Goal: Task Accomplishment & Management: Manage account settings

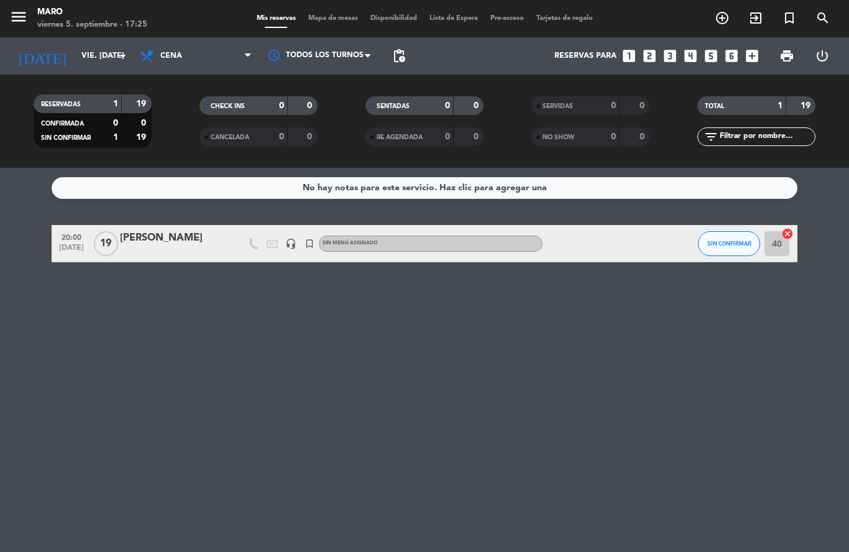
click at [132, 50] on input "vie. [DATE]" at bounding box center [127, 55] width 105 height 21
click at [313, 22] on span "Mapa de mesas" at bounding box center [333, 18] width 62 height 7
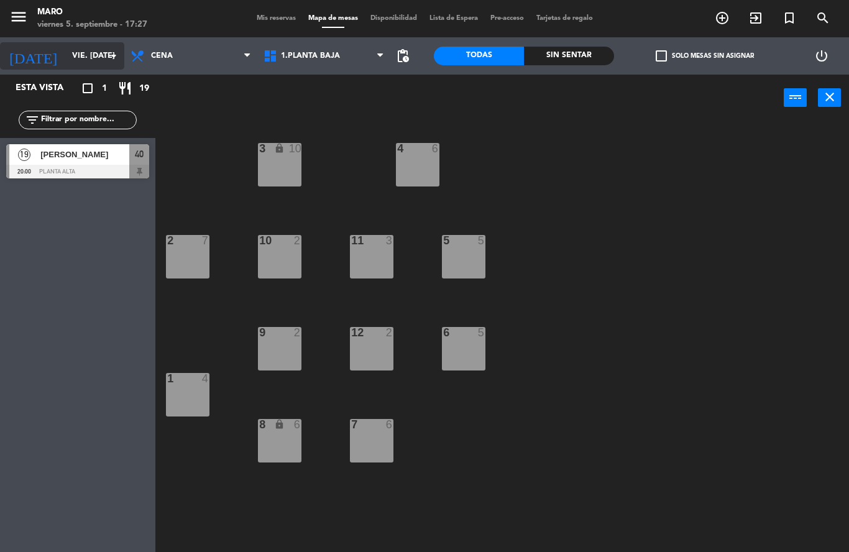
click at [113, 55] on icon "arrow_drop_down" at bounding box center [113, 55] width 15 height 15
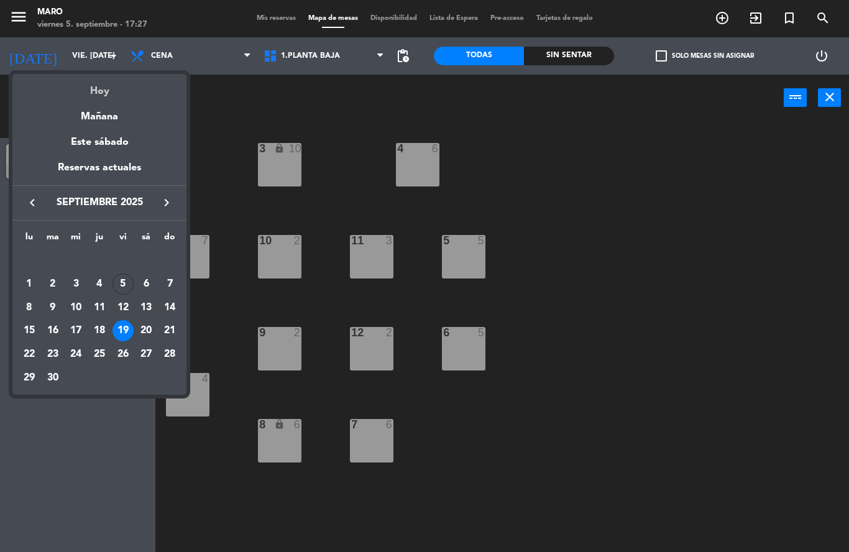
click at [109, 85] on div "Hoy" at bounding box center [99, 86] width 174 height 25
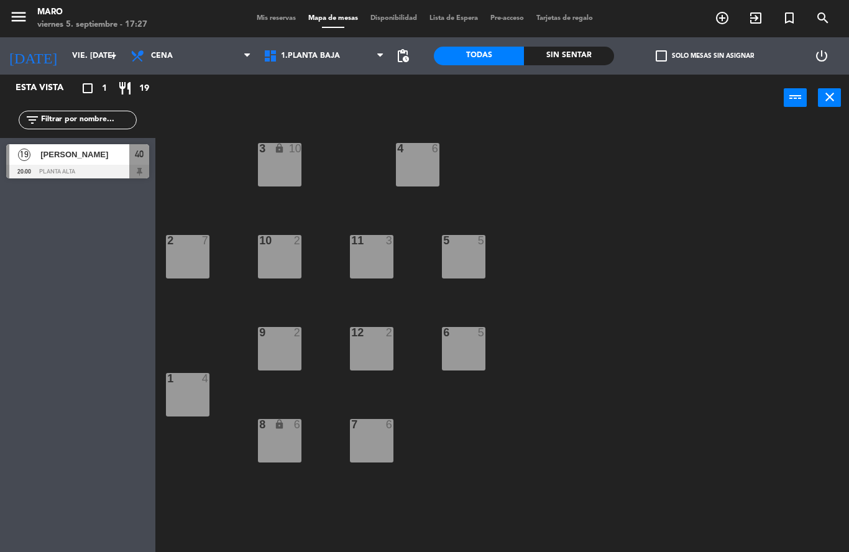
type input "vie. [DATE]"
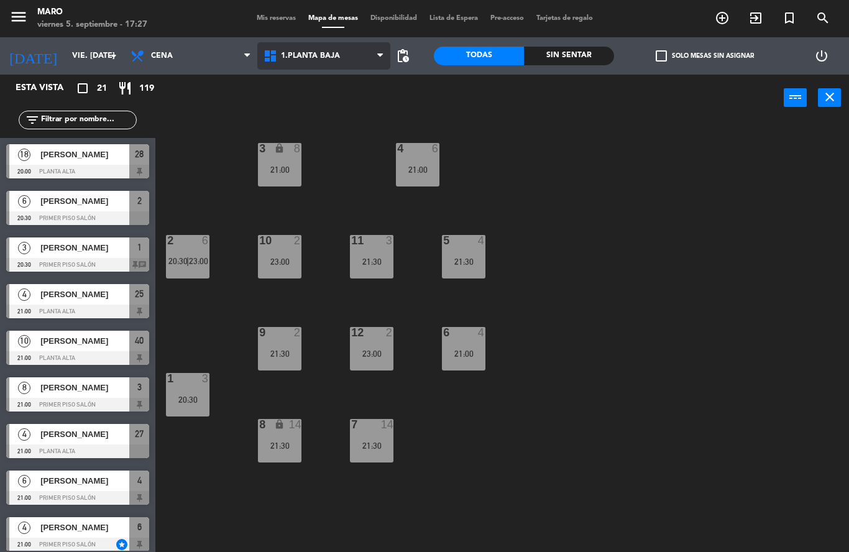
click at [331, 52] on span "1.Planta baja" at bounding box center [310, 56] width 59 height 9
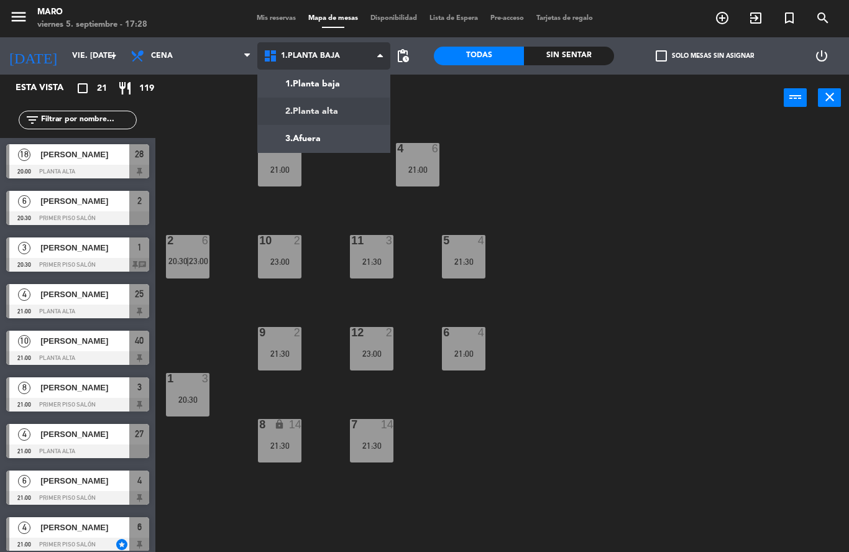
click at [331, 108] on ng-component "menu [PERSON_NAME] 5. septiembre - 17:28 Mis reservas Mapa de mesas Disponibili…" at bounding box center [424, 276] width 849 height 552
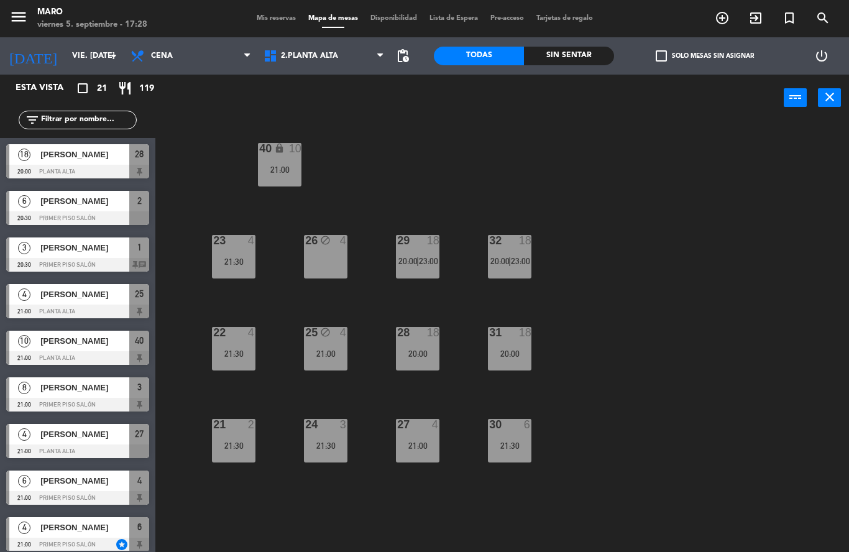
click at [418, 429] on div at bounding box center [417, 424] width 21 height 11
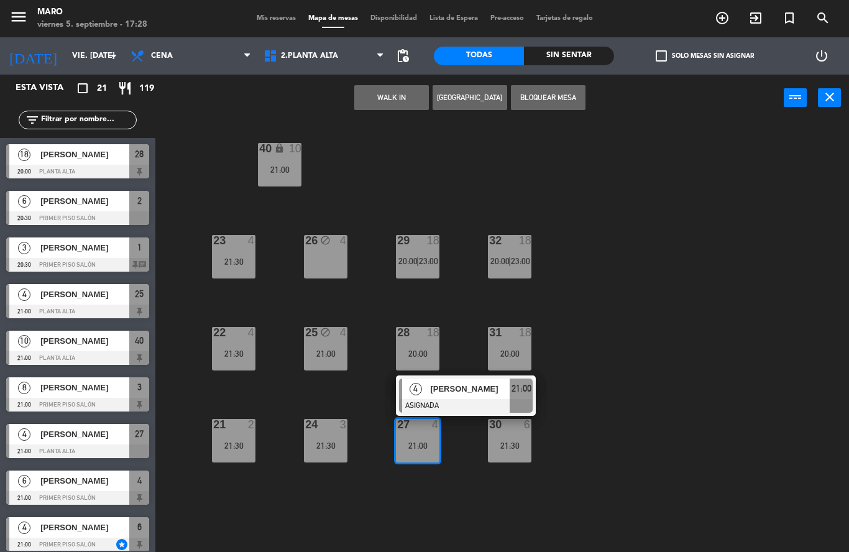
click at [592, 388] on div "40 lock 10 21:00 23 4 21:30 26 block 4 29 18 20:00 | 23:00 32 18 20:00 | 23:00 …" at bounding box center [506, 336] width 685 height 431
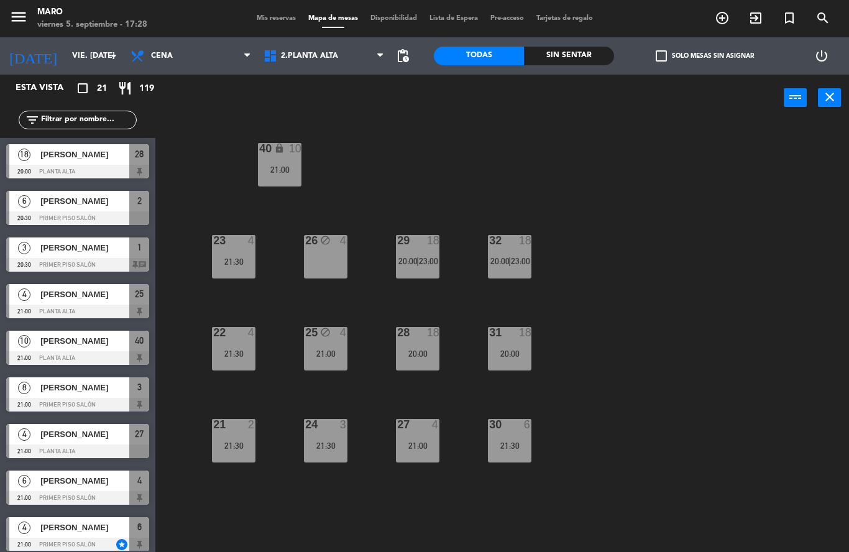
click at [261, 22] on span "Mis reservas" at bounding box center [276, 18] width 52 height 7
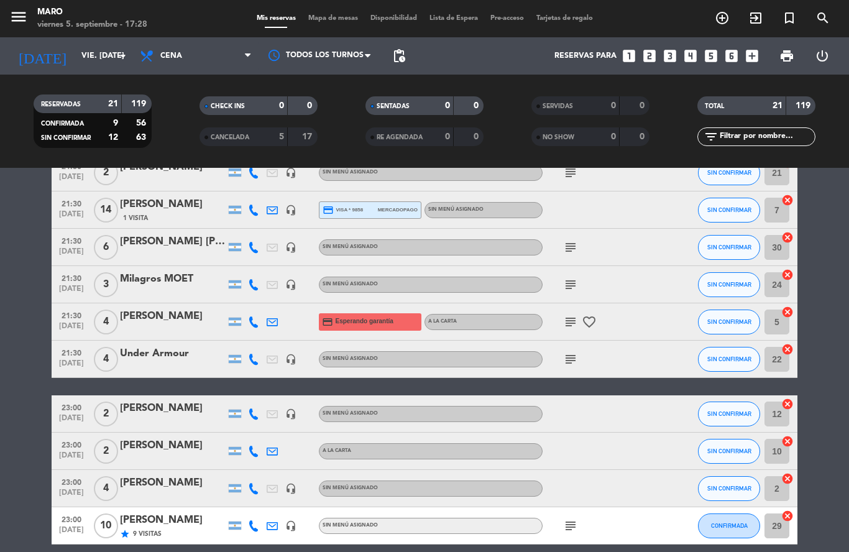
scroll to position [533, 0]
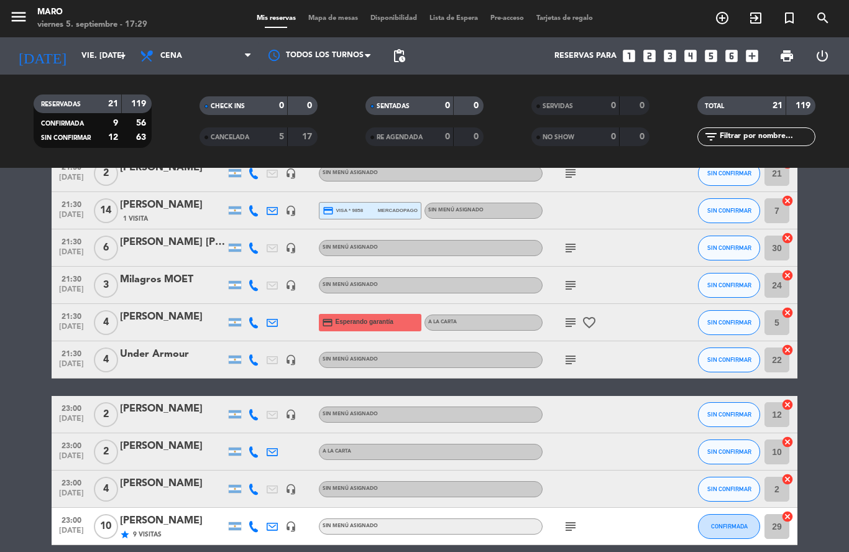
click at [256, 323] on icon at bounding box center [253, 322] width 11 height 11
click at [594, 315] on icon "favorite_border" at bounding box center [589, 322] width 15 height 15
click at [172, 316] on div "[PERSON_NAME]" at bounding box center [173, 317] width 106 height 16
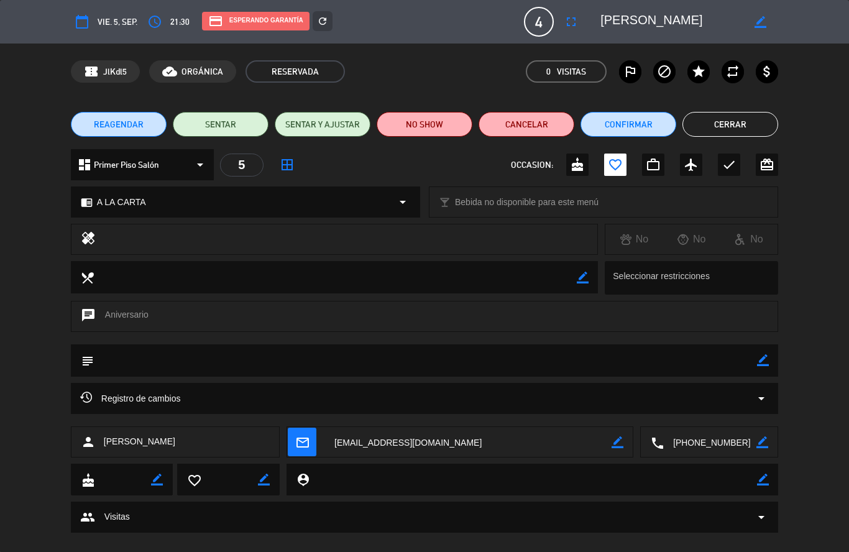
click at [507, 128] on button "Cancelar" at bounding box center [527, 124] width 96 height 25
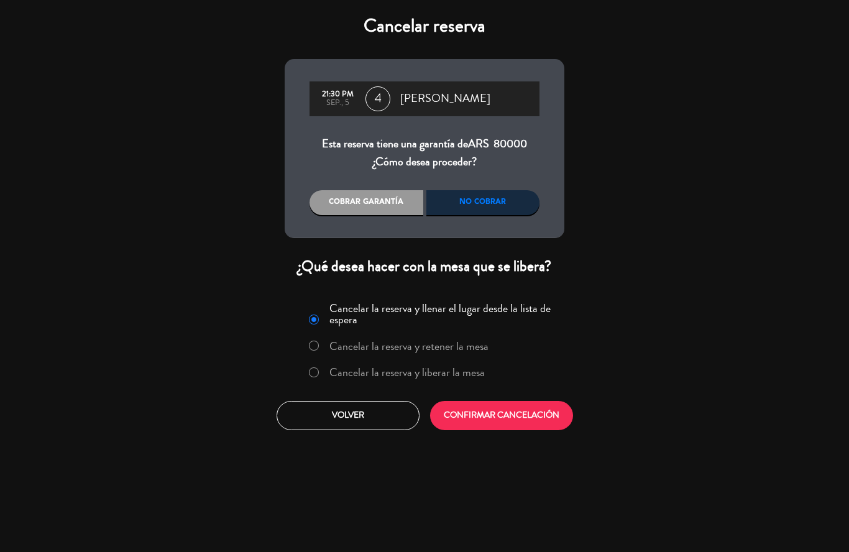
click at [327, 379] on label "Cancelar la reserva y liberar la mesa" at bounding box center [396, 373] width 189 height 22
click at [484, 413] on button "CONFIRMAR CANCELACIÓN" at bounding box center [501, 415] width 143 height 29
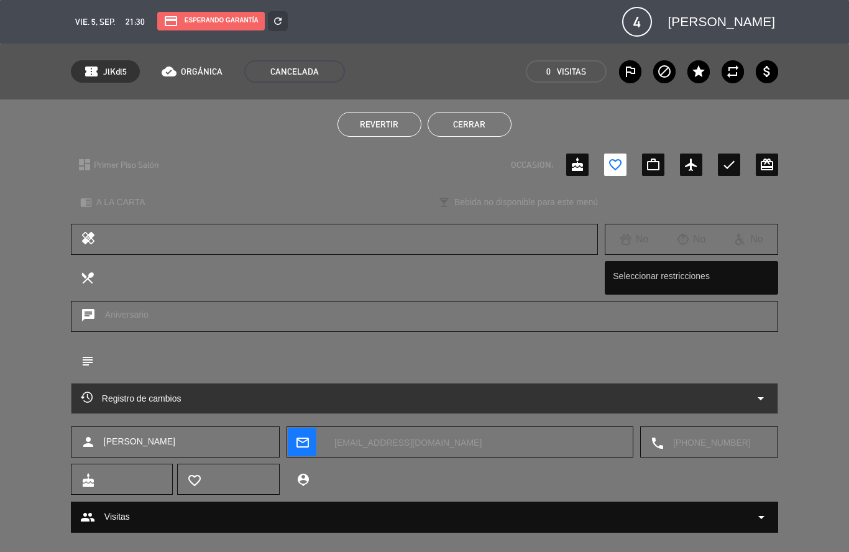
click at [459, 129] on button "Cerrar" at bounding box center [470, 124] width 84 height 25
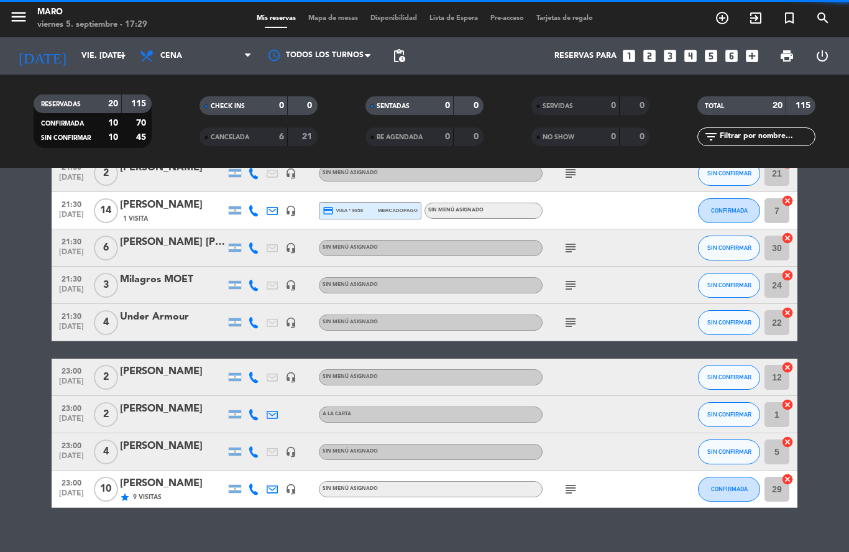
scroll to position [495, 0]
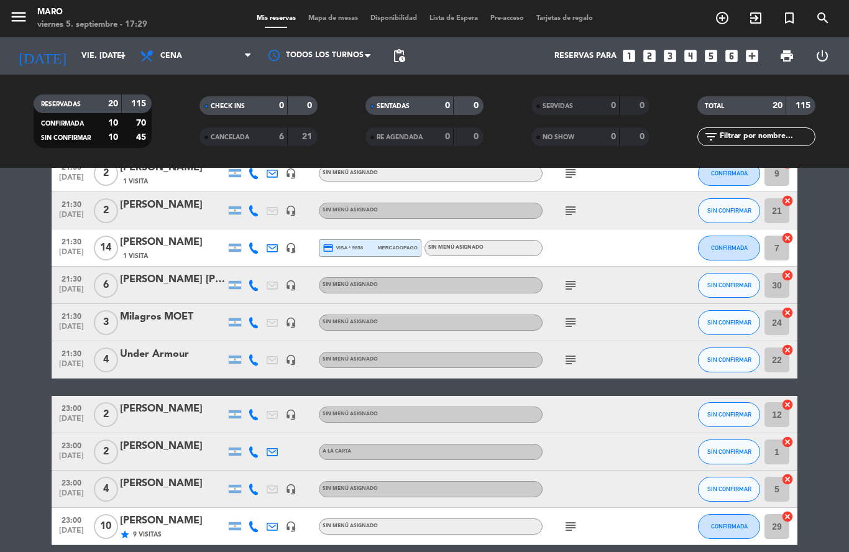
click at [336, 22] on span "Mapa de mesas" at bounding box center [333, 18] width 62 height 7
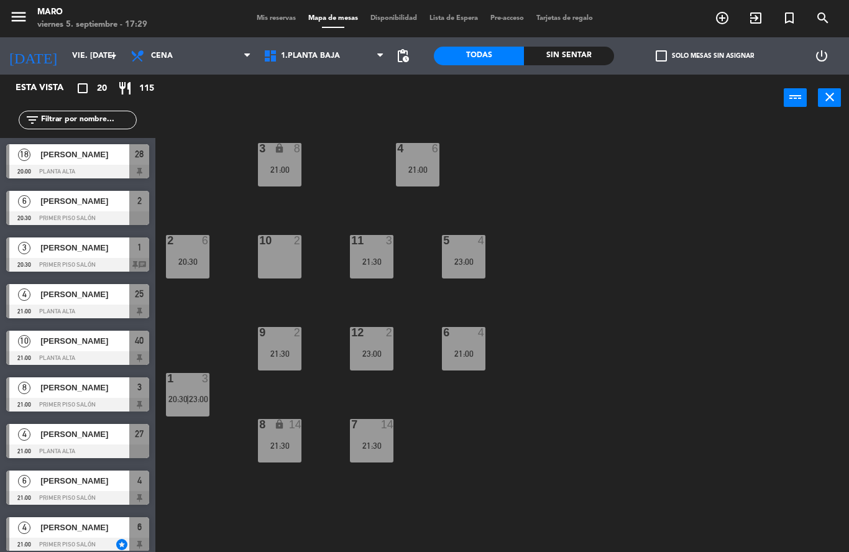
click at [457, 251] on div "5 4 23:00" at bounding box center [464, 257] width 44 height 44
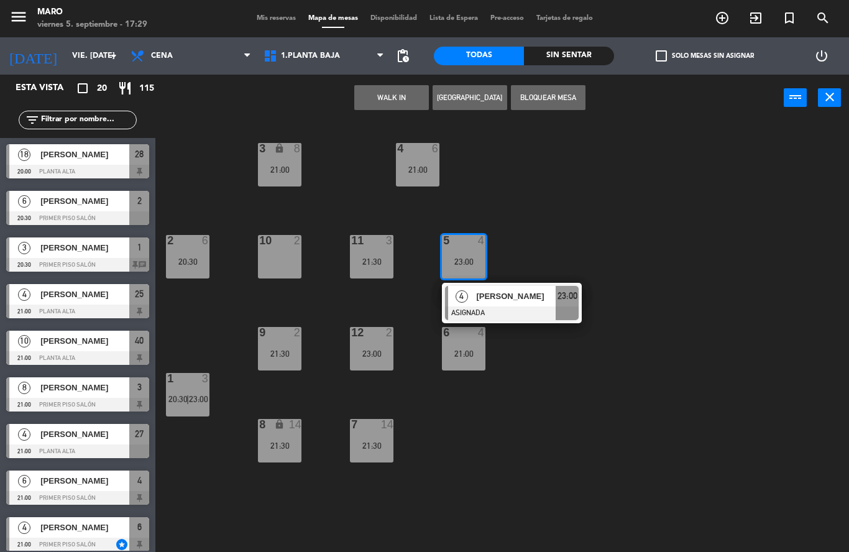
click at [528, 94] on button "Bloquear Mesa" at bounding box center [548, 97] width 75 height 25
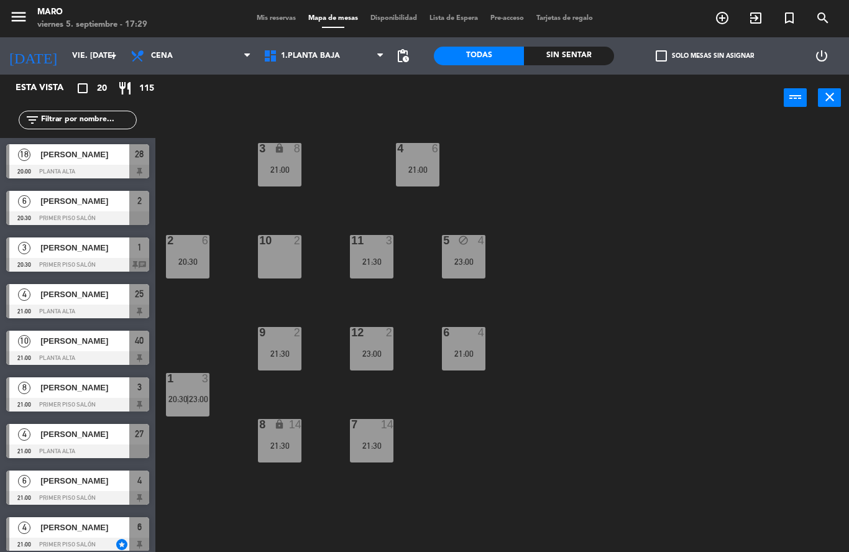
click at [572, 177] on div "3 lock 8 21:00 4 6 21:00 2 6 20:30 10 2 11 3 21:30 5 block 4 23:00 12 2 23:00 9…" at bounding box center [506, 336] width 685 height 431
click at [282, 254] on div "10 2" at bounding box center [280, 257] width 44 height 44
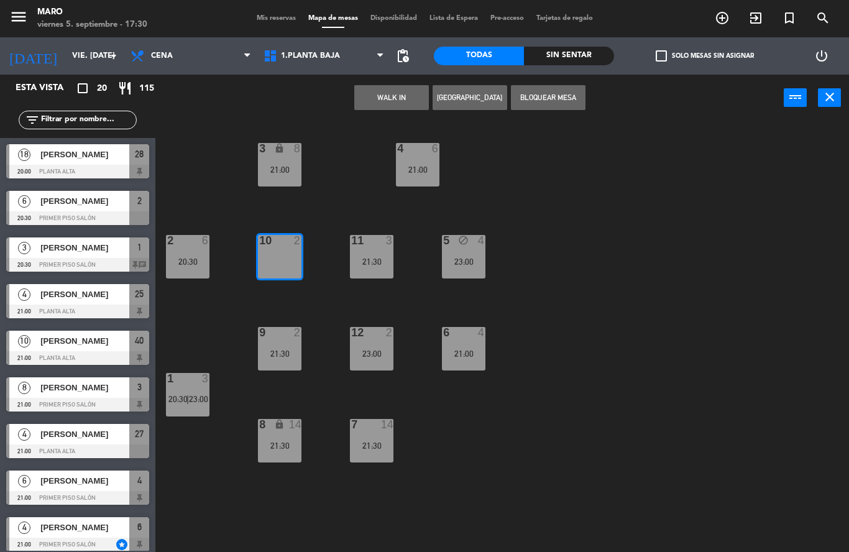
click at [573, 266] on div "3 lock 8 21:00 4 6 21:00 2 6 20:30 10 2 11 3 21:30 5 block 4 23:00 12 2 23:00 9…" at bounding box center [506, 336] width 685 height 431
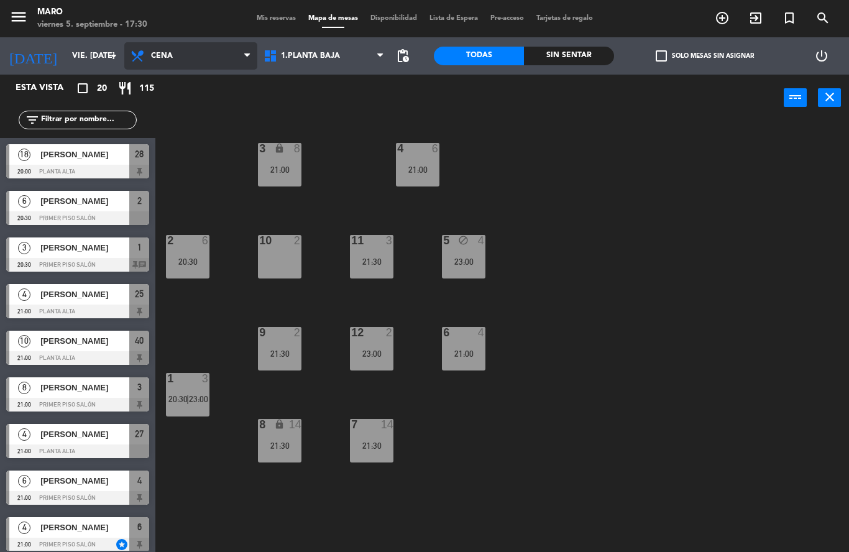
click at [233, 50] on span "Cena" at bounding box center [190, 55] width 133 height 27
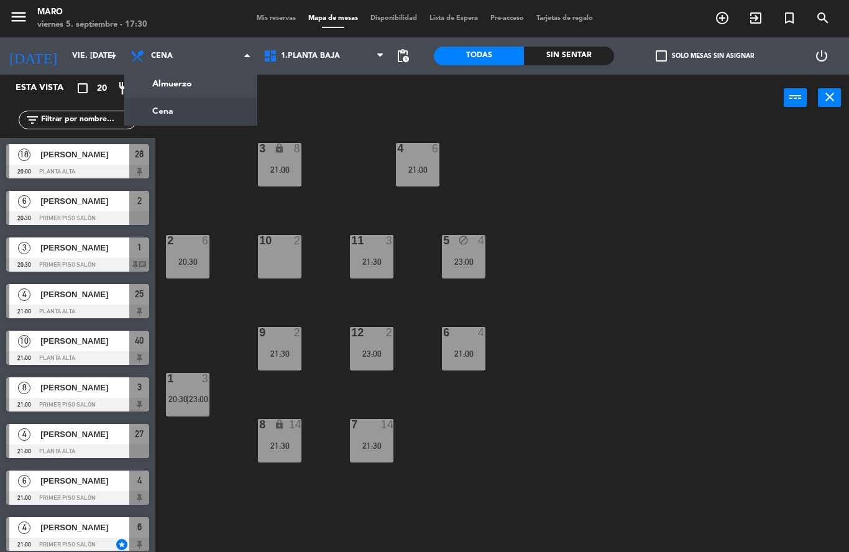
click at [309, 108] on div "power_input close" at bounding box center [469, 98] width 628 height 47
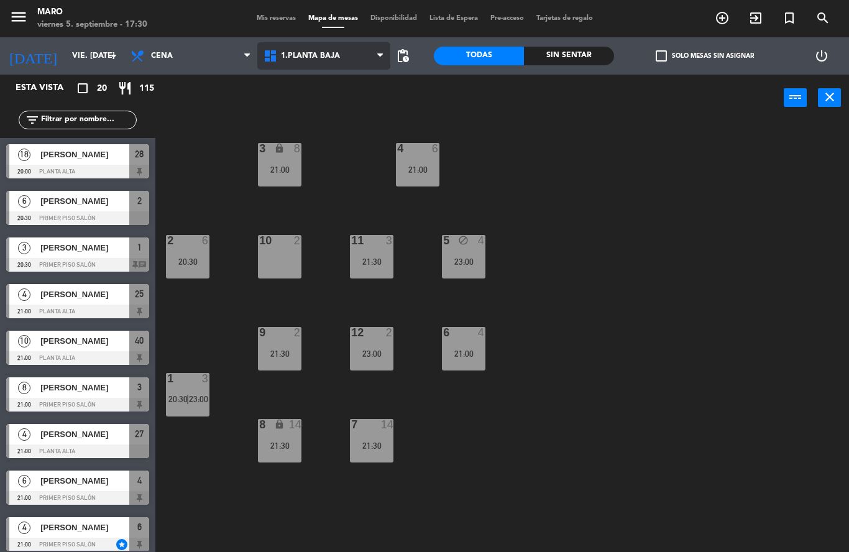
click at [324, 62] on span "1.Planta baja" at bounding box center [323, 55] width 133 height 27
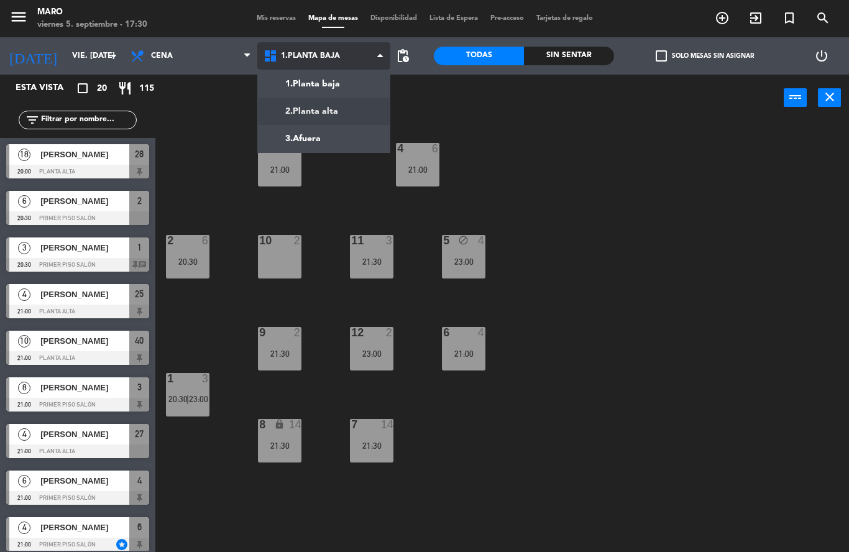
click at [334, 108] on ng-component "menu [PERSON_NAME] 5. septiembre - 17:30 Mis reservas Mapa de mesas Disponibili…" at bounding box center [424, 276] width 849 height 552
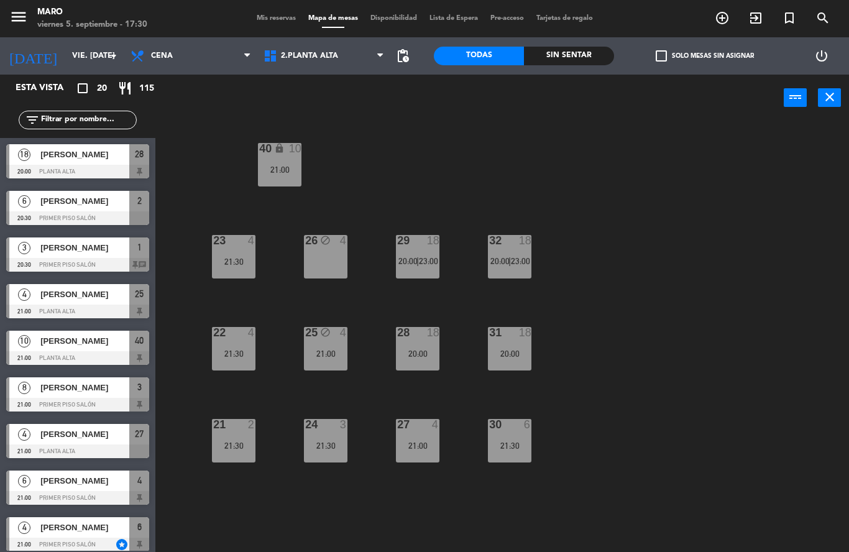
click at [323, 433] on div "24 3 21:30" at bounding box center [326, 441] width 44 height 44
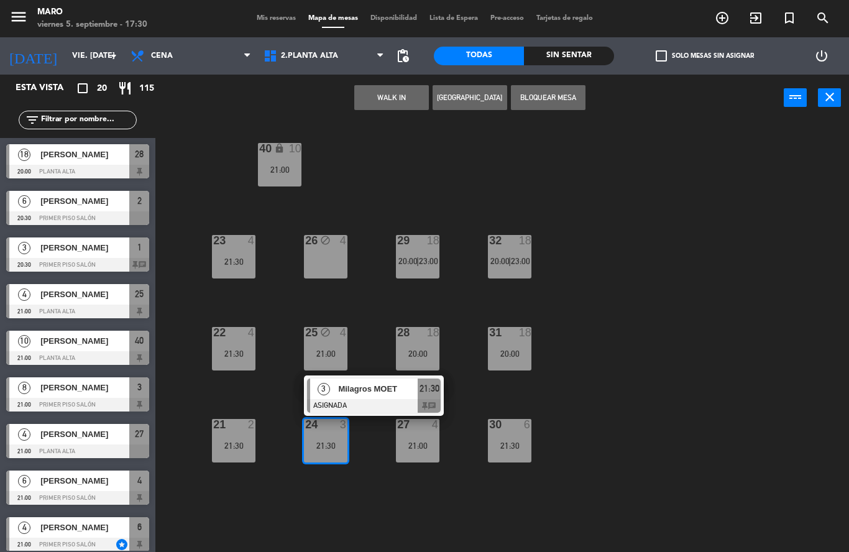
click at [581, 389] on div "40 lock 10 21:00 23 4 21:30 26 block 4 29 18 20:00 | 23:00 32 18 20:00 | 23:00 …" at bounding box center [506, 336] width 685 height 431
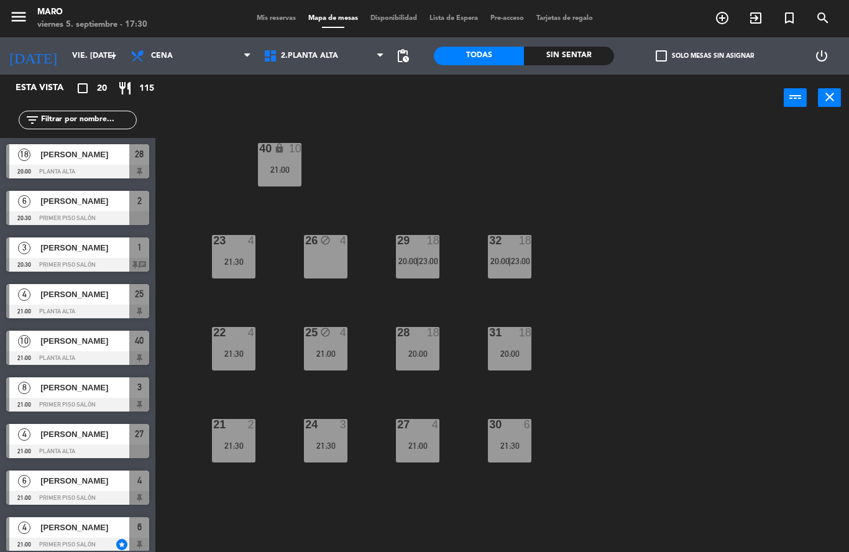
click at [279, 26] on div "menu [PERSON_NAME] 5. septiembre - 17:30 Mis reservas Mapa de mesas Disponibili…" at bounding box center [424, 18] width 849 height 37
click at [277, 22] on span "Mis reservas" at bounding box center [276, 18] width 52 height 7
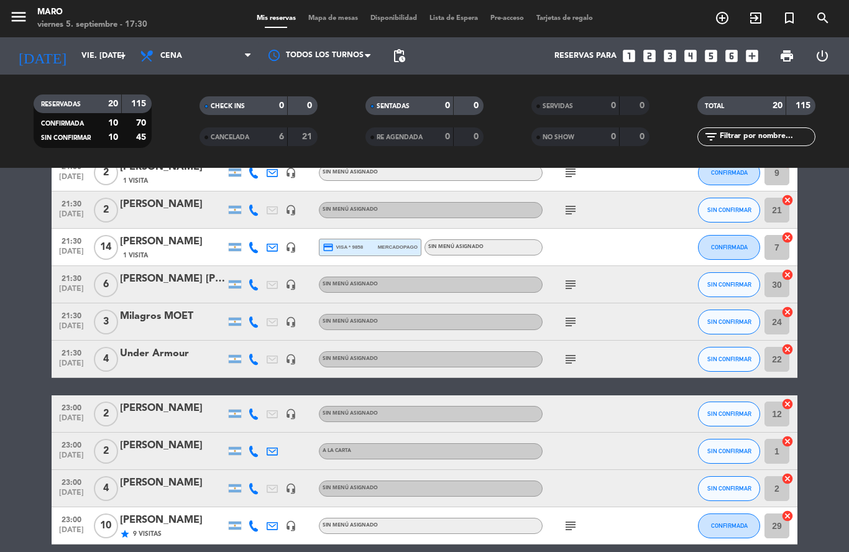
scroll to position [495, 0]
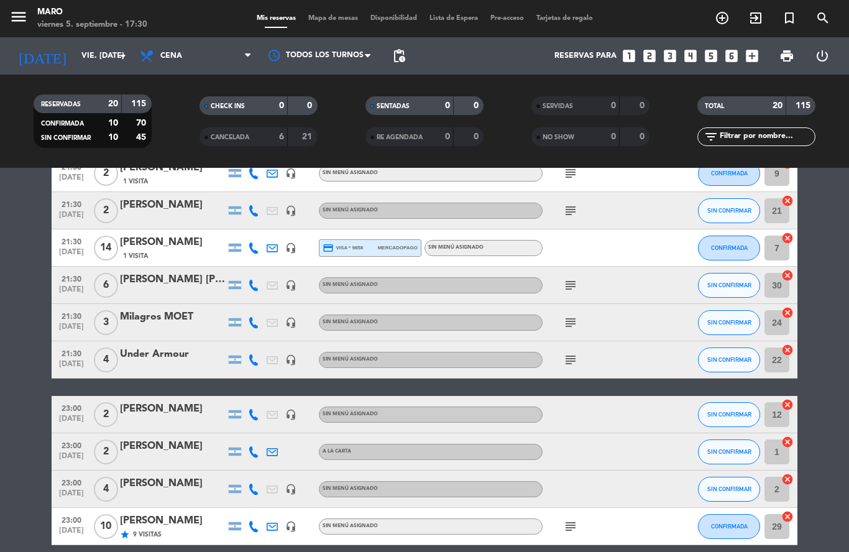
click at [290, 492] on icon "headset_mic" at bounding box center [290, 489] width 11 height 11
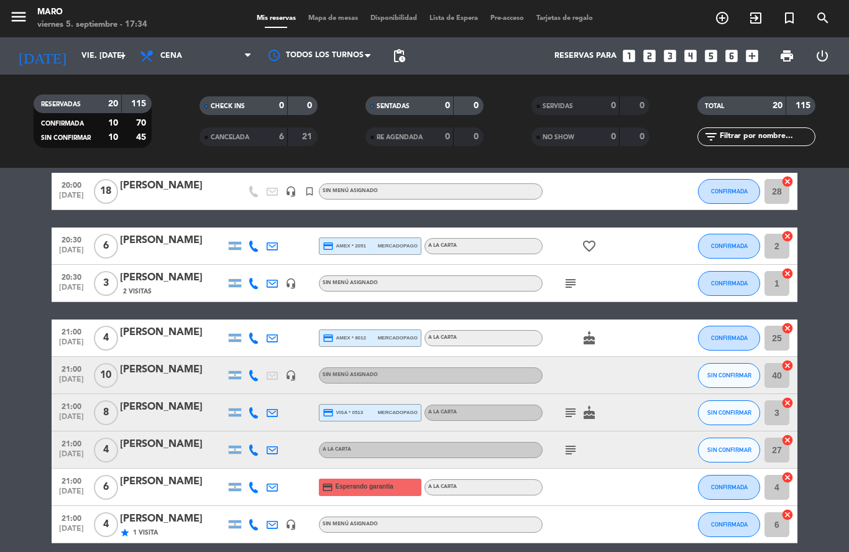
scroll to position [65, 0]
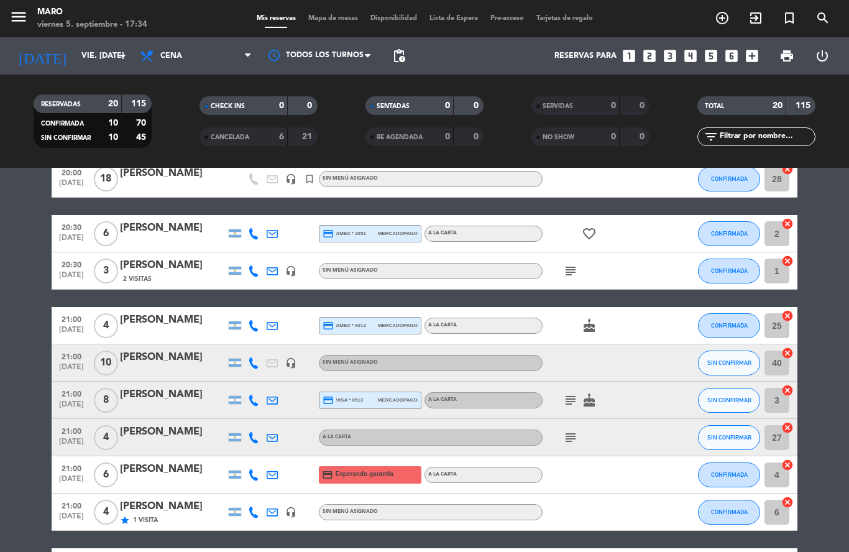
click at [787, 427] on icon "cancel" at bounding box center [787, 427] width 12 height 12
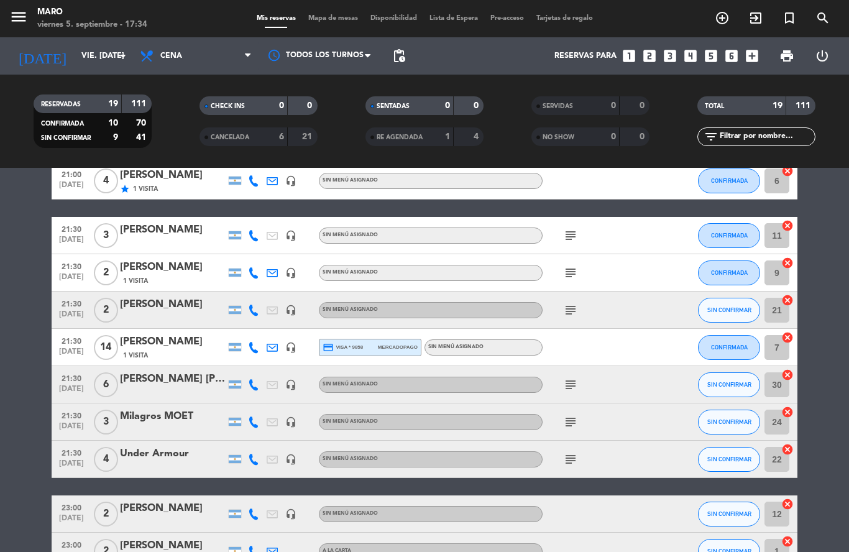
scroll to position [360, 0]
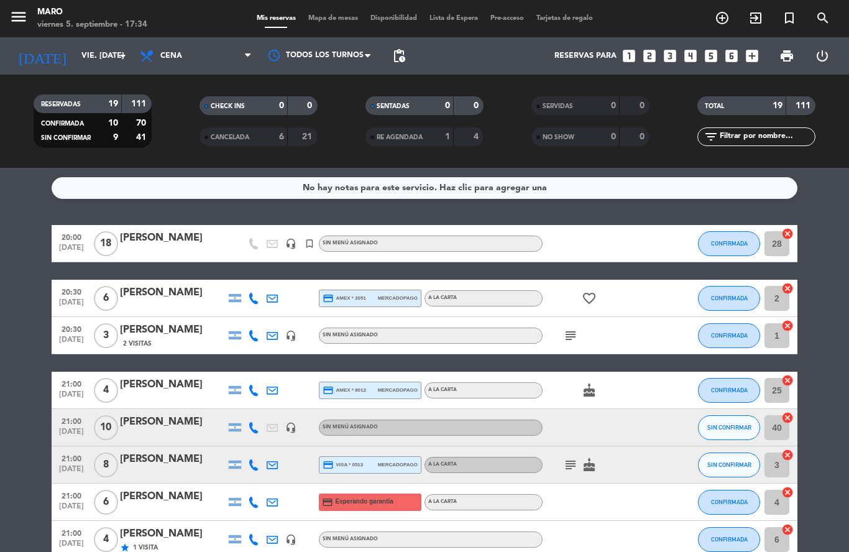
click at [819, 16] on icon "search" at bounding box center [822, 18] width 15 height 15
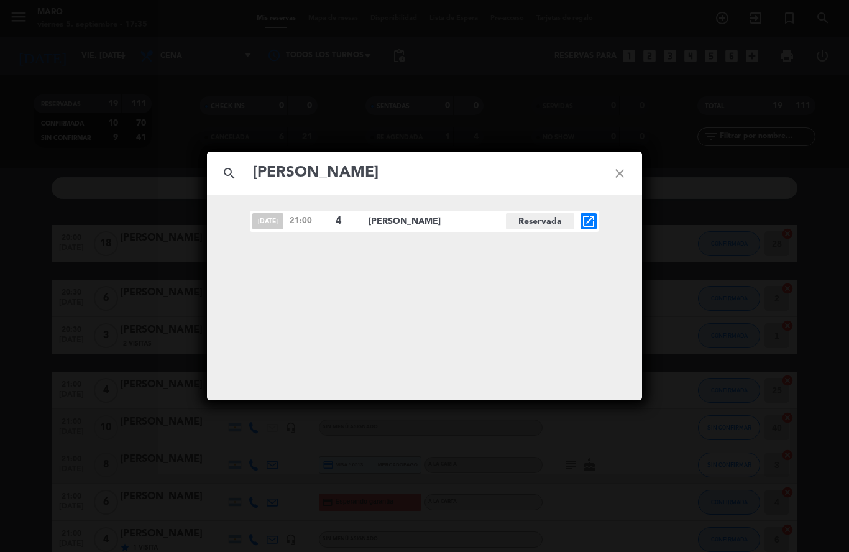
type input "[PERSON_NAME]"
click at [594, 222] on icon "open_in_new" at bounding box center [588, 221] width 15 height 15
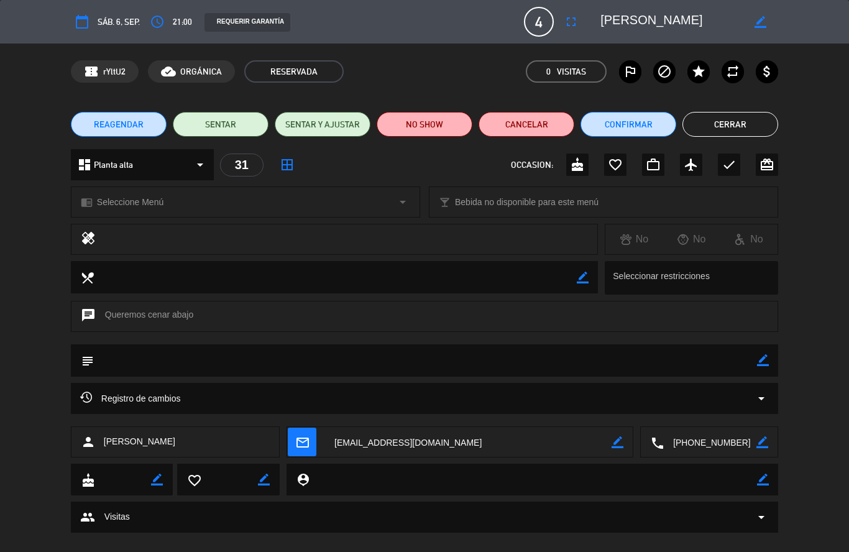
click at [288, 165] on icon "border_all" at bounding box center [287, 164] width 15 height 15
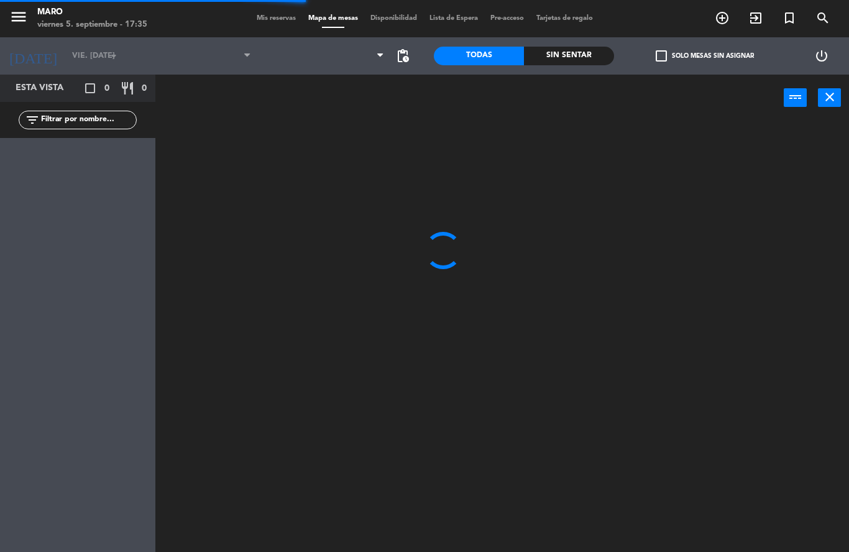
type input "sáb. [DATE]"
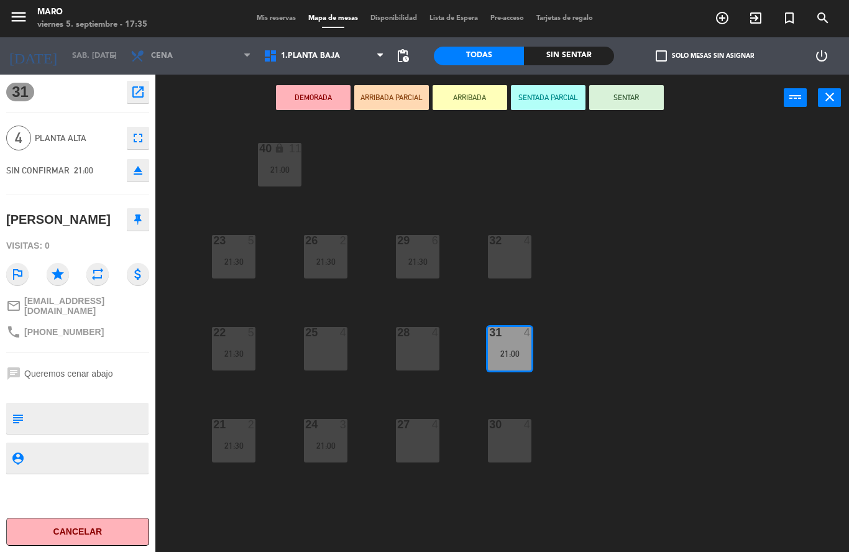
click at [827, 94] on icon "close" at bounding box center [829, 97] width 15 height 15
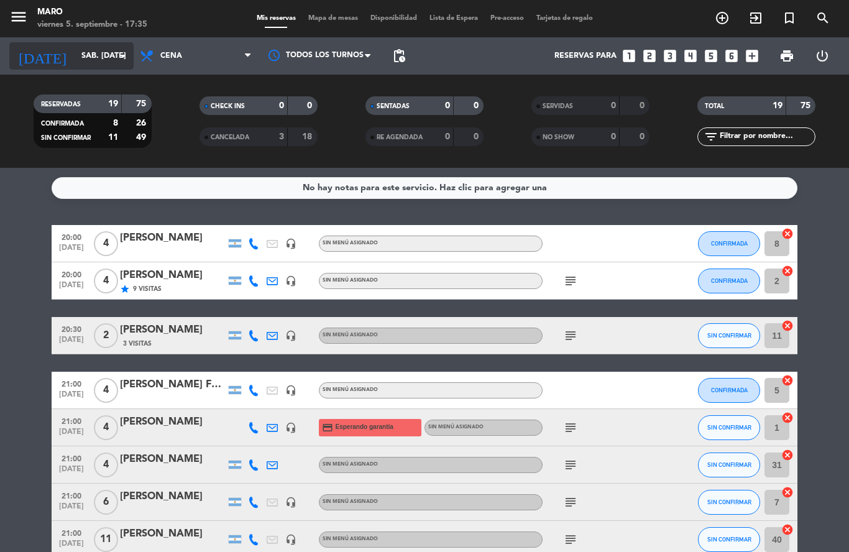
click at [92, 57] on input "sáb. [DATE]" at bounding box center [127, 55] width 105 height 21
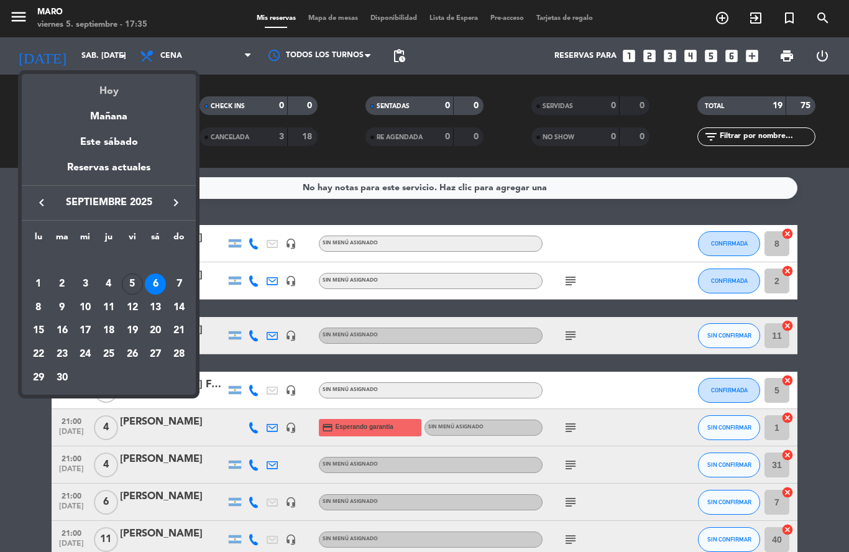
click at [111, 98] on div "Hoy" at bounding box center [109, 86] width 174 height 25
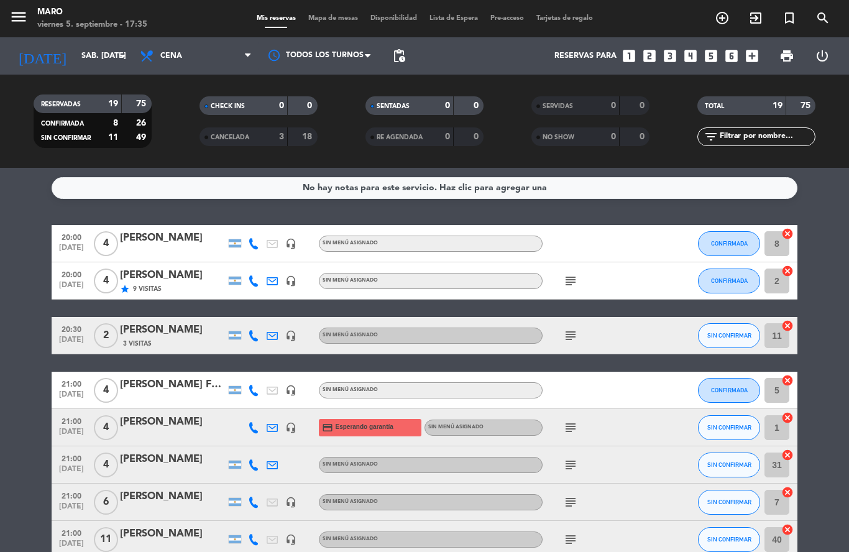
type input "vie. [DATE]"
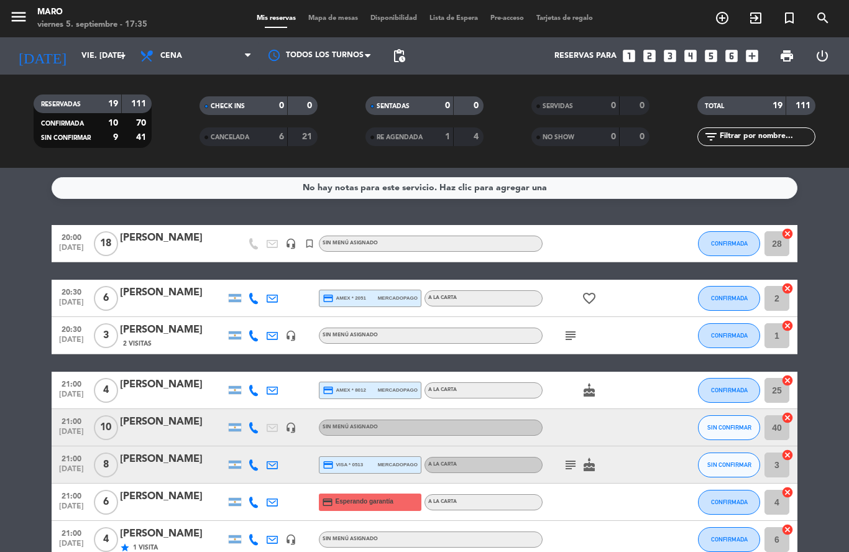
click at [331, 21] on span "Mapa de mesas" at bounding box center [333, 18] width 62 height 7
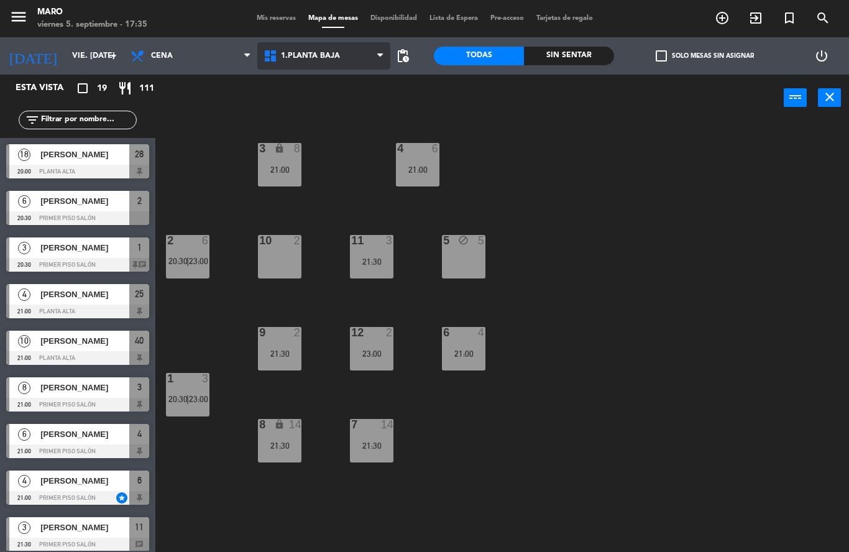
click at [324, 48] on span "1.Planta baja" at bounding box center [323, 55] width 133 height 27
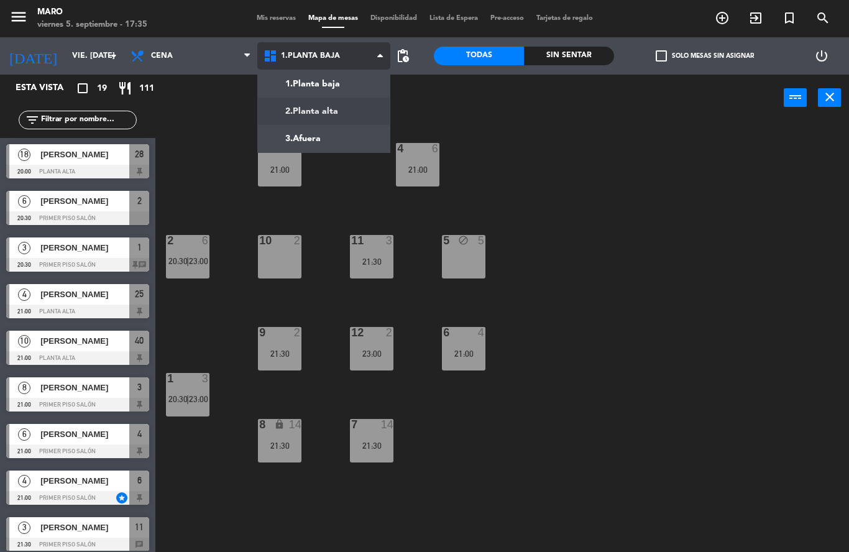
click at [328, 111] on ng-component "menu [PERSON_NAME] 5. septiembre - 17:35 Mis reservas Mapa de mesas Disponibili…" at bounding box center [424, 276] width 849 height 552
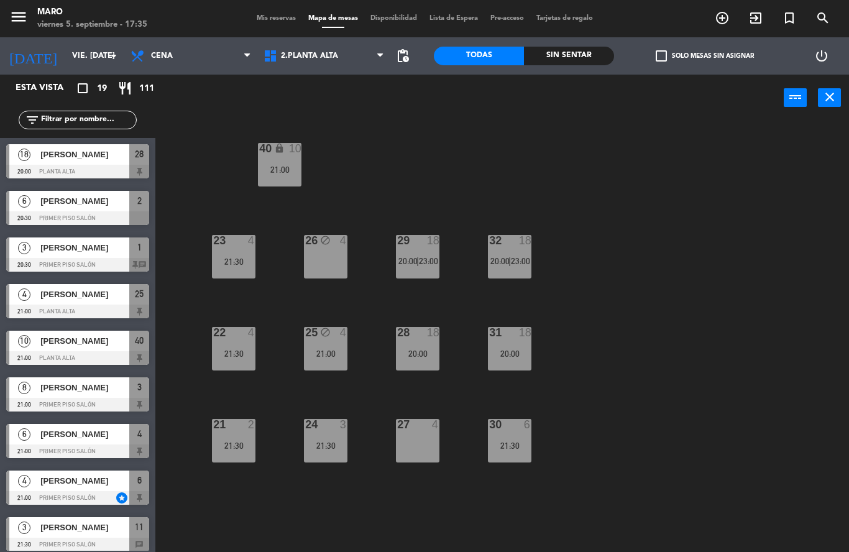
click at [418, 262] on span "|" at bounding box center [417, 261] width 2 height 10
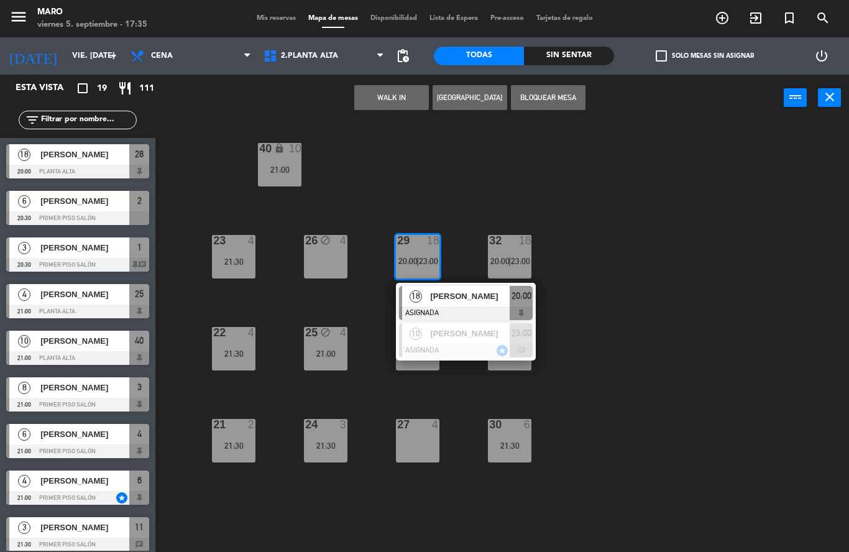
click at [566, 316] on div "40 lock 10 21:00 23 4 21:30 26 block 4 29 18 20:00 | 23:00 18 [PERSON_NAME] ASI…" at bounding box center [506, 336] width 685 height 431
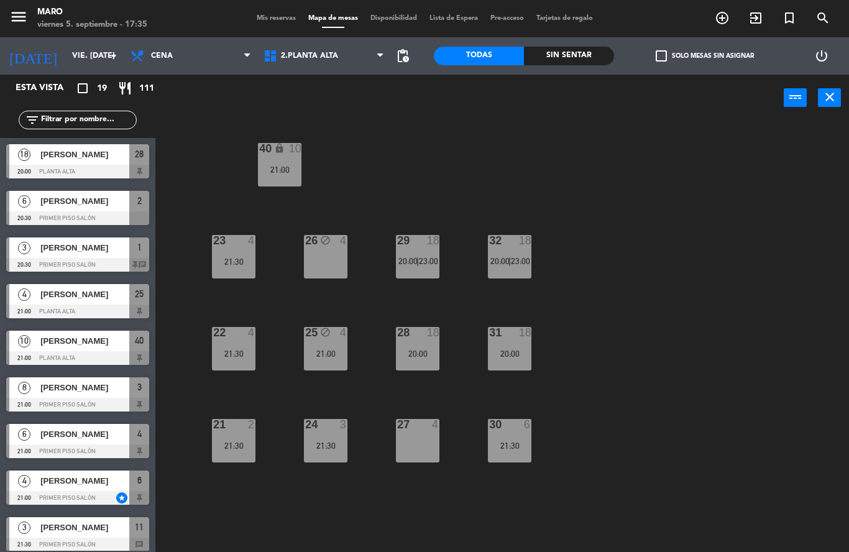
click at [515, 349] on div "20:00" at bounding box center [510, 353] width 44 height 9
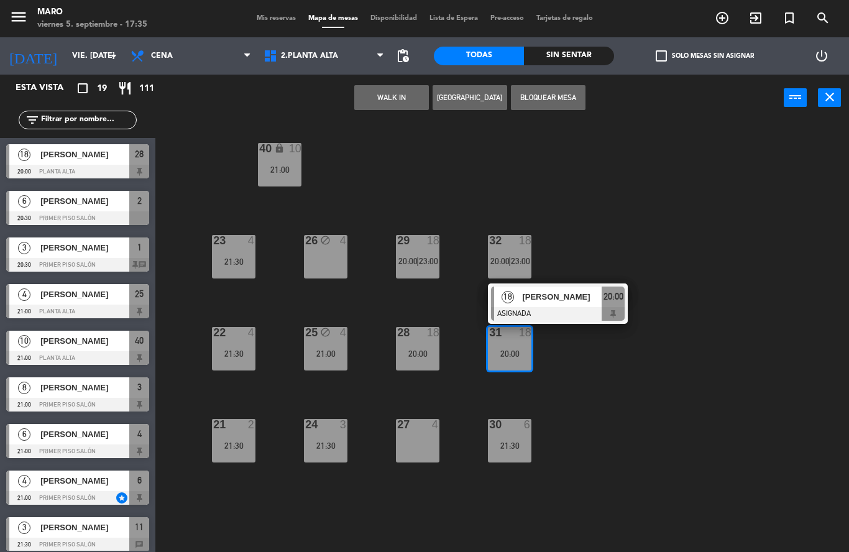
click at [531, 370] on div "31 18 20:00 18 [PERSON_NAME] ASIGNADA 20:00" at bounding box center [510, 349] width 44 height 44
click at [512, 449] on div "21:30" at bounding box center [510, 445] width 44 height 9
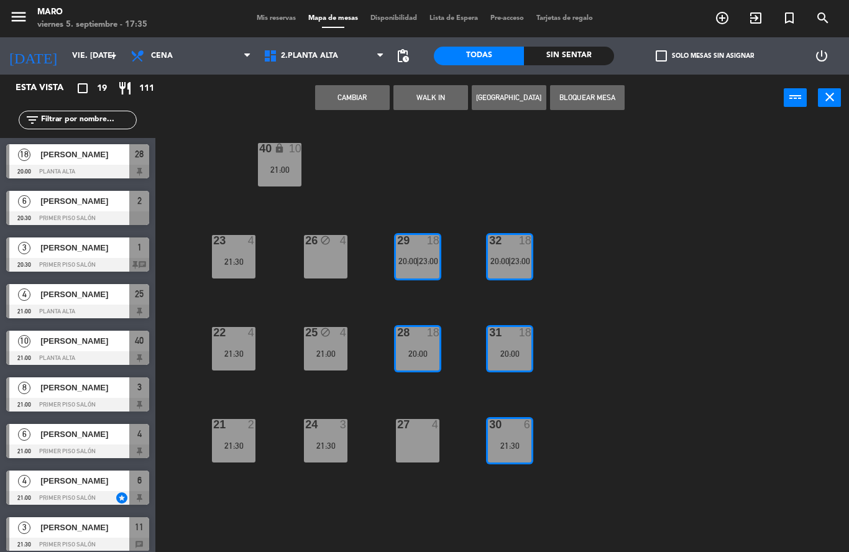
click at [582, 427] on div "40 lock 10 21:00 23 4 21:30 26 block 4 29 18 20:00 | 23:00 32 18 20:00 | 23:00 …" at bounding box center [506, 336] width 685 height 431
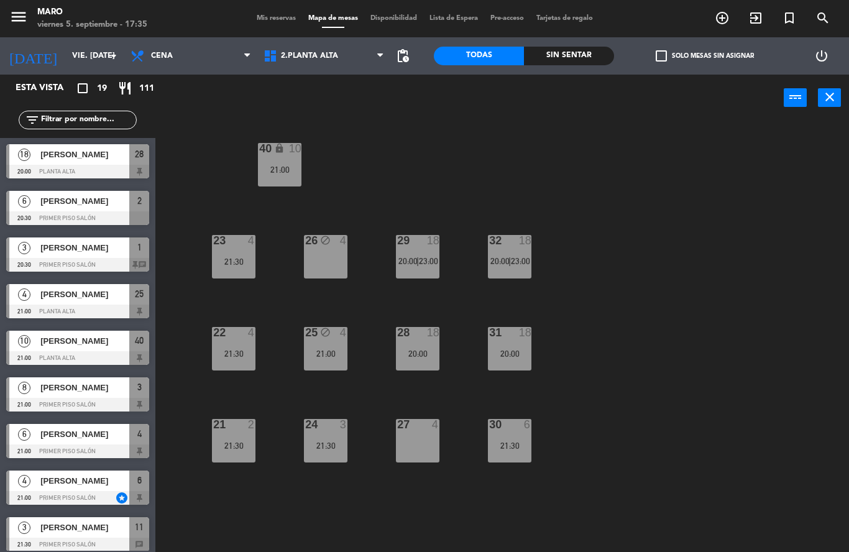
click at [504, 442] on div "21:30" at bounding box center [510, 445] width 44 height 9
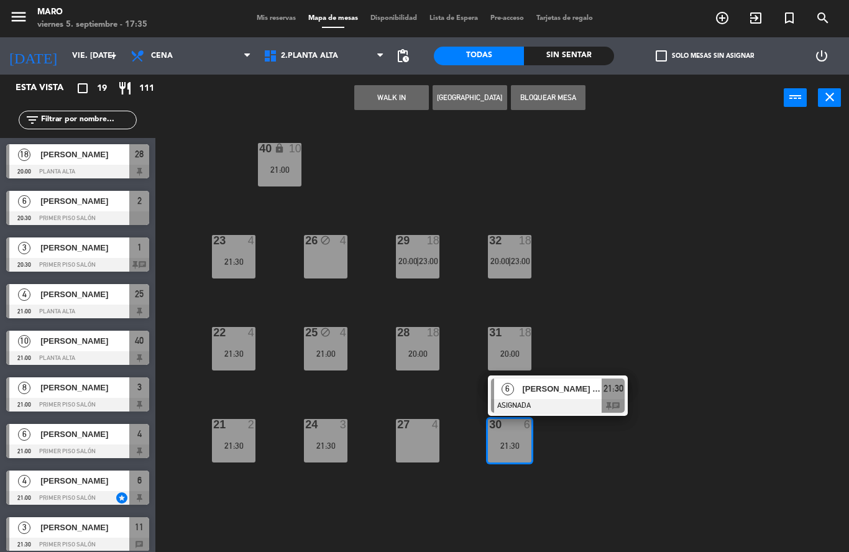
click at [585, 455] on div "40 lock 10 21:00 23 4 21:30 26 block 4 29 18 20:00 | 23:00 32 18 20:00 | 23:00 …" at bounding box center [506, 336] width 685 height 431
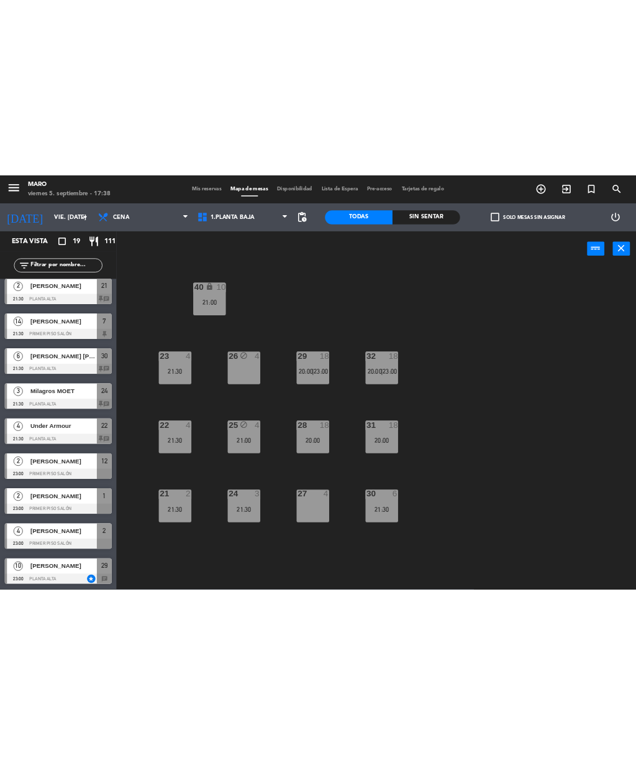
scroll to position [473, 0]
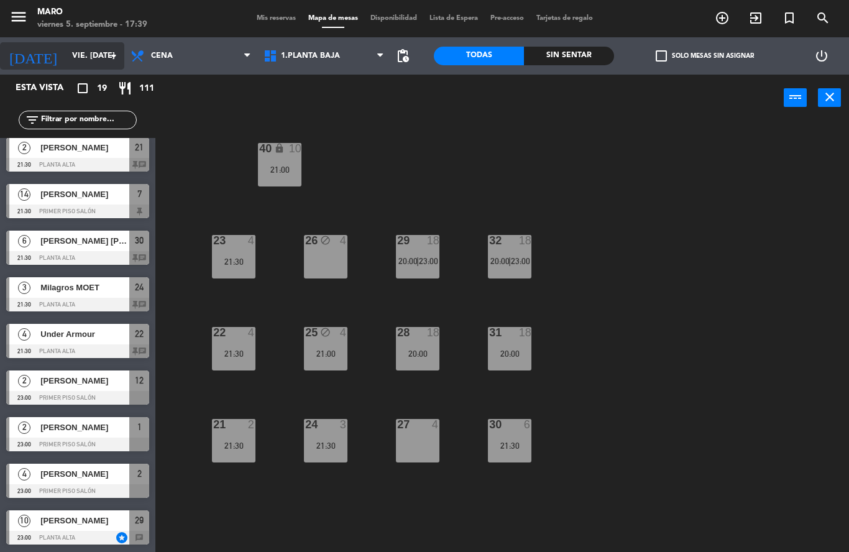
click at [93, 52] on input "vie. [DATE]" at bounding box center [118, 55] width 105 height 21
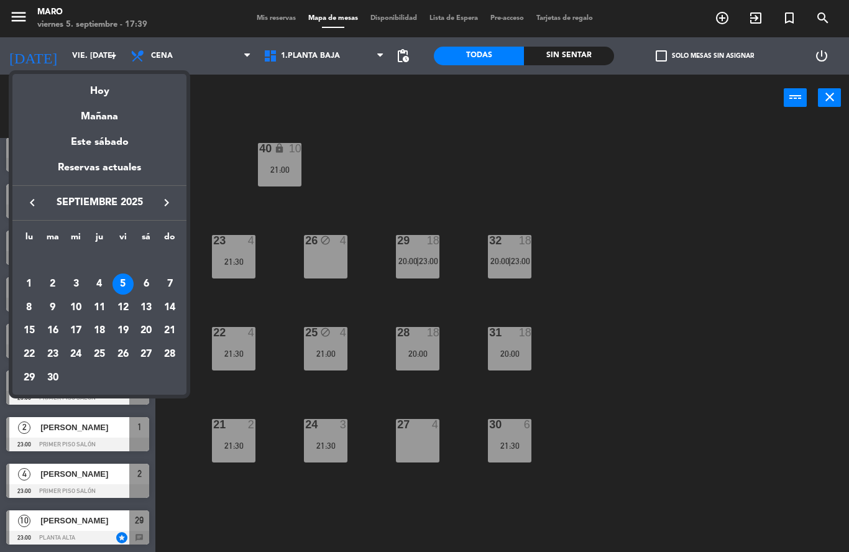
click at [421, 141] on div at bounding box center [424, 276] width 849 height 552
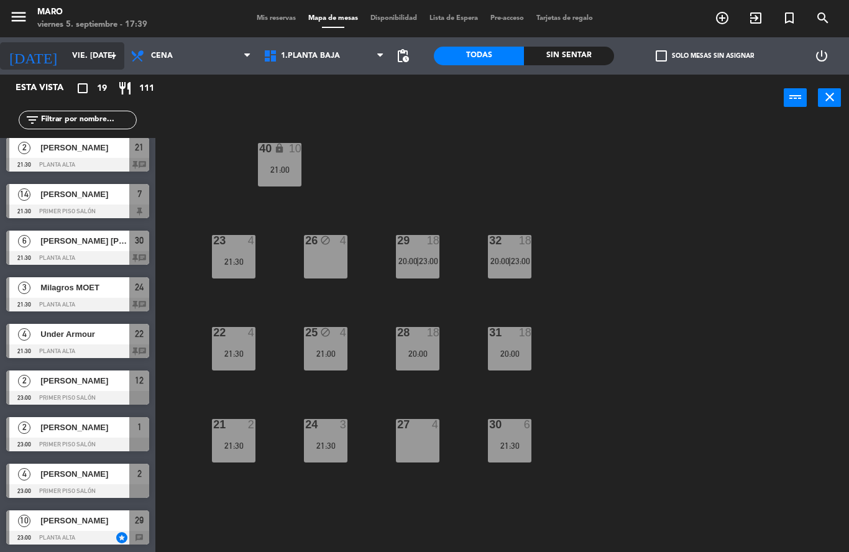
click at [103, 57] on input "vie. [DATE]" at bounding box center [118, 55] width 105 height 21
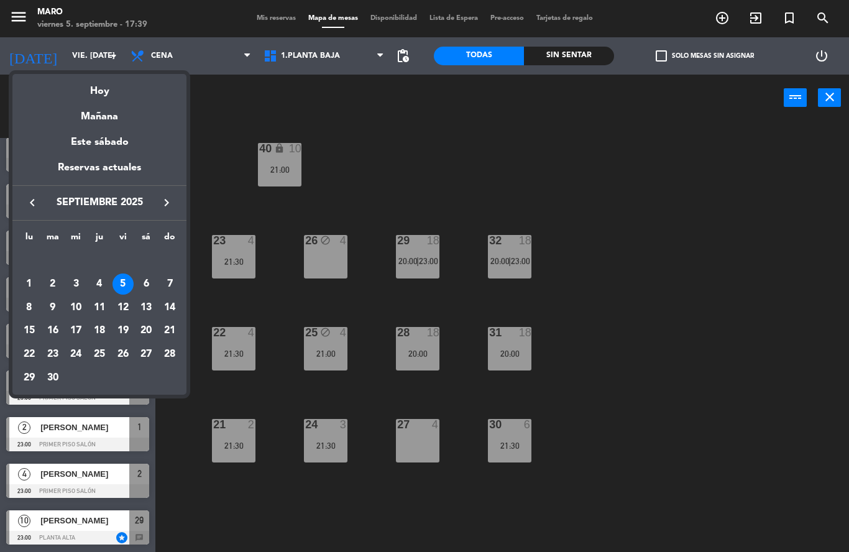
click at [610, 147] on div at bounding box center [424, 276] width 849 height 552
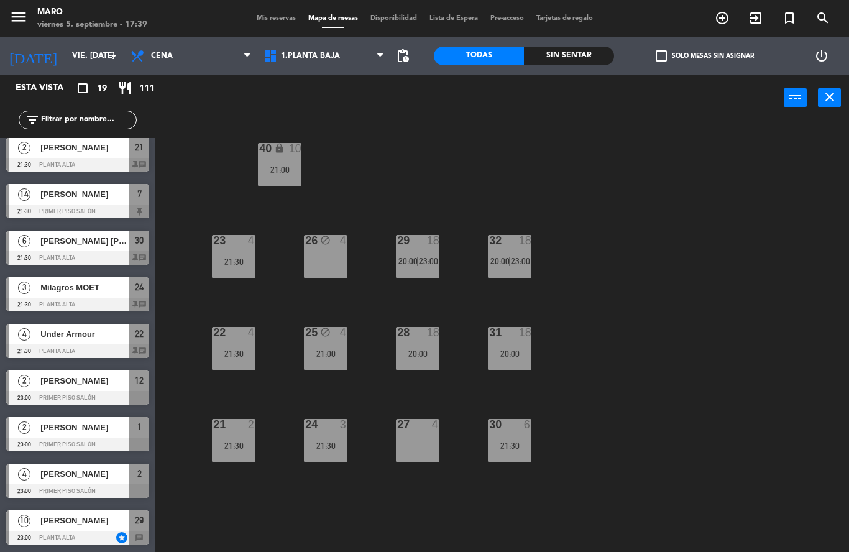
click at [431, 433] on div "27 4" at bounding box center [418, 441] width 44 height 44
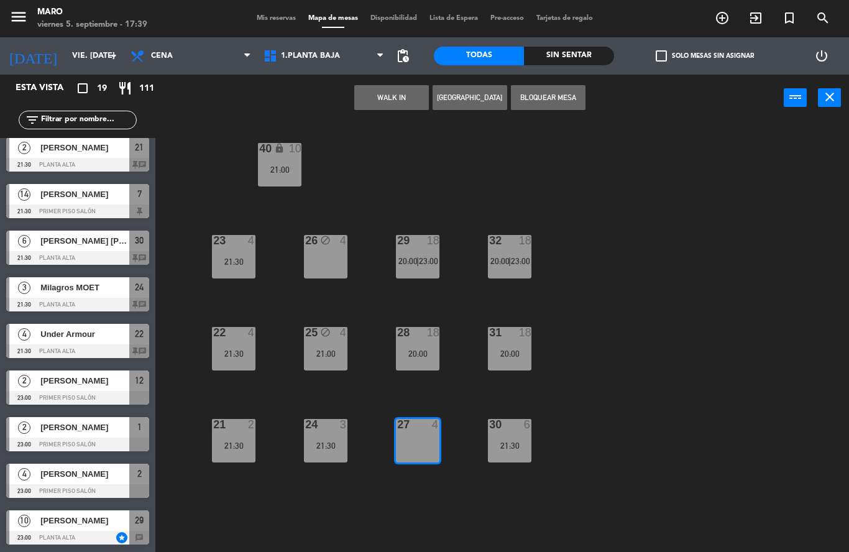
click at [548, 99] on button "Bloquear Mesa" at bounding box center [548, 97] width 75 height 25
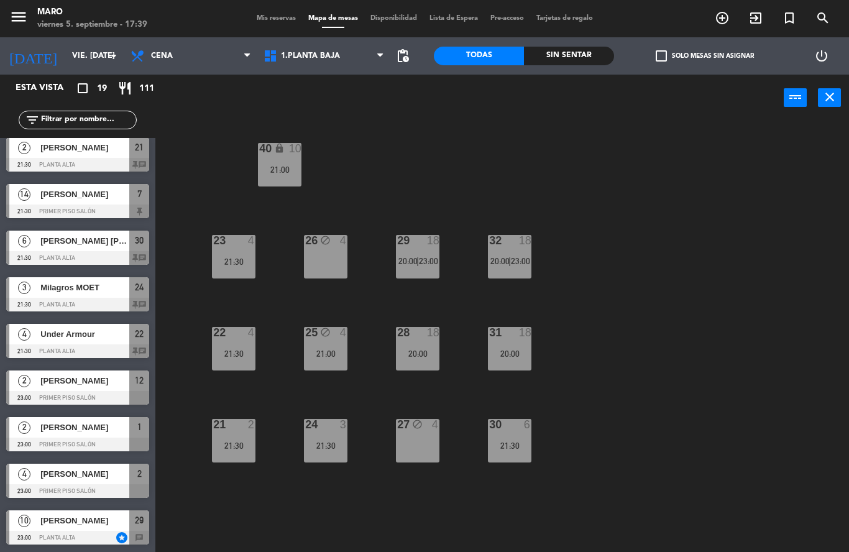
click at [643, 252] on div "40 lock 10 21:00 23 4 21:30 26 block 4 29 18 20:00 | 23:00 32 18 20:00 | 23:00 …" at bounding box center [506, 336] width 685 height 431
click at [331, 346] on div "25 block 4 21:00" at bounding box center [326, 349] width 44 height 44
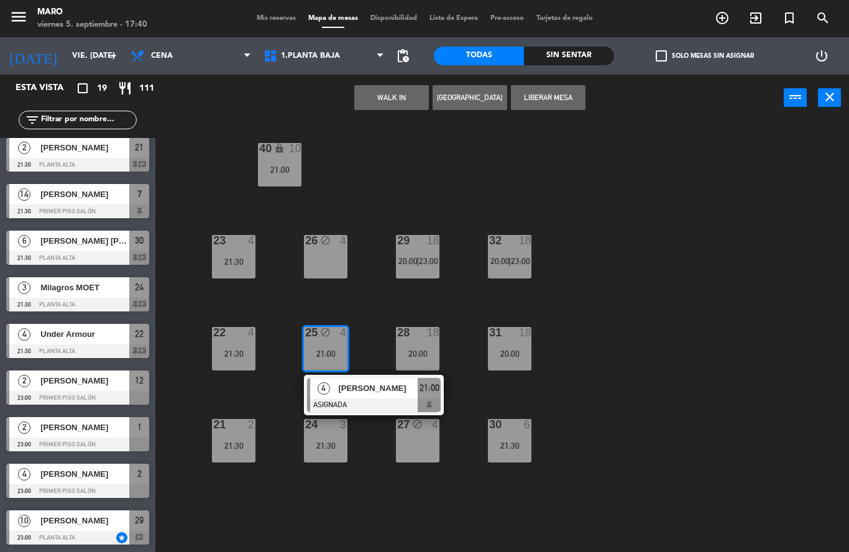
click at [599, 374] on div "40 lock 10 21:00 23 4 21:30 26 block 4 29 18 20:00 | 23:00 32 18 20:00 | 23:00 …" at bounding box center [506, 336] width 685 height 431
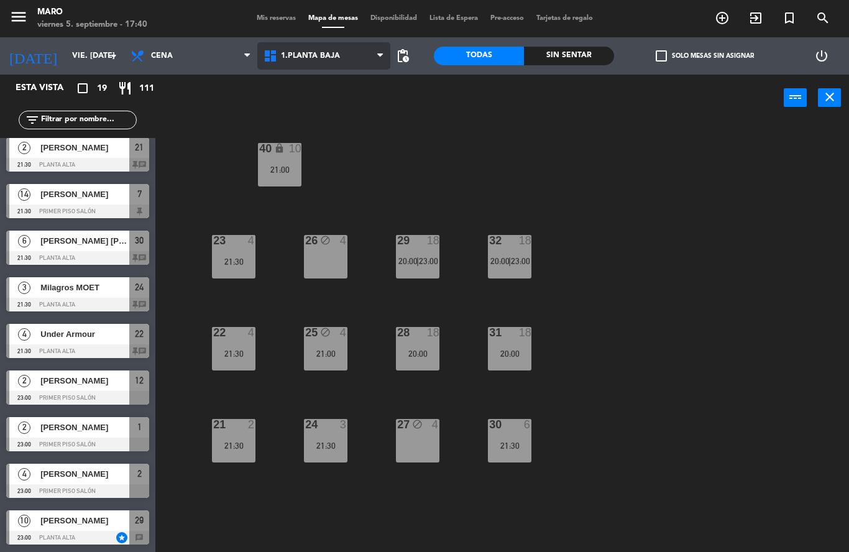
click at [349, 61] on span "1.Planta baja" at bounding box center [323, 55] width 133 height 27
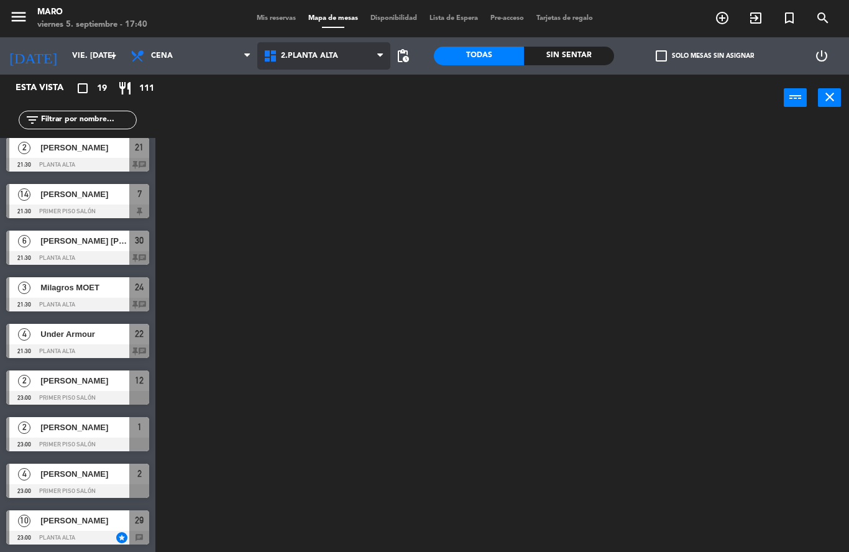
click at [348, 109] on ng-component "menu [PERSON_NAME] 5. septiembre - 17:40 Mis reservas Mapa de mesas Disponibili…" at bounding box center [424, 276] width 849 height 552
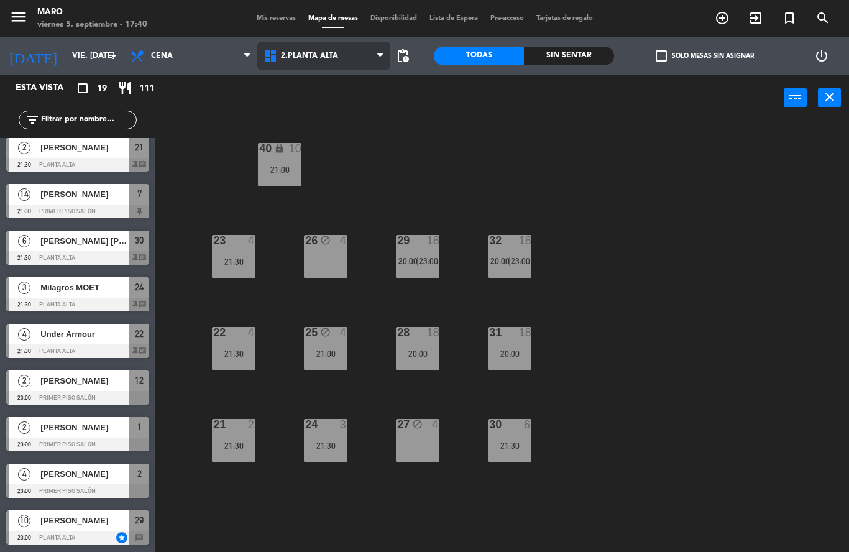
click at [341, 60] on span "2.Planta alta" at bounding box center [323, 55] width 133 height 27
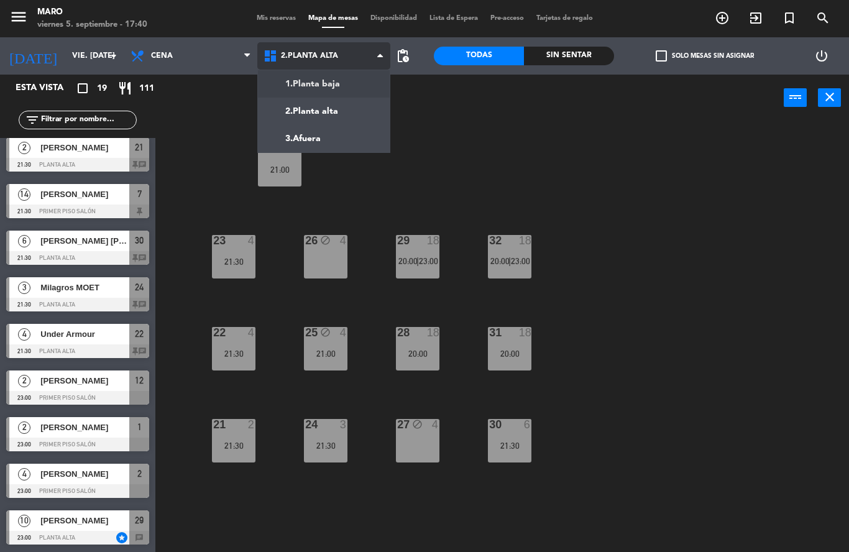
click at [346, 89] on ng-component "menu [PERSON_NAME] 5. septiembre - 17:40 Mis reservas Mapa de mesas Disponibili…" at bounding box center [424, 276] width 849 height 552
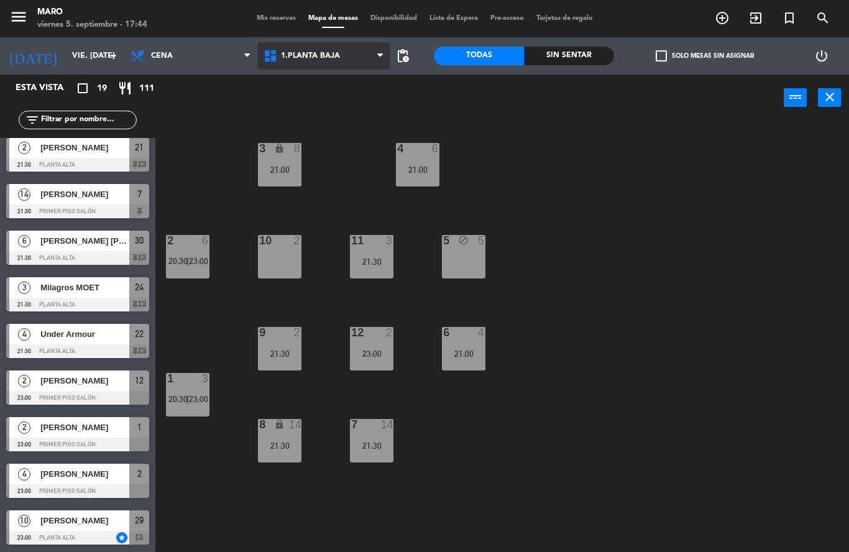
click at [370, 56] on span "1.Planta baja" at bounding box center [323, 55] width 133 height 27
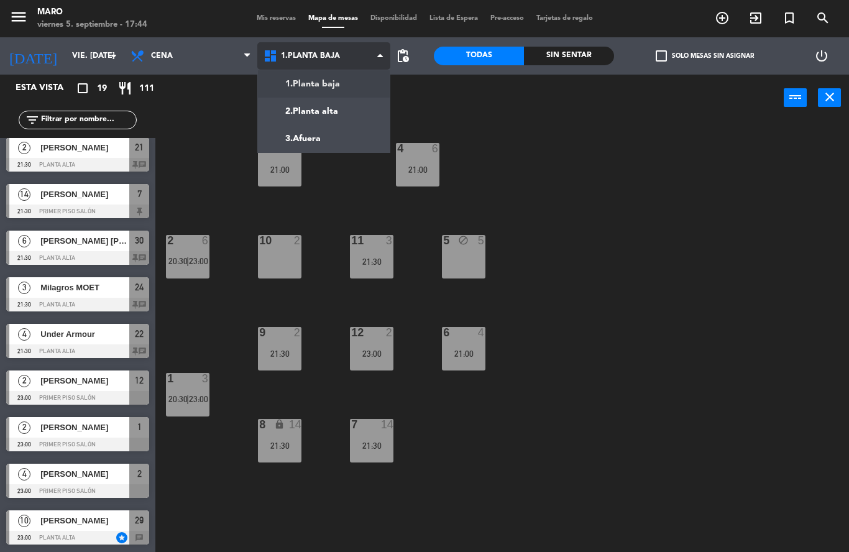
click at [352, 113] on ng-component "menu [PERSON_NAME] 5. septiembre - 17:44 Mis reservas Mapa de mesas Disponibili…" at bounding box center [424, 276] width 849 height 552
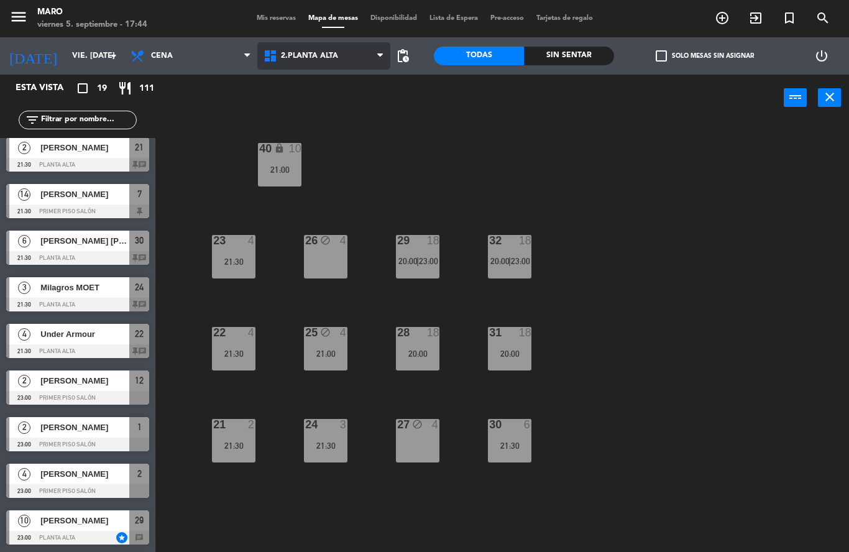
click at [603, 276] on div "40 lock 10 21:00 23 4 21:30 26 block 4 29 18 20:00 | 23:00 32 18 20:00 | 23:00 …" at bounding box center [506, 336] width 685 height 431
click at [353, 55] on span "2.Planta alta" at bounding box center [323, 55] width 133 height 27
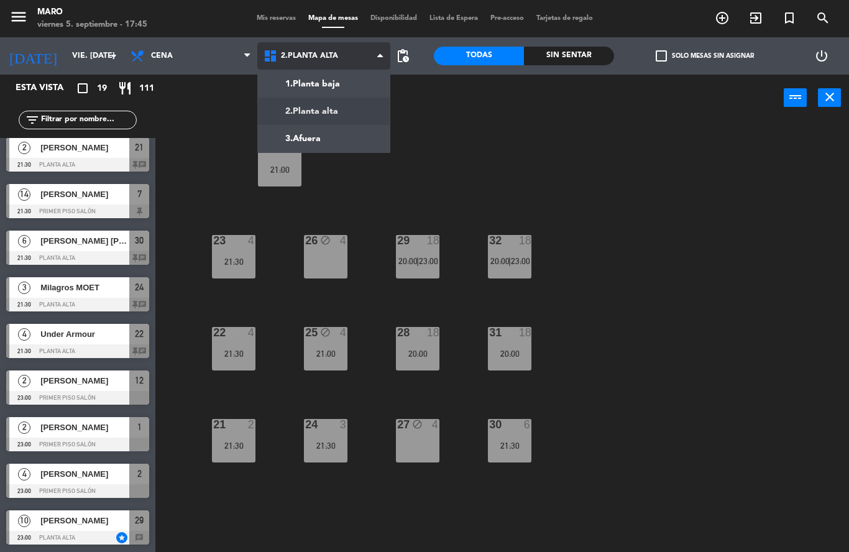
click at [349, 88] on ng-component "menu [PERSON_NAME] 5. septiembre - 17:45 Mis reservas Mapa de mesas Disponibili…" at bounding box center [424, 276] width 849 height 552
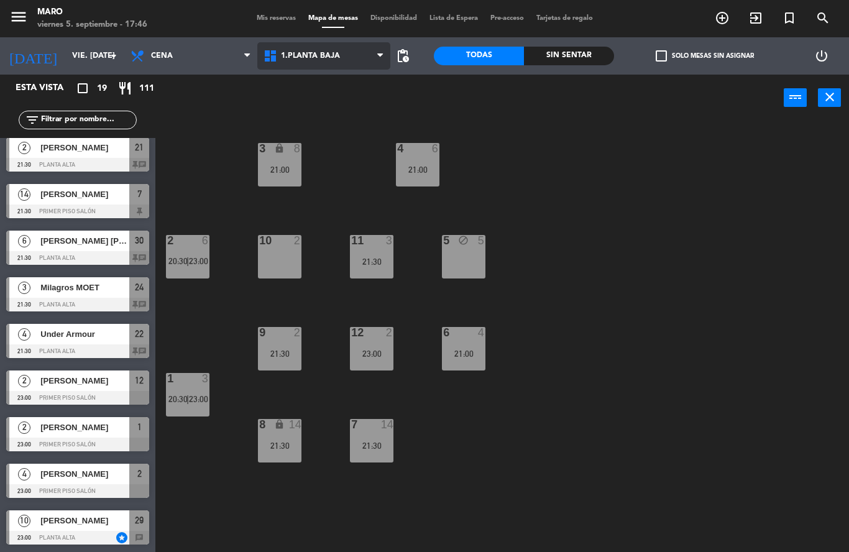
click at [323, 53] on span "1.Planta baja" at bounding box center [310, 56] width 59 height 9
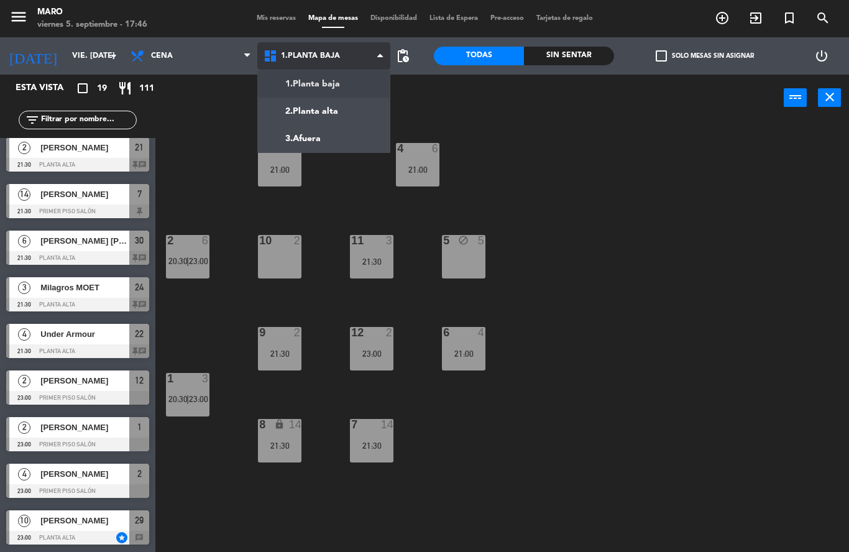
click at [312, 115] on ng-component "menu [PERSON_NAME] 5. septiembre - 17:46 Mis reservas Mapa de mesas Disponibili…" at bounding box center [424, 276] width 849 height 552
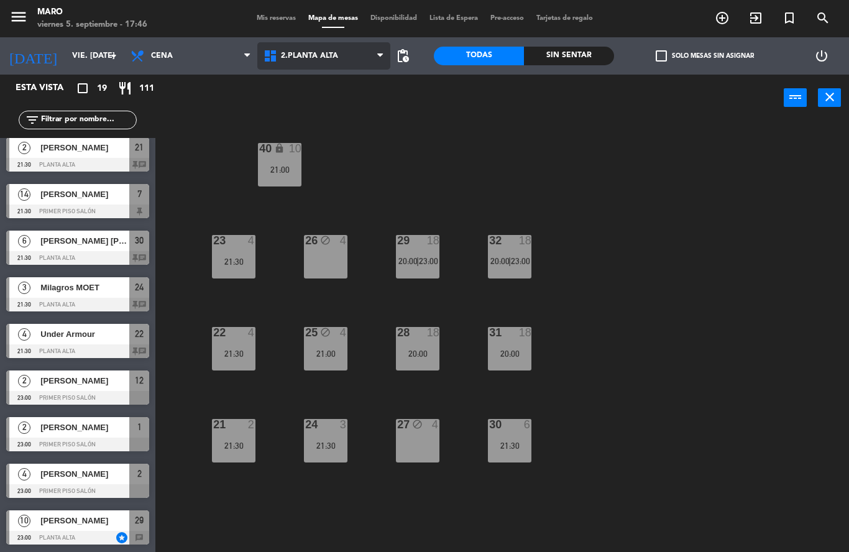
click at [319, 352] on div "21:00" at bounding box center [326, 353] width 44 height 9
click at [286, 308] on div "40 lock 10 21:00 23 4 21:30 26 block 4 29 18 20:00 | 23:00 32 18 20:00 | 23:00 …" at bounding box center [506, 336] width 685 height 431
click at [243, 268] on div "23 4 21:30" at bounding box center [234, 257] width 44 height 44
click at [194, 318] on div "40 lock 10 21:00 23 4 21:30 26 block 4 29 18 20:00 | 23:00 32 18 20:00 | 23:00 …" at bounding box center [506, 336] width 685 height 431
click at [226, 354] on div "21:30" at bounding box center [234, 353] width 44 height 9
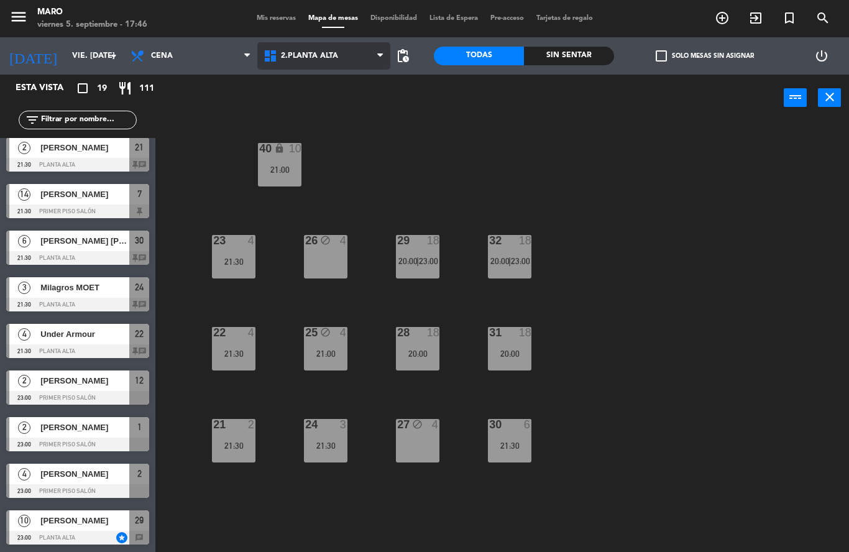
click at [198, 328] on div "40 lock 10 21:00 23 4 21:30 26 block 4 29 18 20:00 | 23:00 32 18 20:00 | 23:00 …" at bounding box center [506, 336] width 685 height 431
click at [93, 56] on input "vie. [DATE]" at bounding box center [118, 55] width 105 height 21
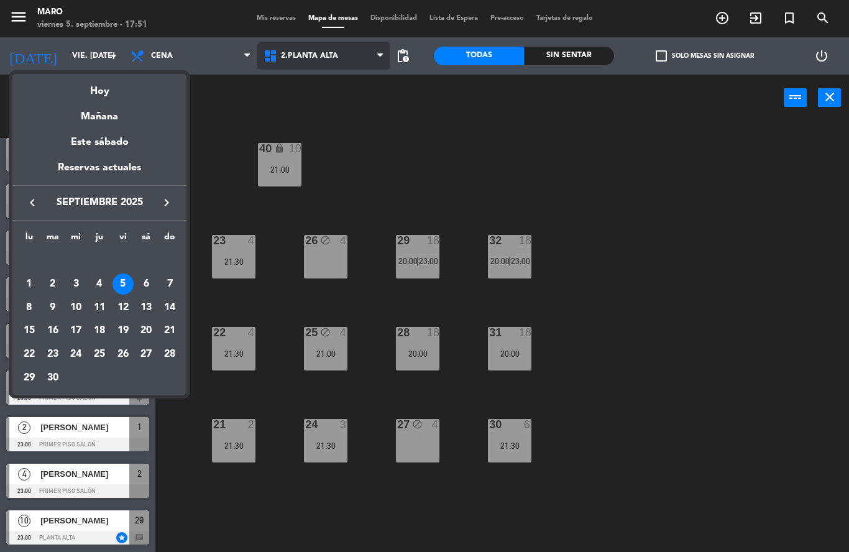
click at [149, 287] on div "6" at bounding box center [145, 283] width 21 height 21
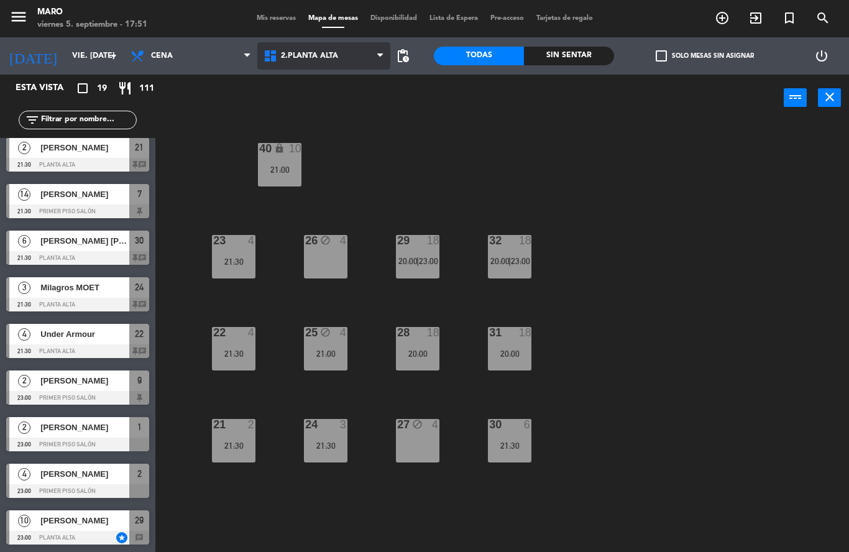
type input "sáb. [DATE]"
click at [280, 168] on div "21:00" at bounding box center [280, 169] width 44 height 9
click at [798, 194] on div "40 lock 11 21:00 23 5 21:30 26 2 21:30 29 6 21:30 32 4 22 5 21:30 25 4 28 4 31 …" at bounding box center [506, 336] width 685 height 431
click at [17, 99] on div "Esta vista crop_square 19 restaurant 75" at bounding box center [77, 88] width 155 height 27
click at [250, 544] on div "40 lock 11 21:00 23 5 21:30 26 2 21:30 29 6 21:30 32 4 22 5 21:30 25 4 28 4 31 …" at bounding box center [506, 336] width 685 height 431
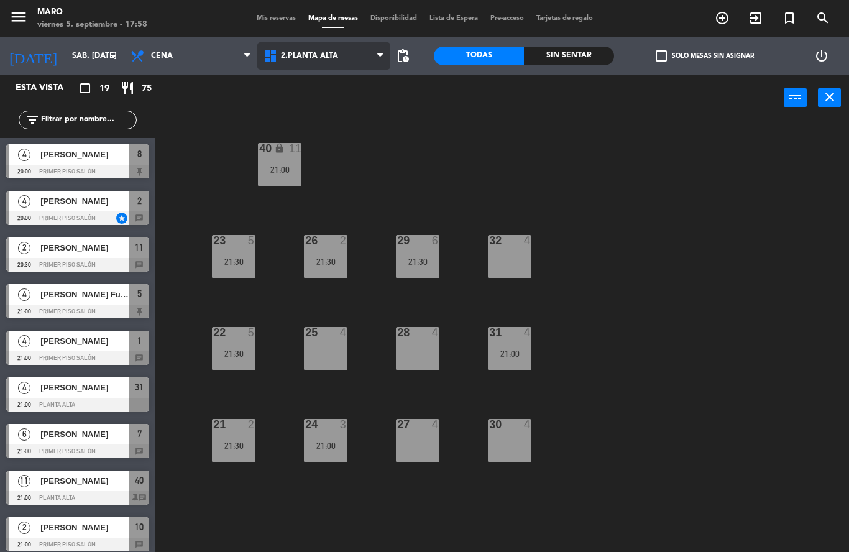
scroll to position [0, 0]
click at [74, 208] on div "[PERSON_NAME]" at bounding box center [84, 201] width 90 height 21
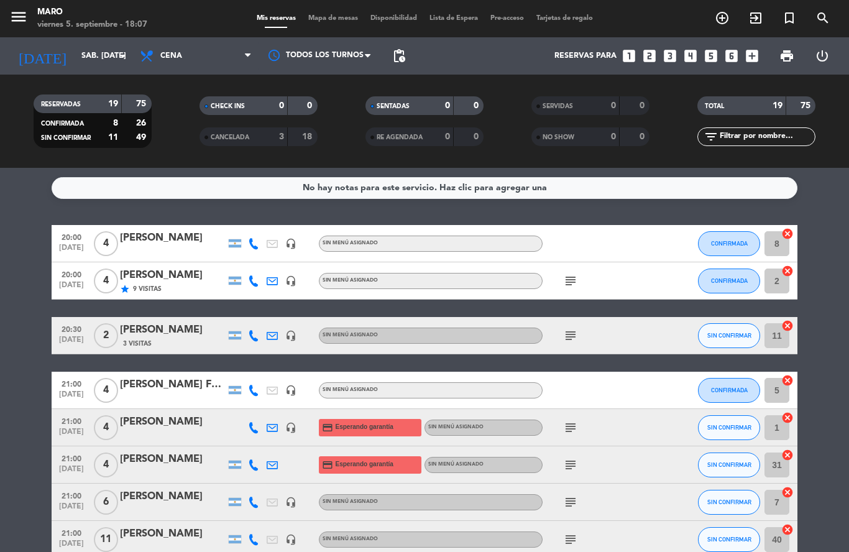
click at [125, 56] on icon "arrow_drop_down" at bounding box center [123, 55] width 15 height 15
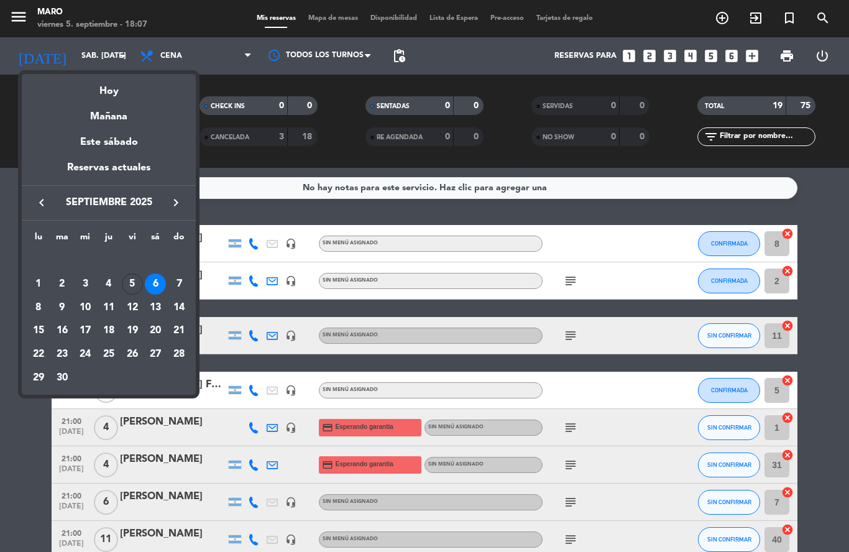
click at [131, 90] on div "Hoy" at bounding box center [109, 86] width 174 height 25
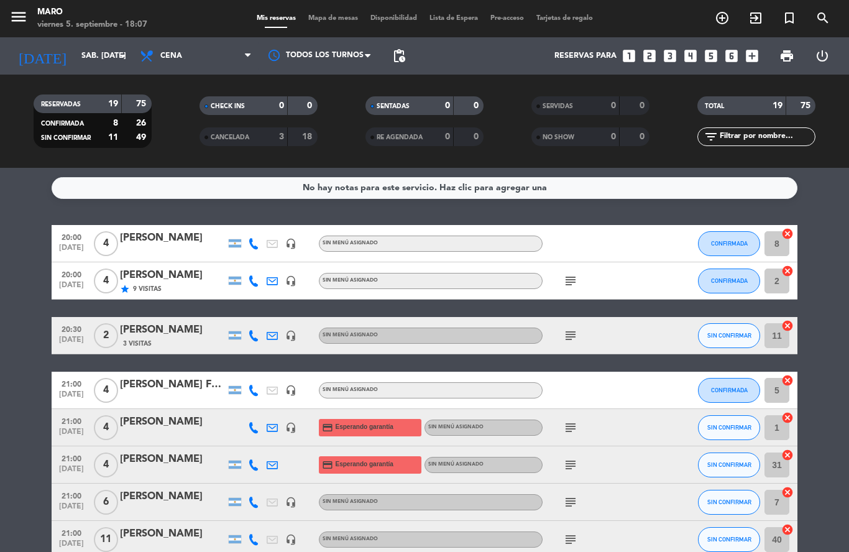
type input "vie. [DATE]"
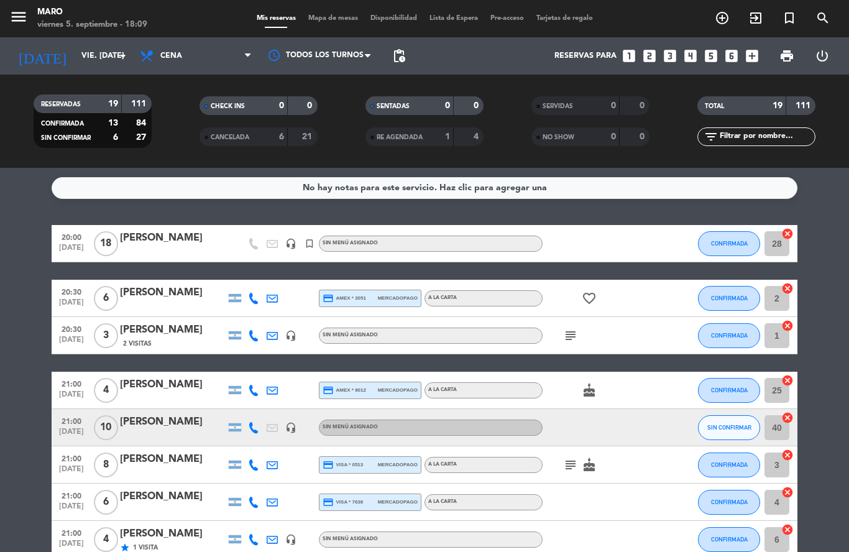
click at [341, 20] on span "Mapa de mesas" at bounding box center [333, 18] width 62 height 7
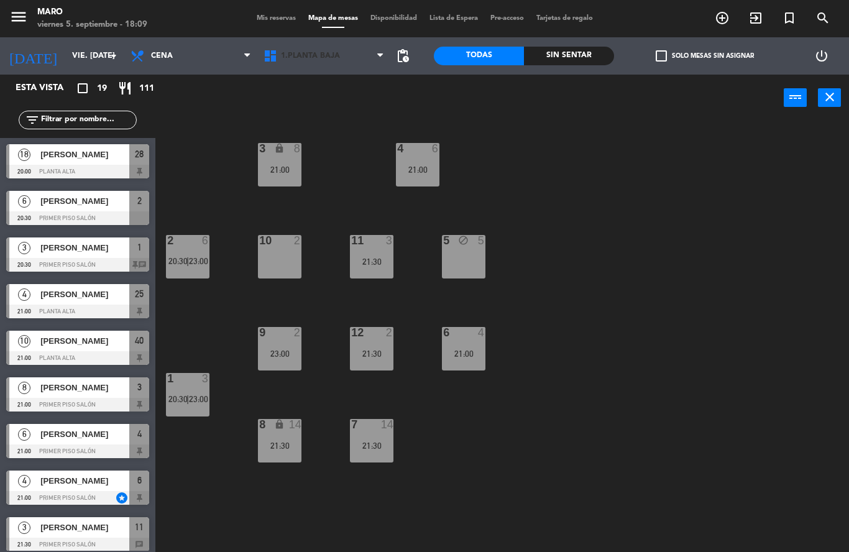
click at [368, 63] on span "1.Planta baja" at bounding box center [323, 55] width 133 height 27
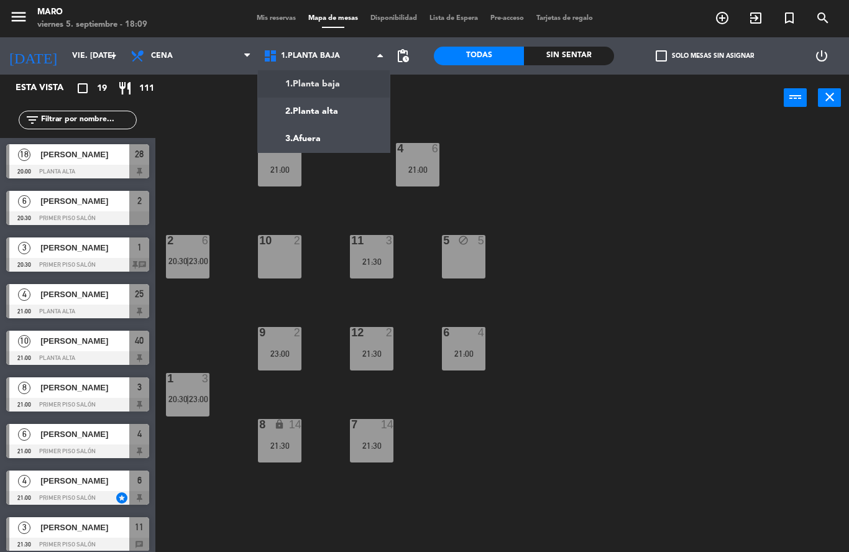
click at [349, 112] on ng-component "menu [PERSON_NAME] 5. septiembre - 18:09 Mis reservas Mapa de mesas Disponibili…" at bounding box center [424, 276] width 849 height 552
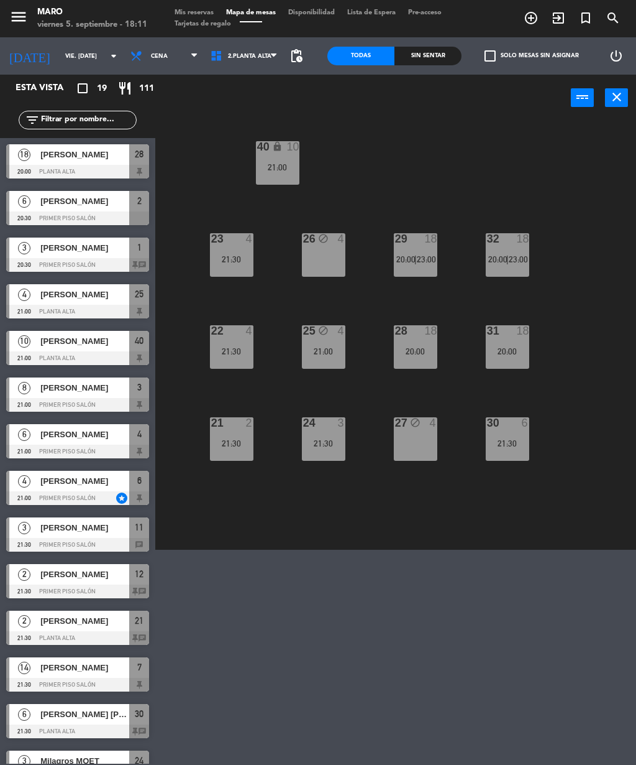
click at [315, 347] on div "21:00" at bounding box center [324, 351] width 44 height 9
click at [579, 364] on div "40 lock 10 21:00 23 4 21:30 26 block 4 29 18 20:00 | 23:00 32 18 20:00 | 23:00 …" at bounding box center [399, 334] width 475 height 431
click at [263, 55] on span "2.Planta alta" at bounding box center [244, 55] width 80 height 27
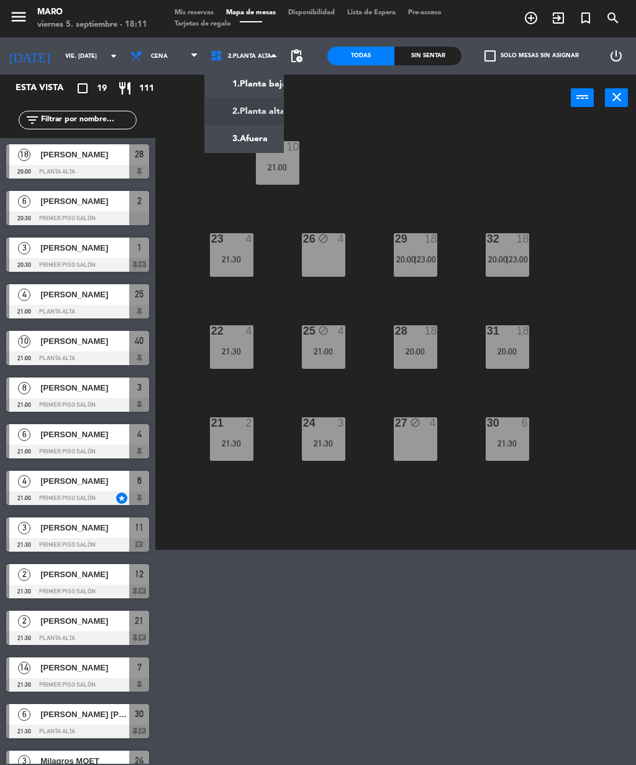
click at [241, 84] on ng-component "menu [PERSON_NAME] 5. septiembre - 18:11 Mis reservas Mapa de mesas Disponibili…" at bounding box center [318, 274] width 636 height 549
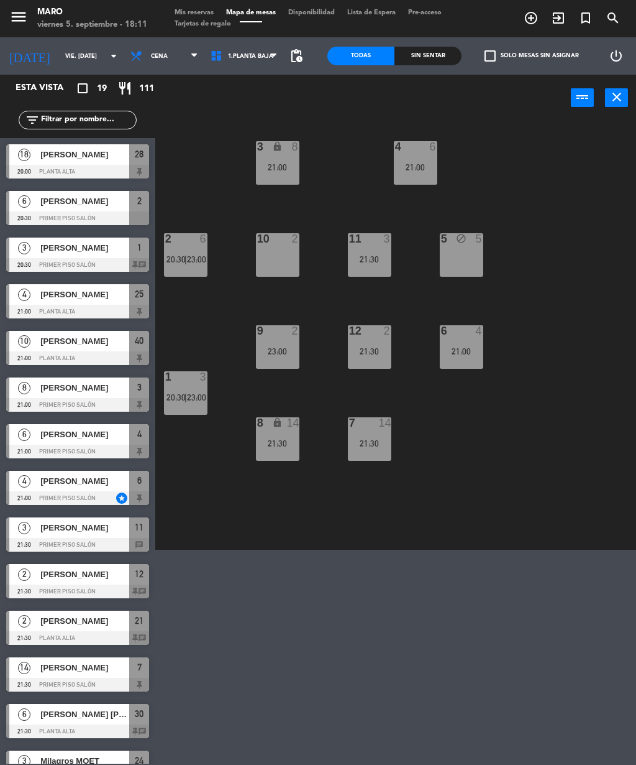
click at [275, 351] on div "23:00" at bounding box center [278, 351] width 44 height 9
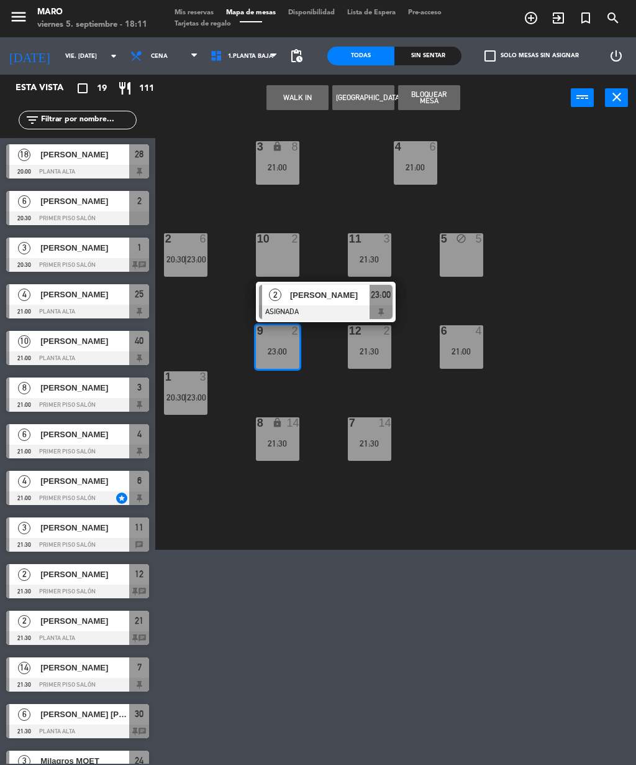
click at [517, 460] on div "3 lock 8 21:00 4 6 21:00 2 6 20:30 | 23:00 10 2 11 3 21:30 5 block 5 12 2 21:30…" at bounding box center [399, 334] width 475 height 431
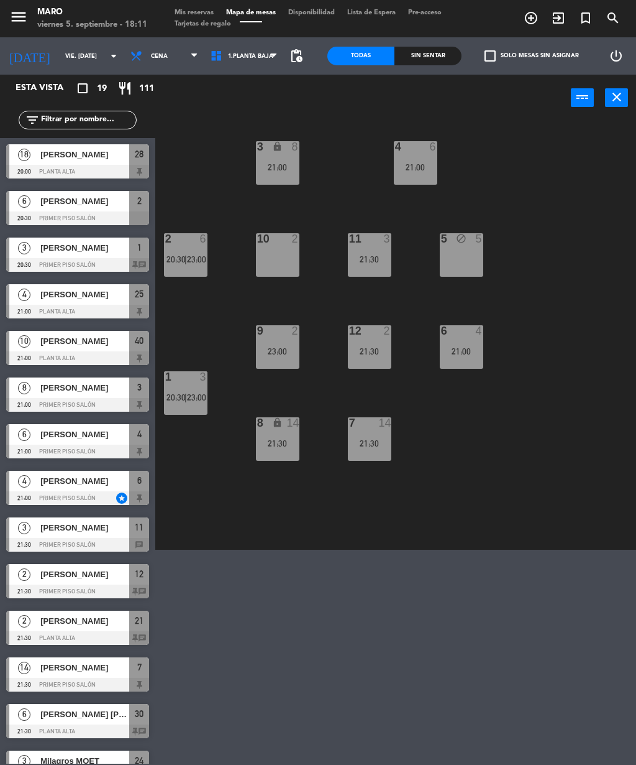
click at [274, 257] on div "10 2" at bounding box center [278, 255] width 44 height 44
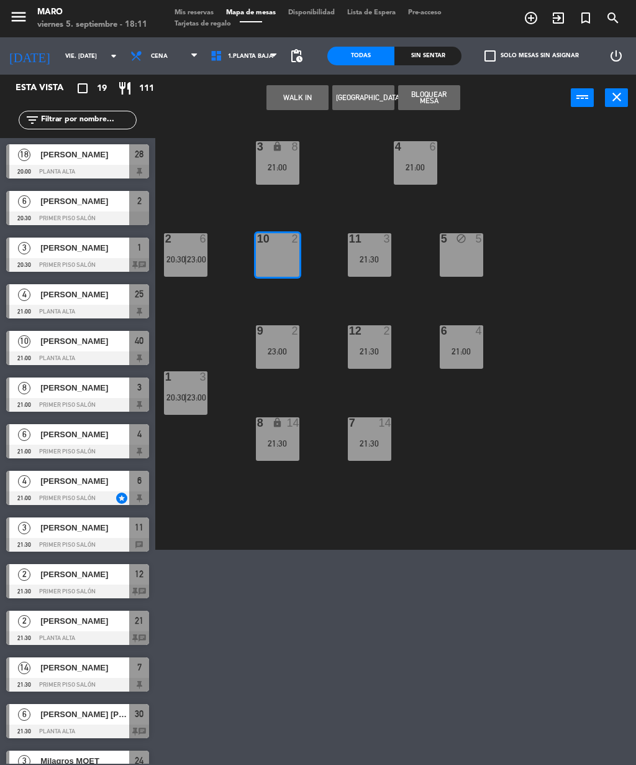
click at [567, 248] on div "3 lock 8 21:00 4 6 21:00 2 6 20:30 | 23:00 10 2 11 3 21:30 5 block 5 12 2 21:30…" at bounding box center [399, 334] width 475 height 431
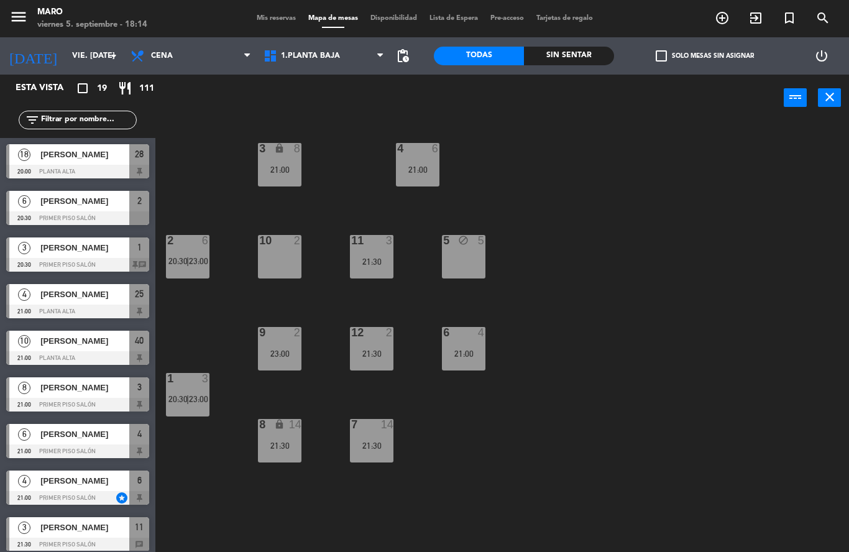
click at [264, 16] on span "Mis reservas" at bounding box center [276, 18] width 52 height 7
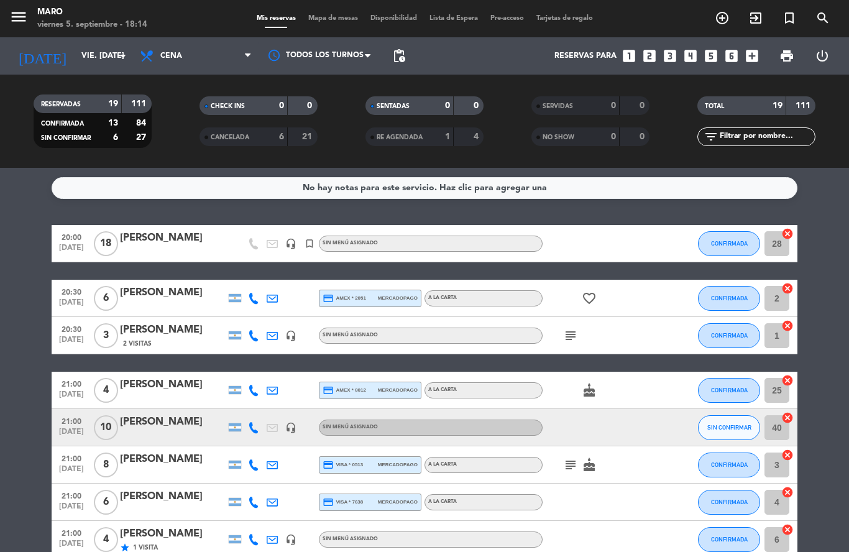
click at [316, 22] on span "Mapa de mesas" at bounding box center [333, 18] width 62 height 7
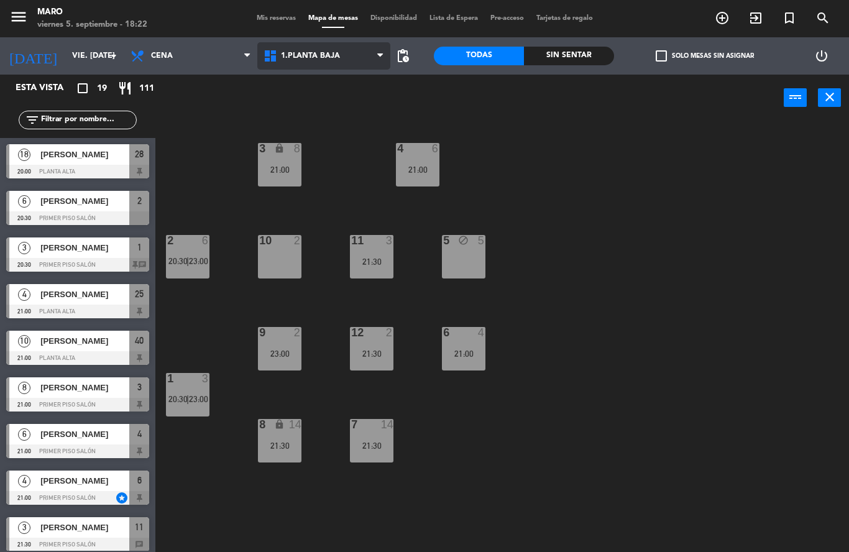
click at [326, 68] on span "1.Planta baja" at bounding box center [323, 55] width 133 height 27
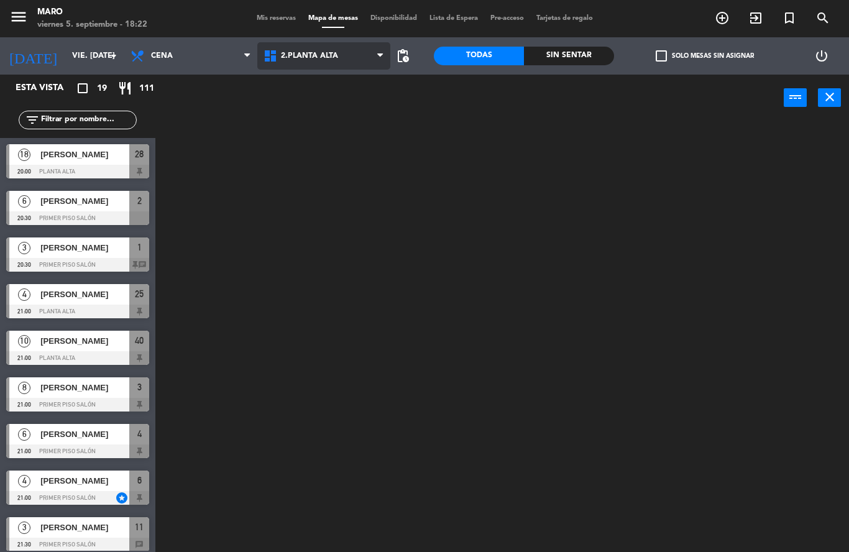
click at [323, 109] on ng-component "menu [PERSON_NAME] 5. septiembre - 18:22 Mis reservas Mapa de mesas Disponibili…" at bounding box center [424, 276] width 849 height 552
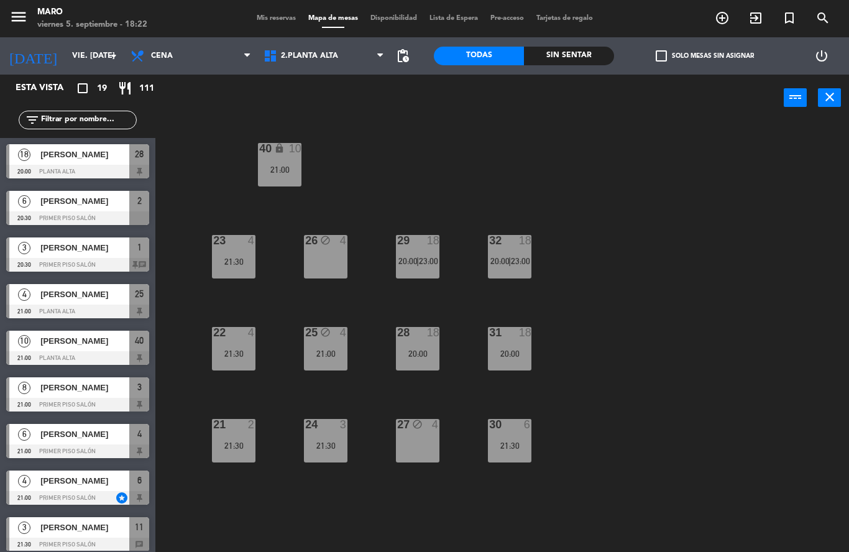
click at [331, 342] on div "25 block 4 21:00" at bounding box center [326, 349] width 44 height 44
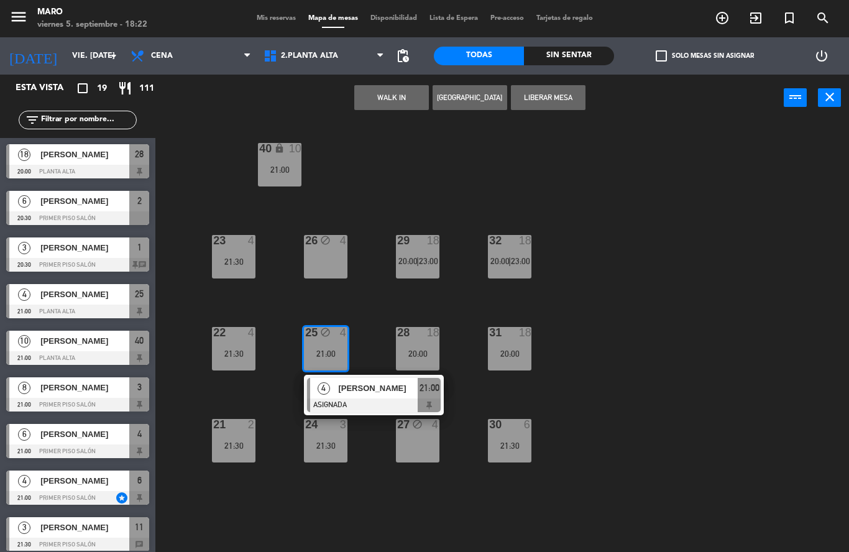
click at [623, 290] on div "40 lock 10 21:00 23 4 21:30 26 block 4 29 18 20:00 | 23:00 32 18 20:00 | 23:00 …" at bounding box center [506, 336] width 685 height 431
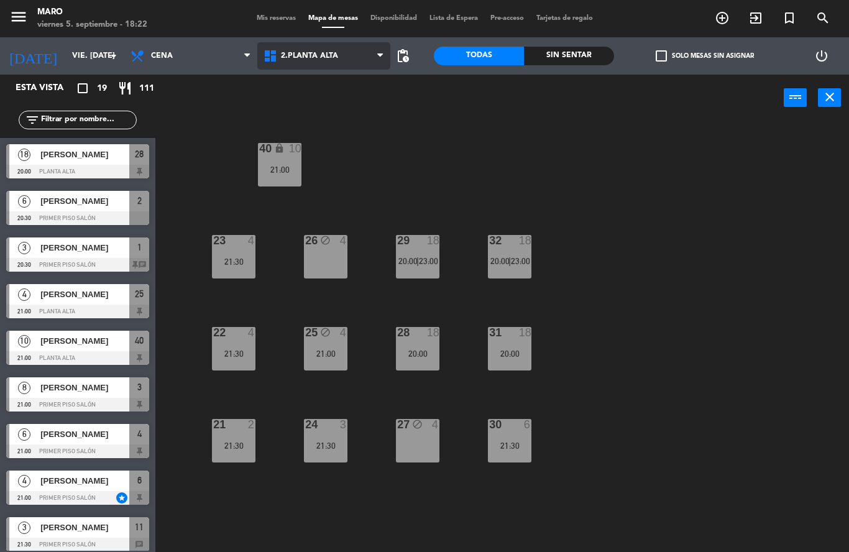
click at [323, 48] on span "2.Planta alta" at bounding box center [323, 55] width 133 height 27
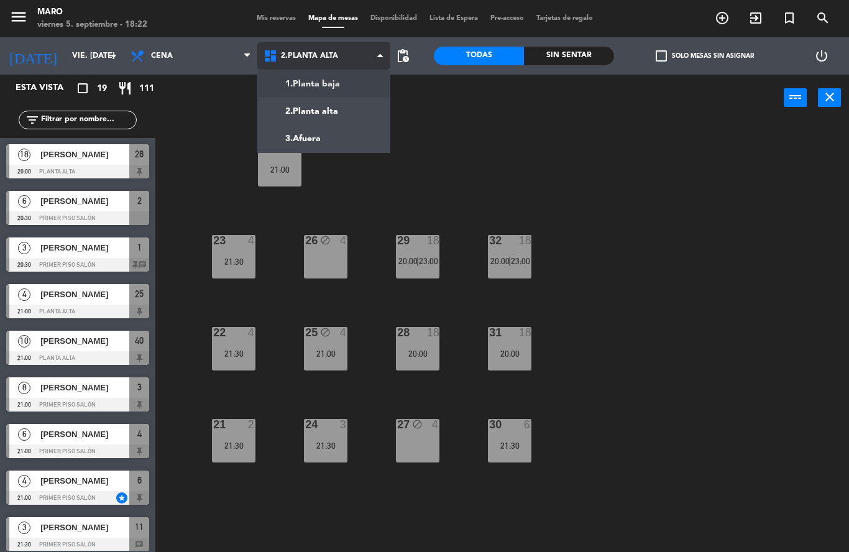
click at [321, 83] on ng-component "menu [PERSON_NAME] 5. septiembre - 18:22 Mis reservas Mapa de mesas Disponibili…" at bounding box center [424, 276] width 849 height 552
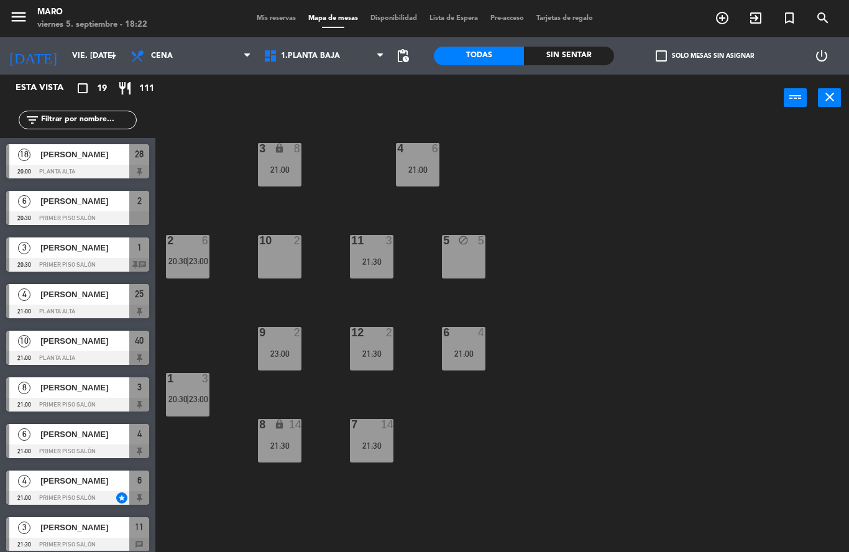
click at [280, 331] on div at bounding box center [279, 332] width 21 height 11
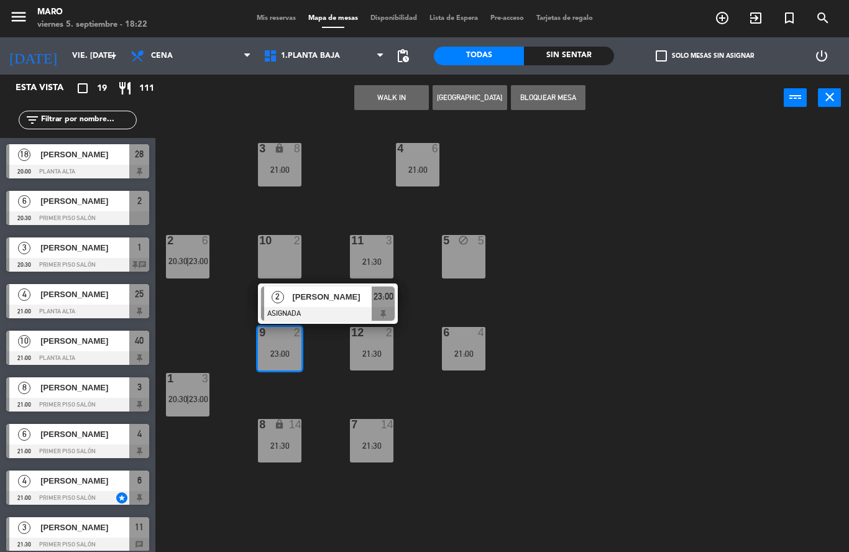
click at [621, 308] on div "3 lock 8 21:00 4 6 21:00 2 6 20:30 | 23:00 10 2 11 3 21:30 5 block 5 12 2 21:30…" at bounding box center [506, 336] width 685 height 431
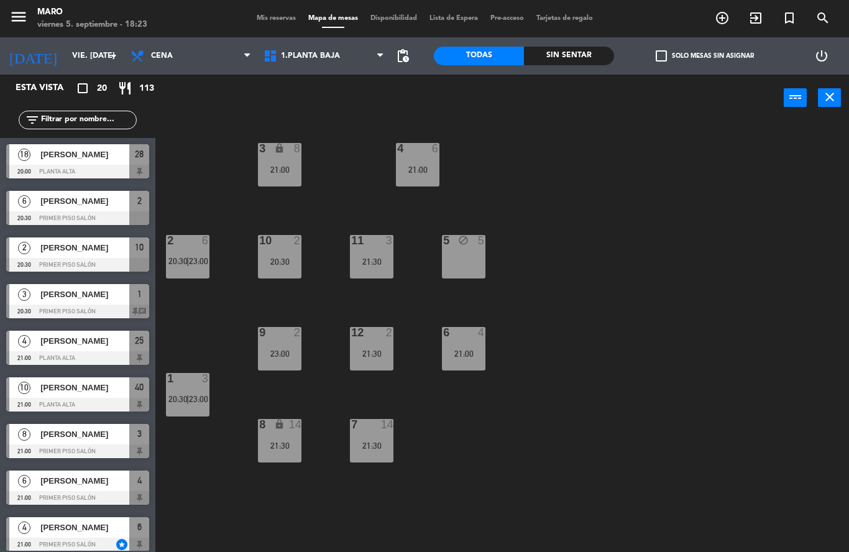
click at [286, 21] on span "Mis reservas" at bounding box center [276, 18] width 52 height 7
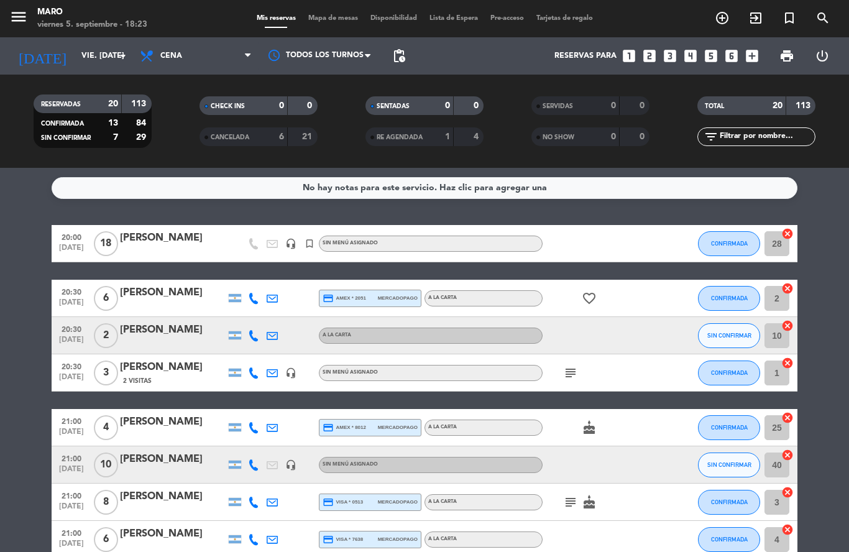
click at [350, 21] on span "Mapa de mesas" at bounding box center [333, 18] width 62 height 7
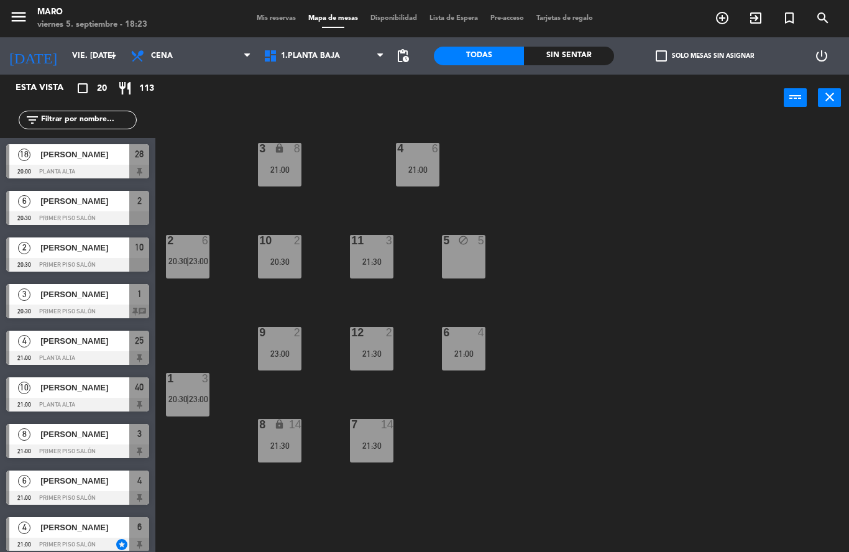
click at [291, 254] on div "10 2 20:30" at bounding box center [280, 257] width 44 height 44
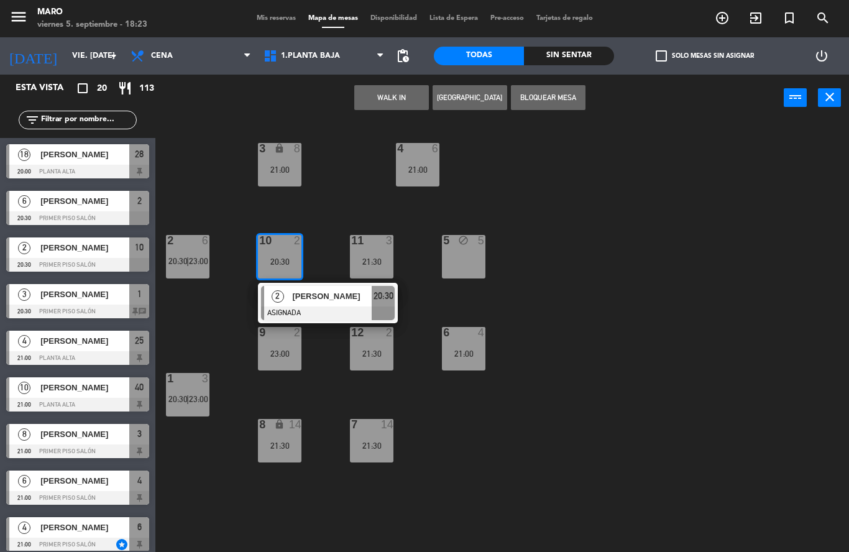
click at [316, 186] on div "3 lock 8 21:00 4 6 21:00 2 6 20:30 | 23:00 10 2 20:30 2 [PERSON_NAME] Block ASI…" at bounding box center [506, 336] width 685 height 431
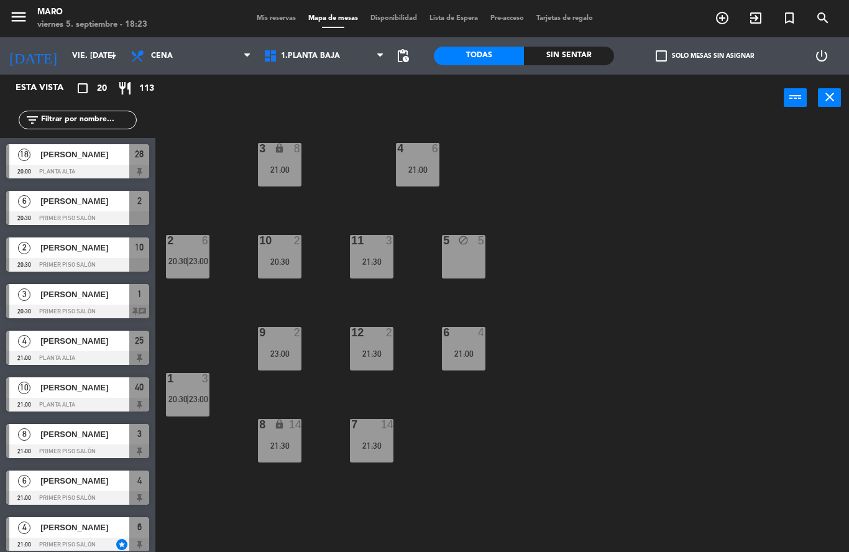
click at [280, 334] on div at bounding box center [279, 332] width 21 height 11
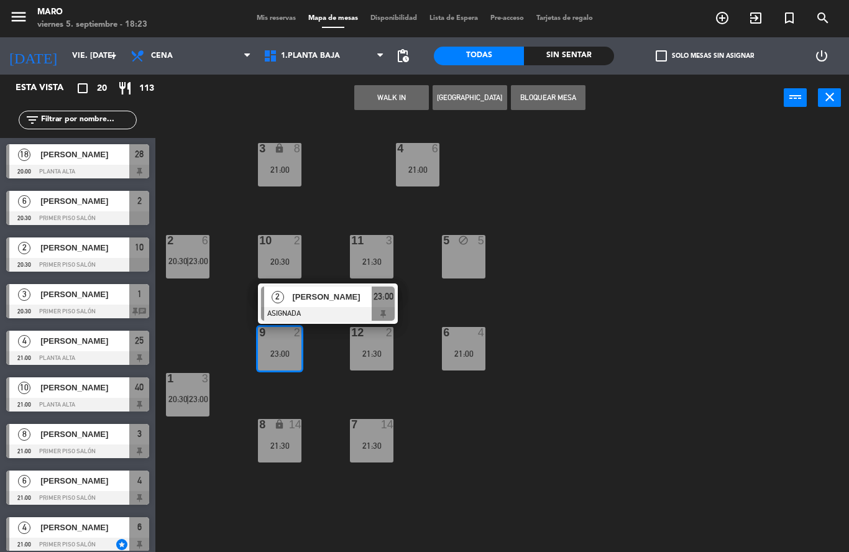
click at [514, 181] on div "3 lock 8 21:00 4 6 21:00 2 6 20:30 | 23:00 10 2 20:30 11 3 21:30 5 block 5 12 2…" at bounding box center [506, 336] width 685 height 431
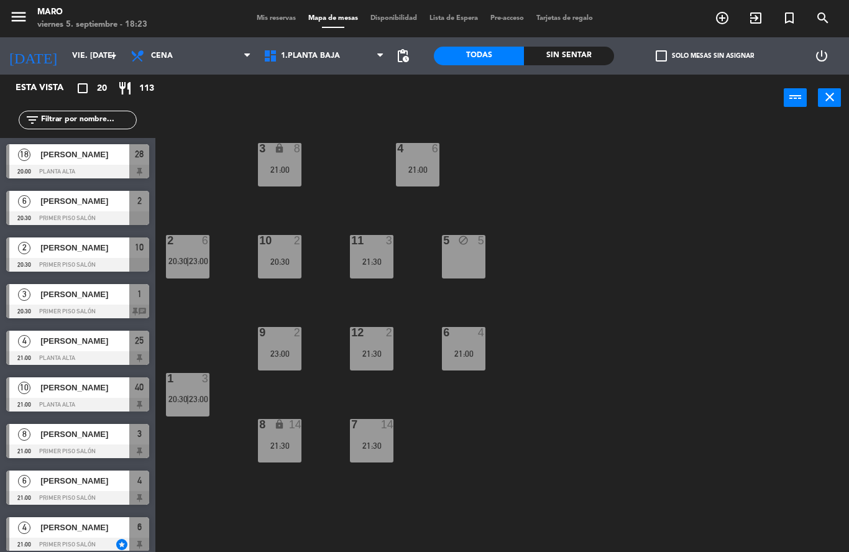
click at [284, 339] on div "9 2" at bounding box center [280, 333] width 44 height 12
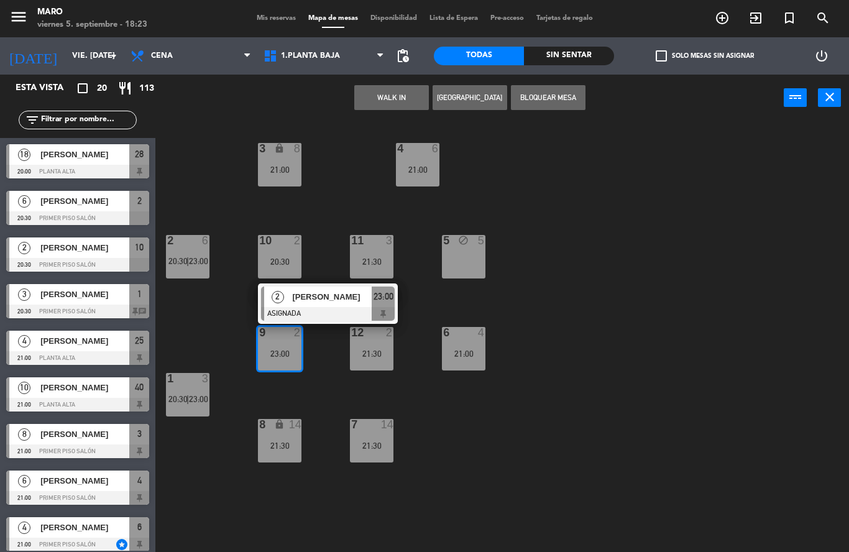
click at [536, 98] on button "Bloquear Mesa" at bounding box center [548, 97] width 75 height 25
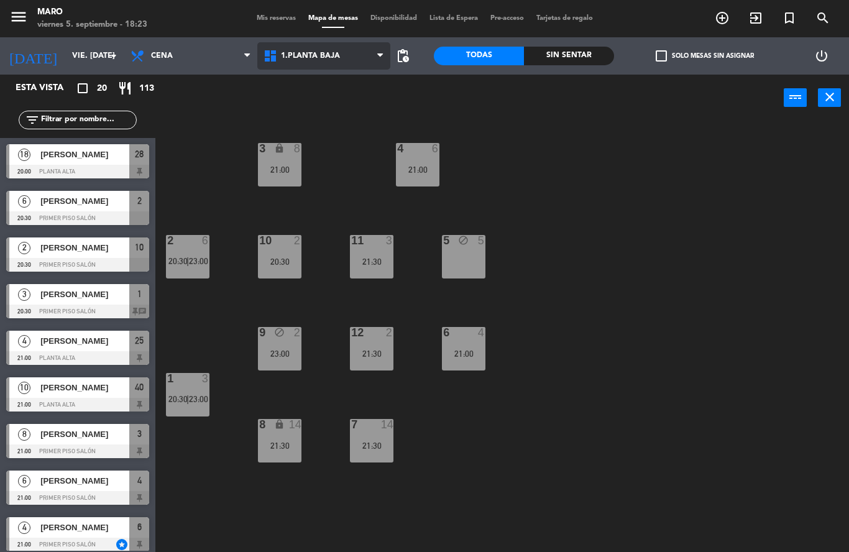
click at [326, 49] on span "1.Planta baja" at bounding box center [323, 55] width 133 height 27
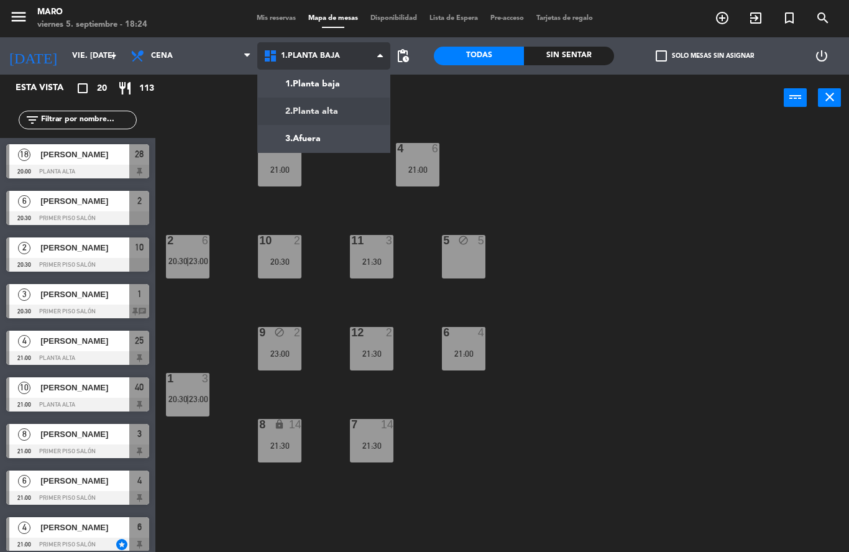
click at [322, 109] on ng-component "menu [PERSON_NAME] 5. septiembre - 18:24 Mis reservas Mapa de mesas Disponibili…" at bounding box center [424, 276] width 849 height 552
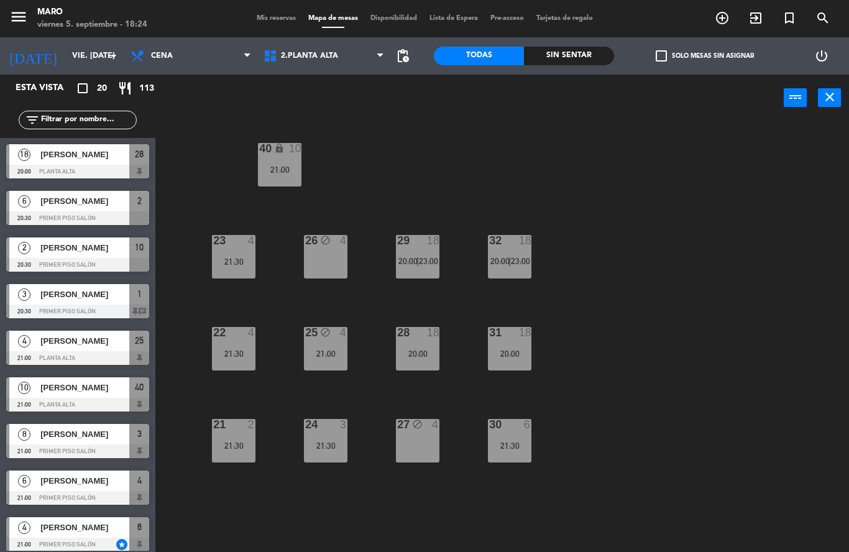
click at [427, 272] on div "29 18 20:00 | 23:00" at bounding box center [418, 257] width 44 height 44
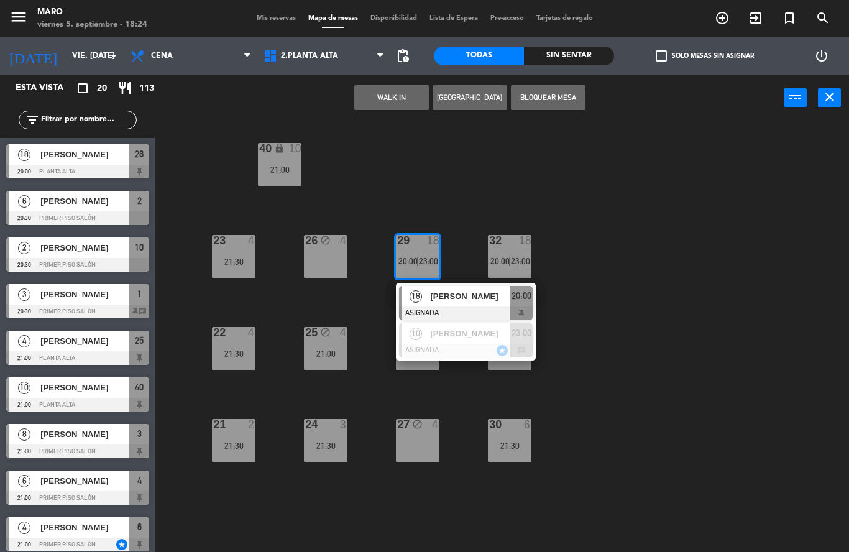
click at [592, 304] on div "40 lock 10 21:00 23 4 21:30 26 block 4 29 18 20:00 | 23:00 18 [PERSON_NAME] ASI…" at bounding box center [506, 336] width 685 height 431
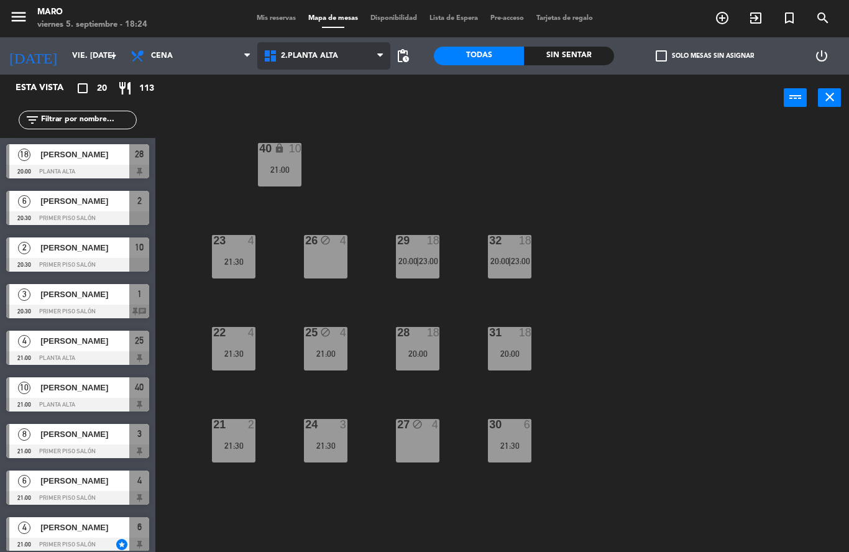
click at [326, 63] on span "2.Planta alta" at bounding box center [323, 55] width 133 height 27
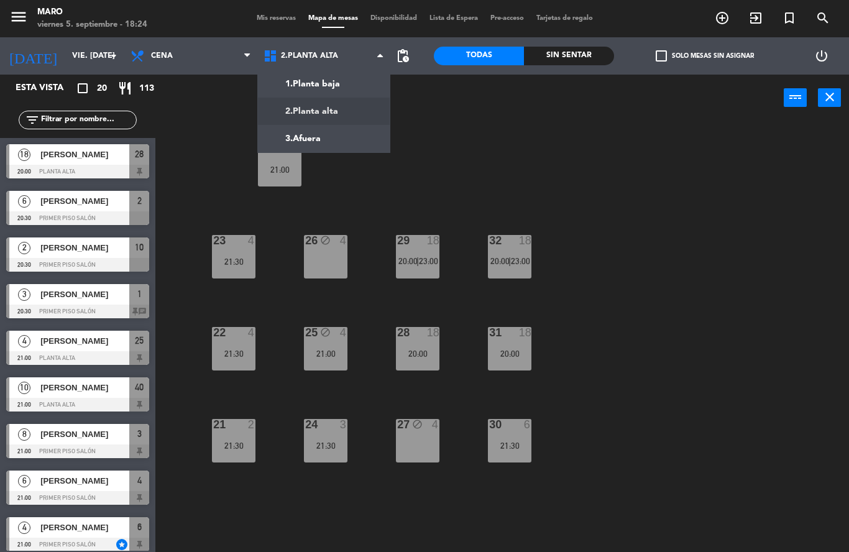
click at [500, 190] on div "40 lock 10 21:00 23 4 21:30 26 block 4 29 18 20:00 | 23:00 32 18 20:00 | 23:00 …" at bounding box center [506, 336] width 685 height 431
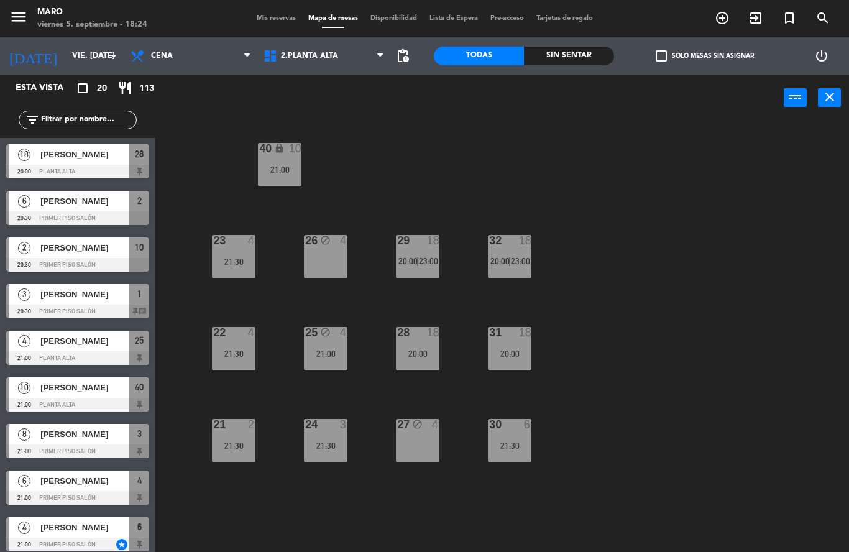
click at [333, 342] on div "25 block 4 21:00" at bounding box center [326, 349] width 44 height 44
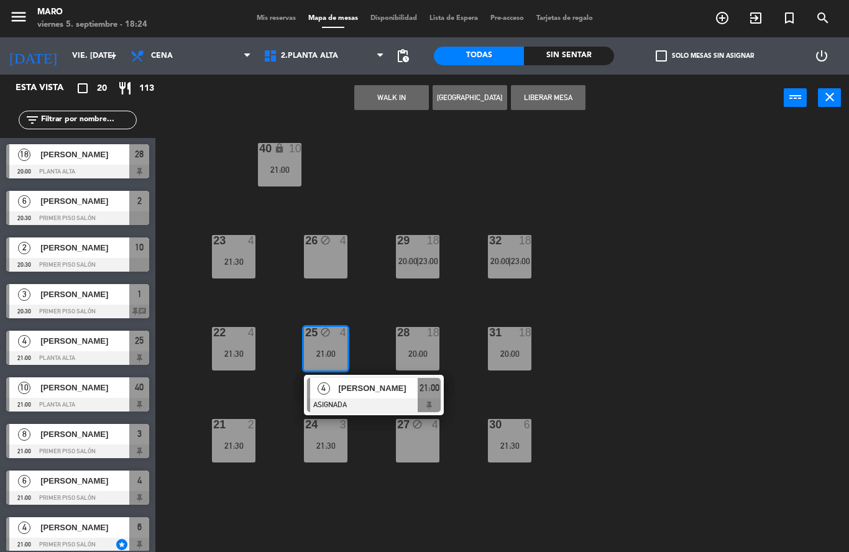
click at [387, 175] on div "40 lock 10 21:00 23 4 21:30 26 block 4 29 18 20:00 | 23:00 32 18 20:00 | 23:00 …" at bounding box center [506, 336] width 685 height 431
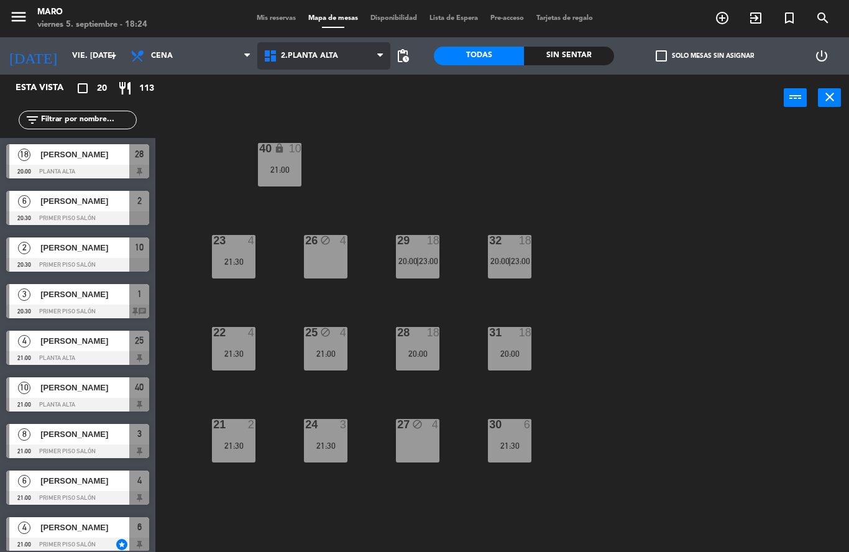
click at [278, 66] on span "2.Planta alta" at bounding box center [323, 55] width 133 height 27
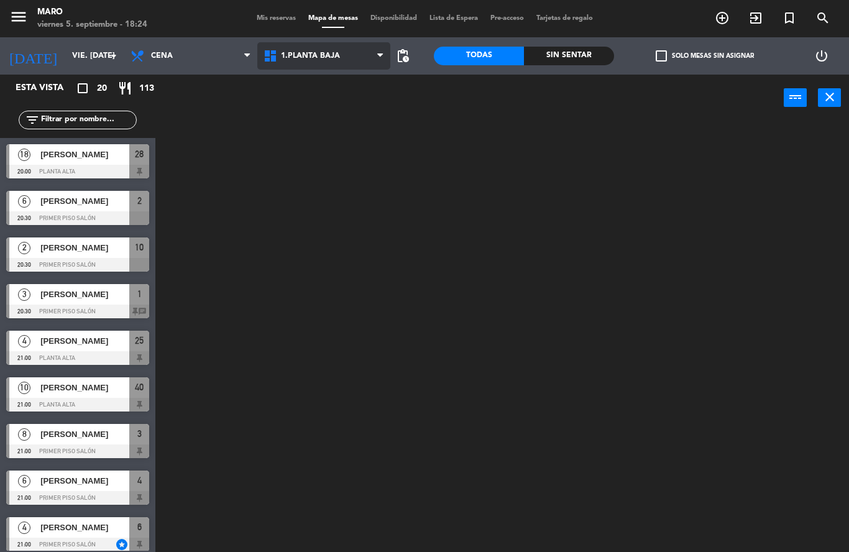
click at [328, 84] on ng-component "menu [PERSON_NAME] 5. septiembre - 18:24 Mis reservas Mapa de mesas Disponibili…" at bounding box center [424, 276] width 849 height 552
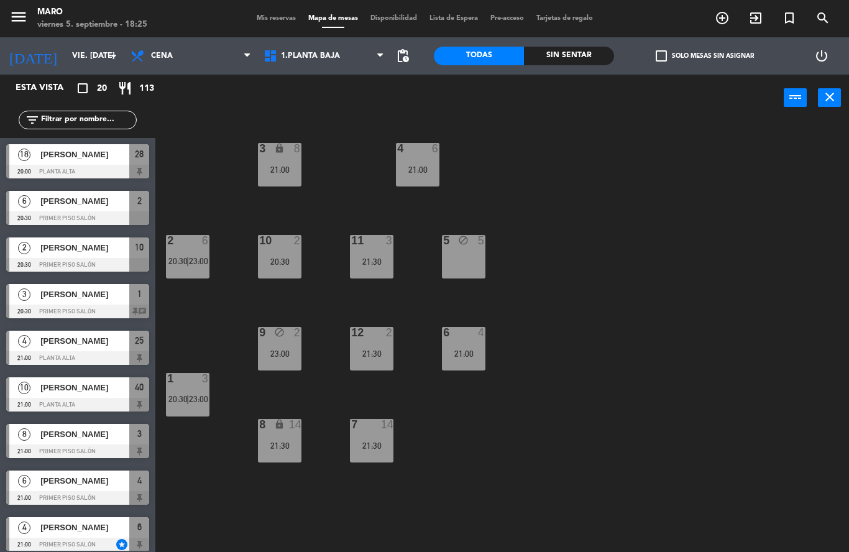
click at [462, 344] on div "6 4 21:00" at bounding box center [464, 349] width 44 height 44
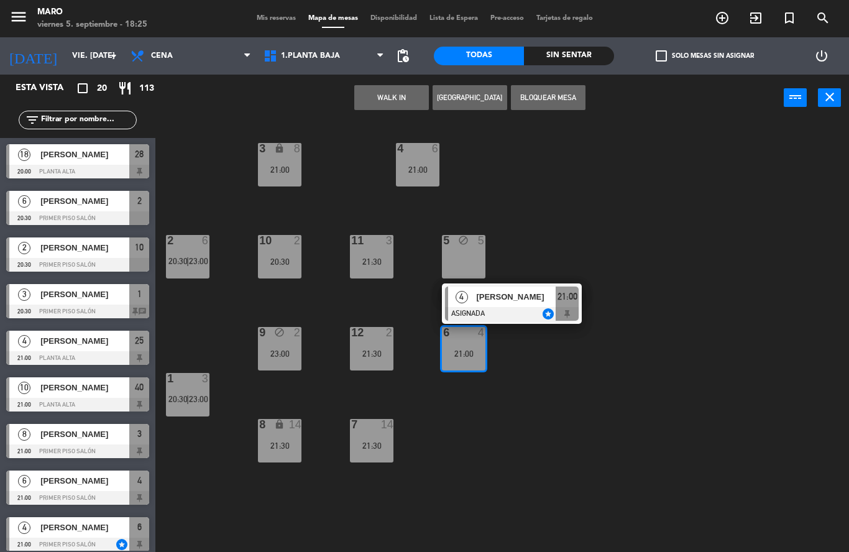
click at [640, 203] on div "3 lock 8 21:00 4 6 21:00 2 6 20:30 | 23:00 10 2 20:30 11 3 21:30 5 block 5 12 2…" at bounding box center [506, 336] width 685 height 431
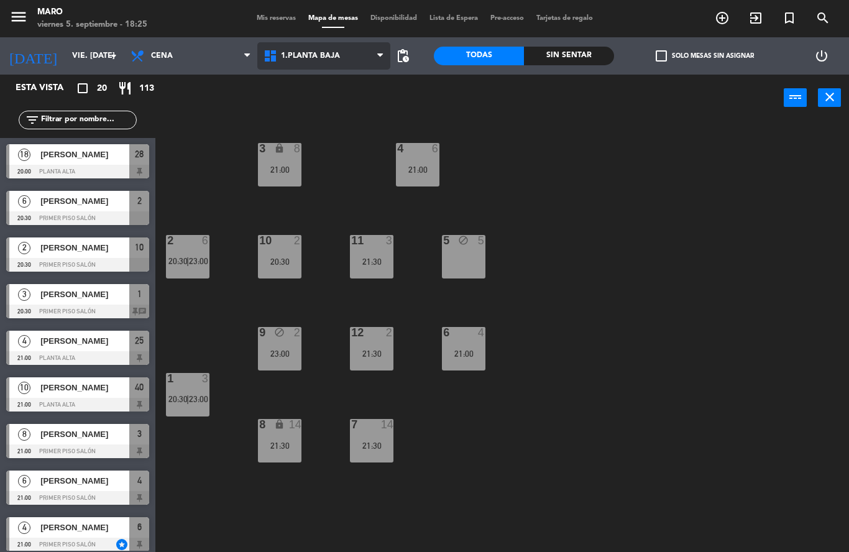
click at [319, 55] on span "1.Planta baja" at bounding box center [310, 56] width 59 height 9
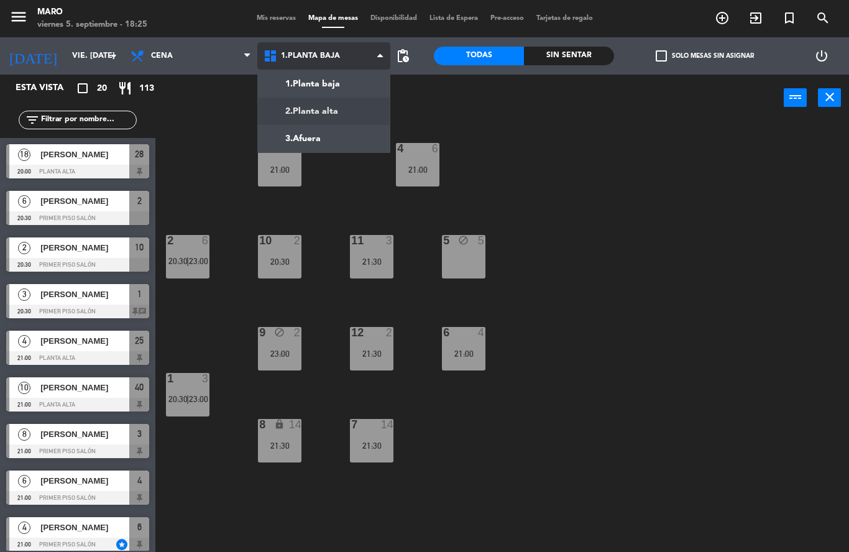
click at [321, 113] on ng-component "menu [PERSON_NAME] 5. septiembre - 18:25 Mis reservas Mapa de mesas Disponibili…" at bounding box center [424, 276] width 849 height 552
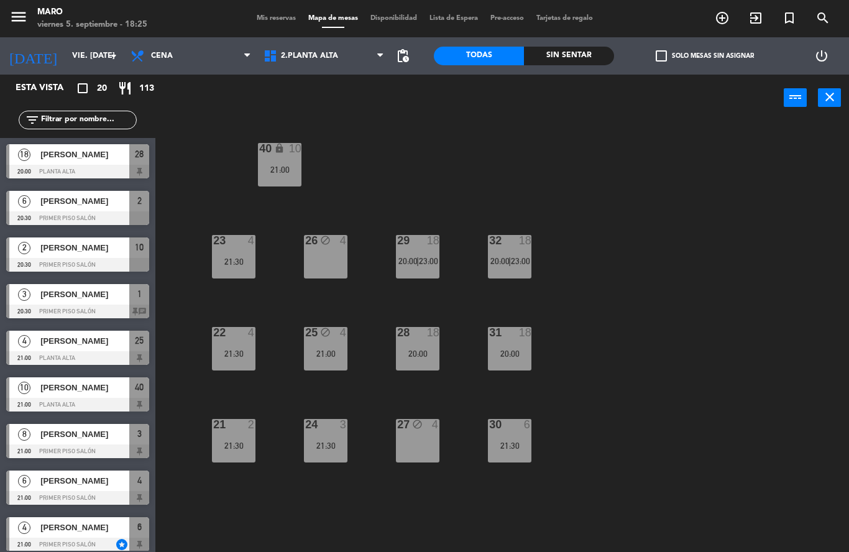
click at [342, 336] on div "4" at bounding box center [343, 332] width 7 height 11
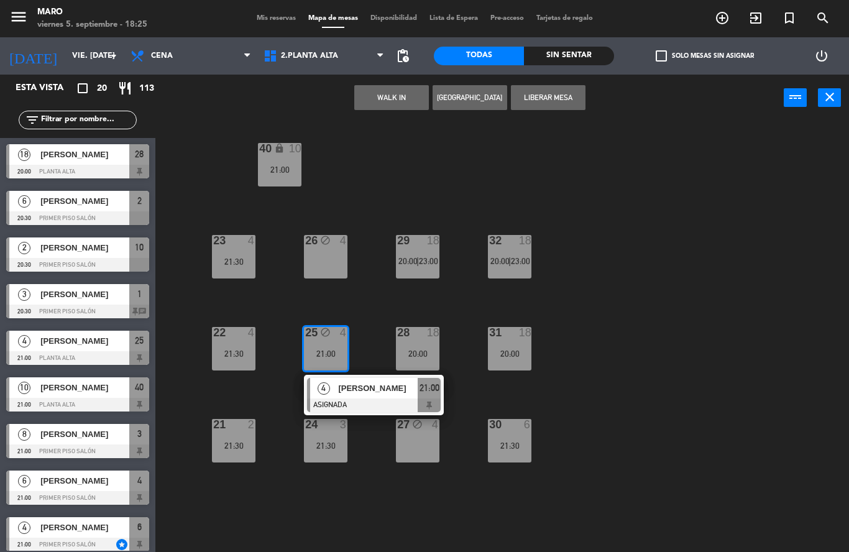
click at [586, 359] on div "40 lock 10 21:00 23 4 21:30 26 block 4 29 18 20:00 | 23:00 32 18 20:00 | 23:00 …" at bounding box center [506, 336] width 685 height 431
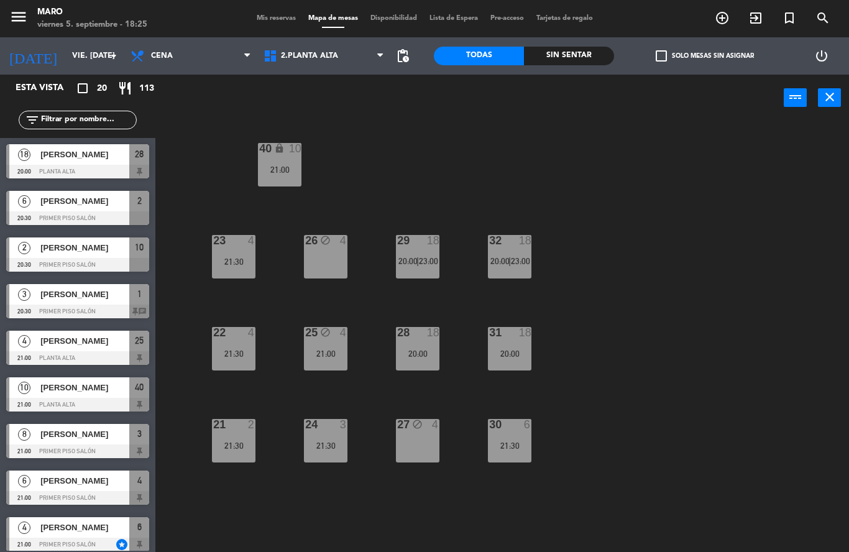
click at [330, 336] on icon "block" at bounding box center [325, 332] width 11 height 11
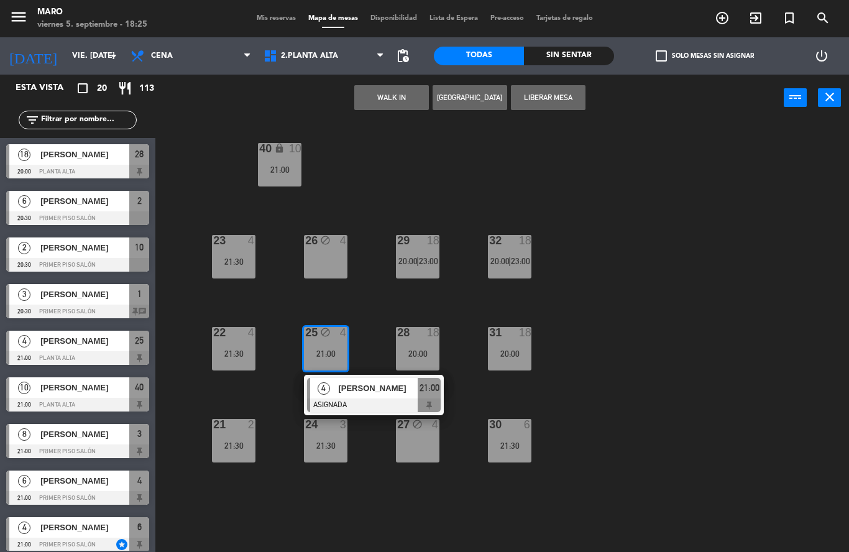
click at [638, 364] on div "40 lock 10 21:00 23 4 21:30 26 block 4 29 18 20:00 | 23:00 32 18 20:00 | 23:00 …" at bounding box center [506, 336] width 685 height 431
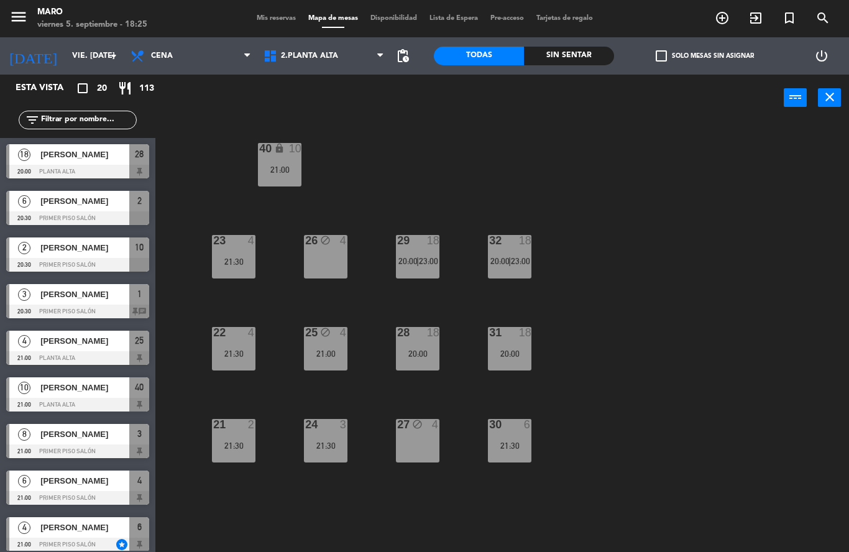
click at [423, 433] on div "27 block 4" at bounding box center [418, 441] width 44 height 44
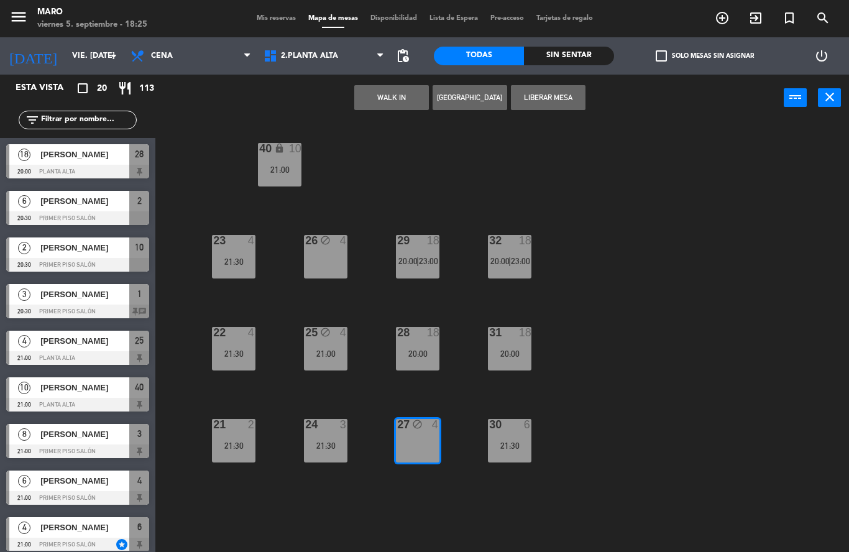
click at [608, 365] on div "40 lock 10 21:00 23 4 21:30 26 block 4 29 18 20:00 | 23:00 32 18 20:00 | 23:00 …" at bounding box center [506, 336] width 685 height 431
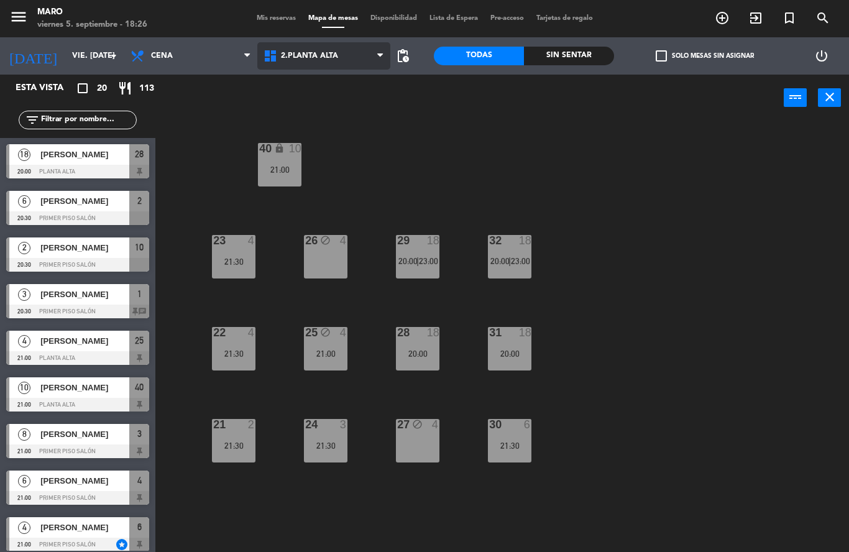
click at [340, 60] on span "2.Planta alta" at bounding box center [323, 55] width 133 height 27
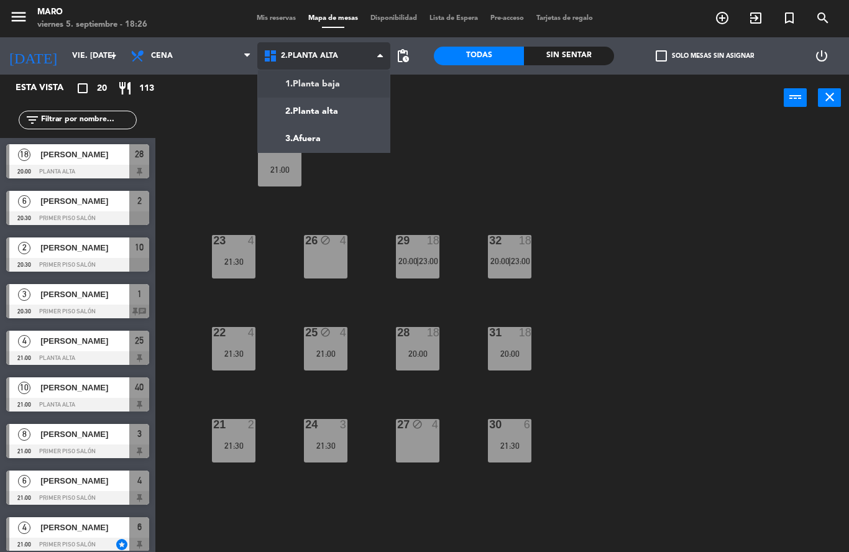
click at [331, 86] on ng-component "menu [PERSON_NAME] 5. septiembre - 18:26 Mis reservas Mapa de mesas Disponibili…" at bounding box center [424, 276] width 849 height 552
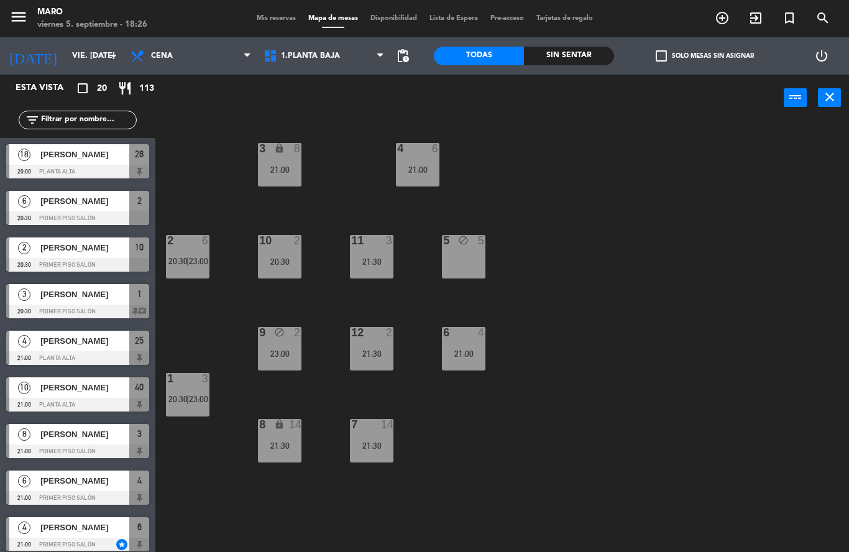
click at [280, 264] on div "20:30" at bounding box center [280, 261] width 44 height 9
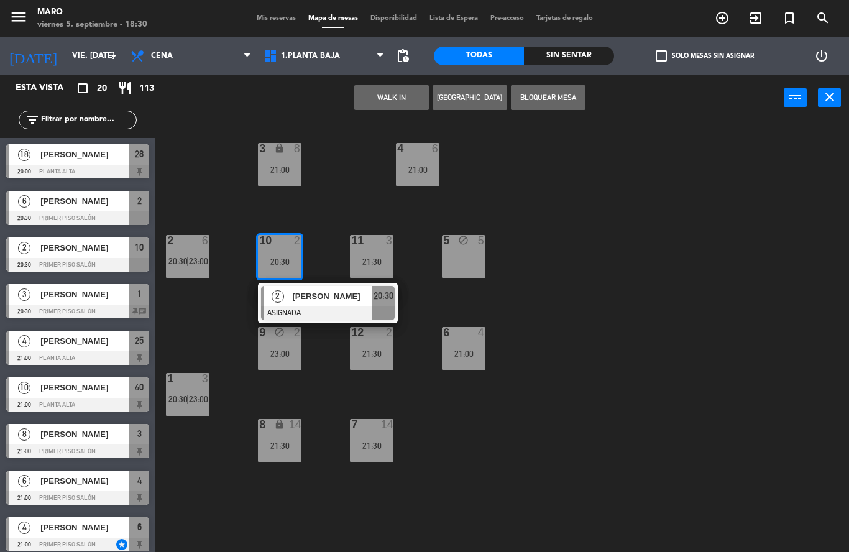
click at [645, 263] on div "3 lock 8 21:00 4 6 21:00 2 6 20:30 | 23:00 10 2 20:30 2 [PERSON_NAME] Block ASI…" at bounding box center [506, 336] width 685 height 431
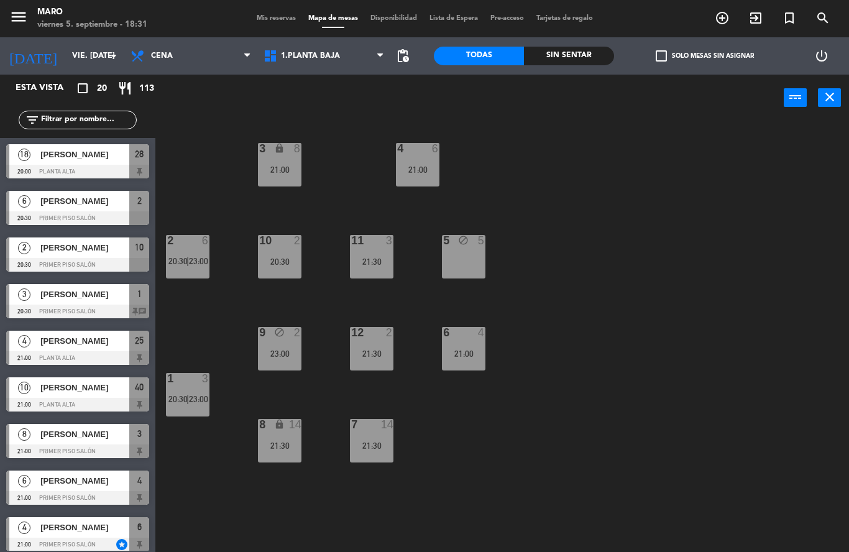
click at [391, 346] on div "12 2 21:30" at bounding box center [372, 349] width 44 height 44
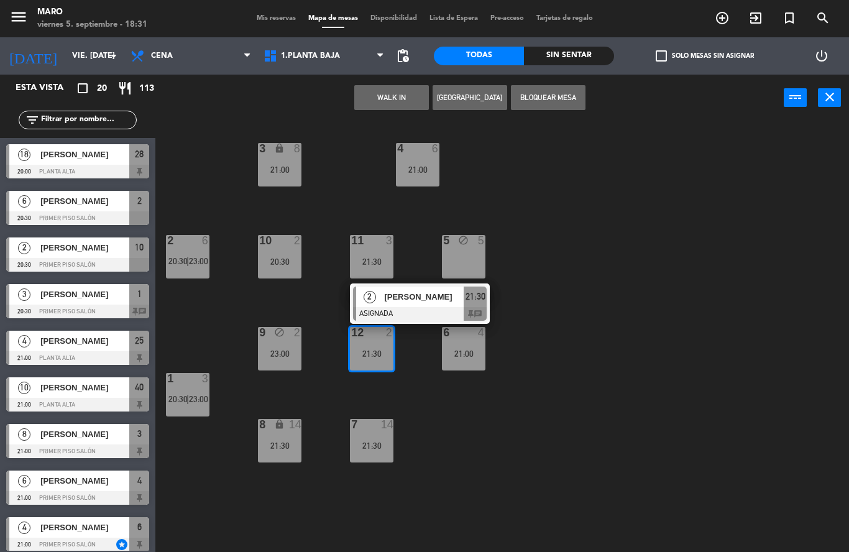
click at [536, 329] on div "3 lock 8 21:00 4 6 21:00 2 6 20:30 | 23:00 10 2 20:30 11 3 21:30 5 block 5 12 2…" at bounding box center [506, 336] width 685 height 431
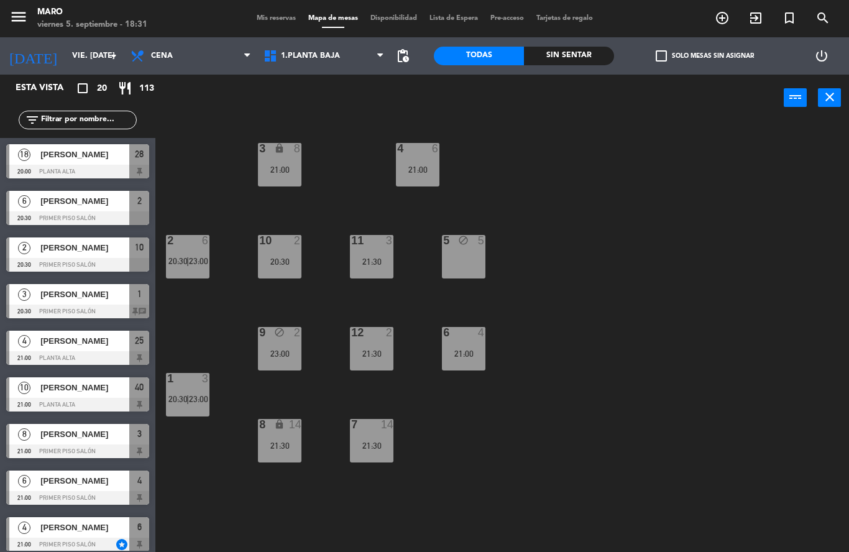
click at [261, 21] on span "Mis reservas" at bounding box center [276, 18] width 52 height 7
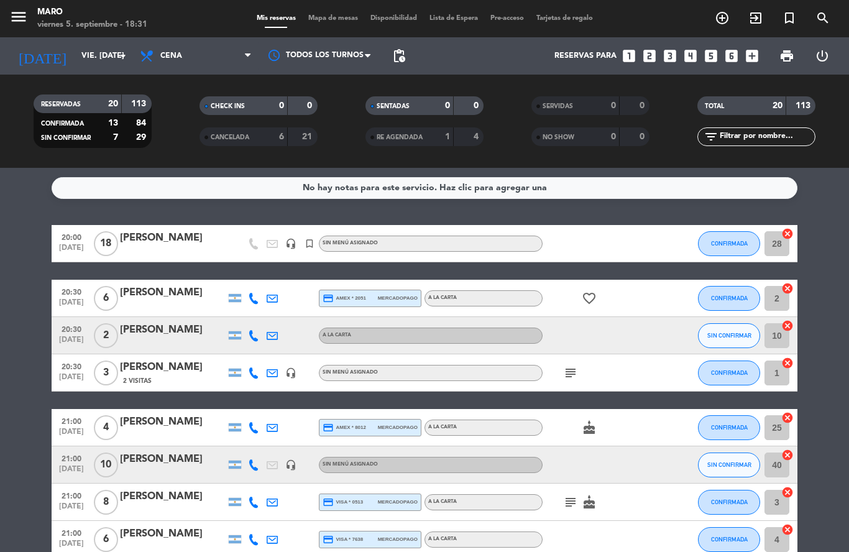
click at [784, 330] on icon "cancel" at bounding box center [787, 325] width 12 height 12
click at [778, 338] on icon "border_all" at bounding box center [778, 335] width 15 height 15
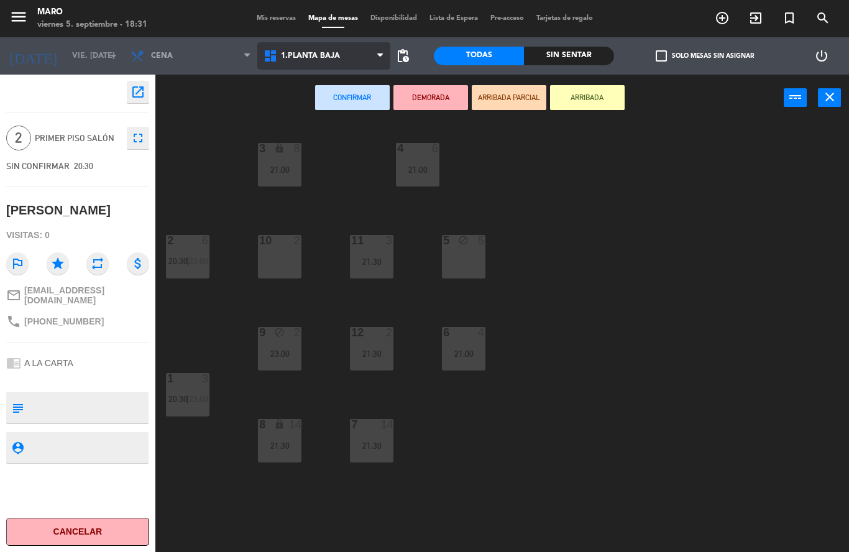
click at [331, 66] on span "1.Planta baja" at bounding box center [323, 55] width 133 height 27
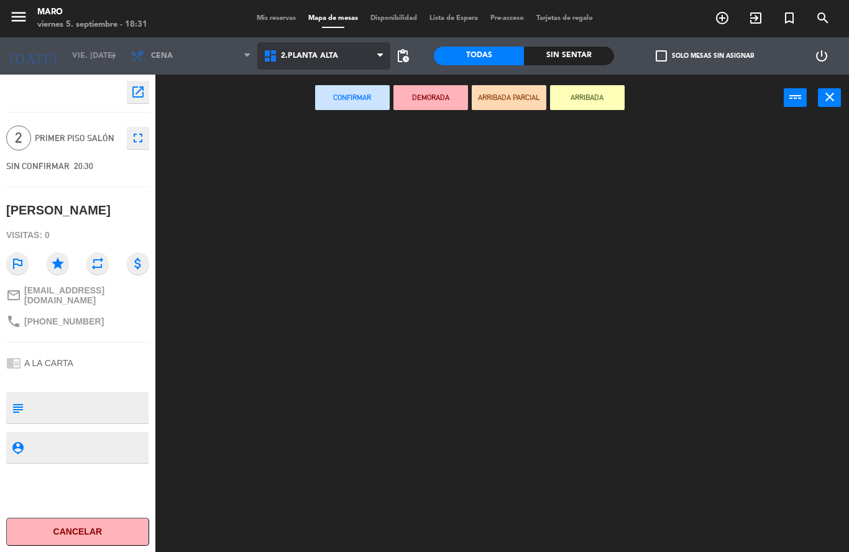
click at [330, 111] on ng-component "menu [PERSON_NAME] 5. septiembre - 18:31 Mis reservas Mapa de mesas Disponibili…" at bounding box center [424, 276] width 849 height 552
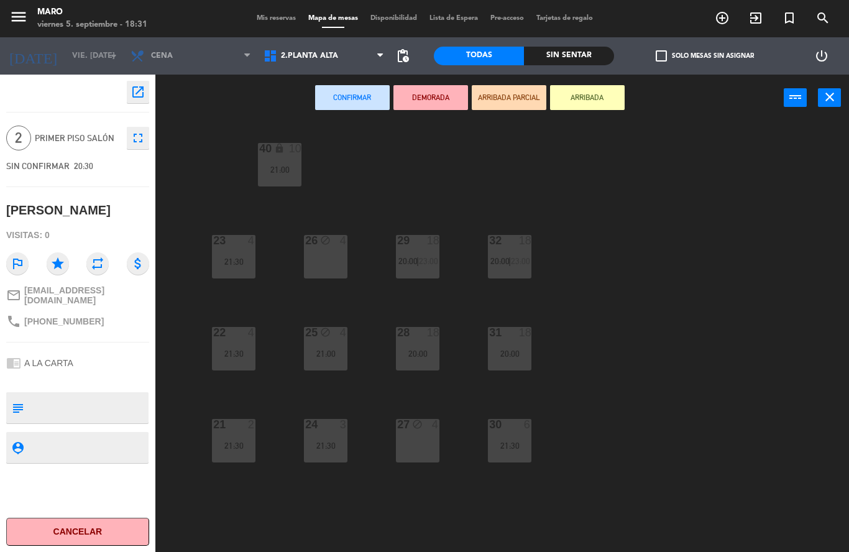
click at [323, 264] on div "26 block 4" at bounding box center [326, 257] width 44 height 44
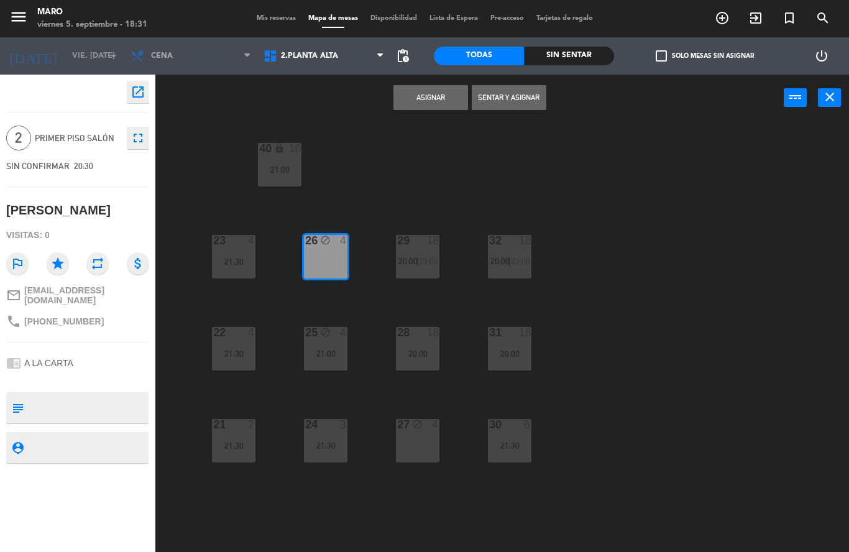
click at [437, 96] on button "Asignar" at bounding box center [430, 97] width 75 height 25
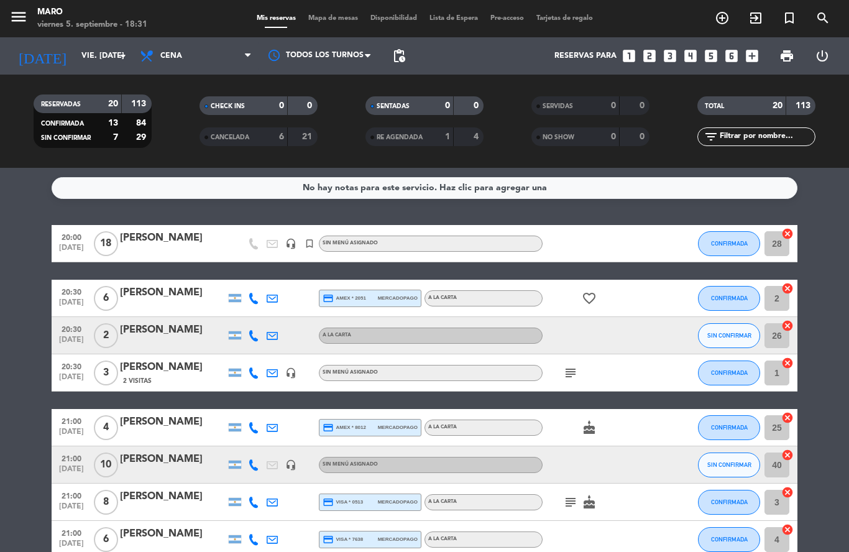
click at [689, 56] on icon "looks_4" at bounding box center [690, 56] width 16 height 16
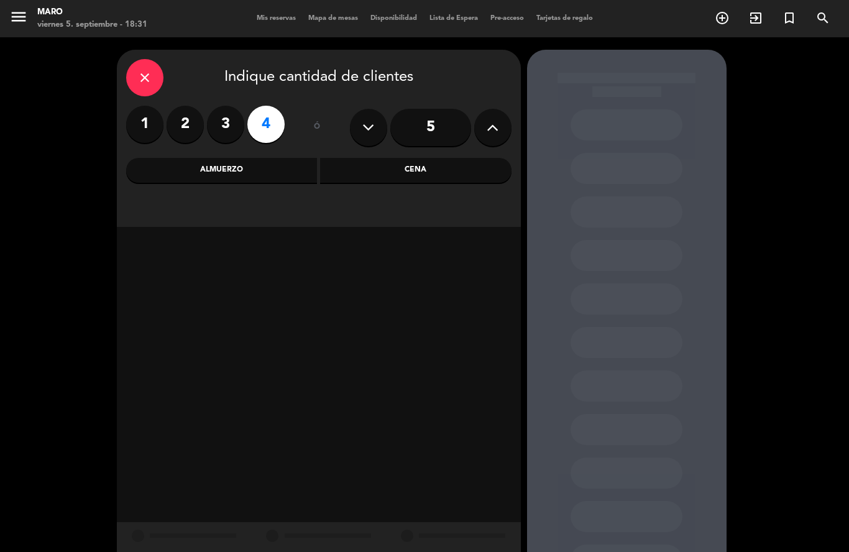
click at [804, 76] on div "close Indique cantidad de clientes 1 2 3 4 ó 5 Almuerzo Cena" at bounding box center [424, 312] width 849 height 551
click at [283, 22] on span "Mis reservas" at bounding box center [276, 18] width 52 height 7
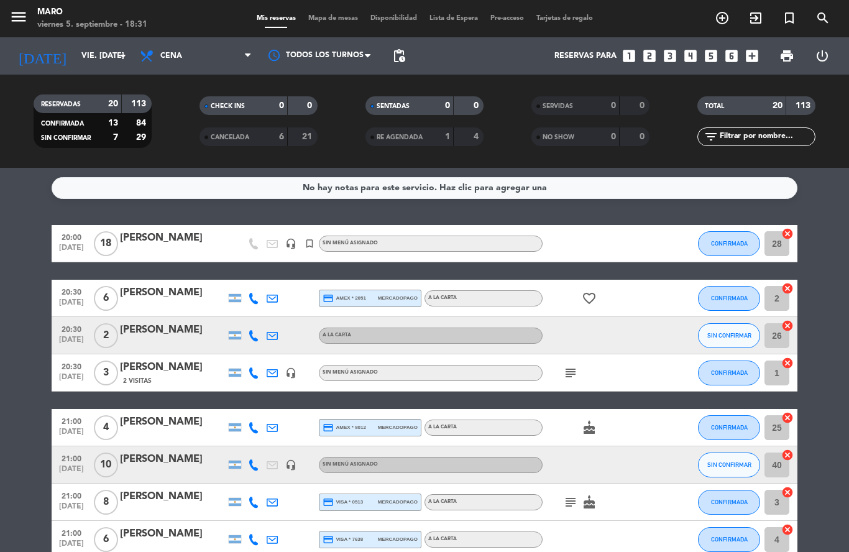
click at [340, 18] on span "Mapa de mesas" at bounding box center [333, 18] width 62 height 7
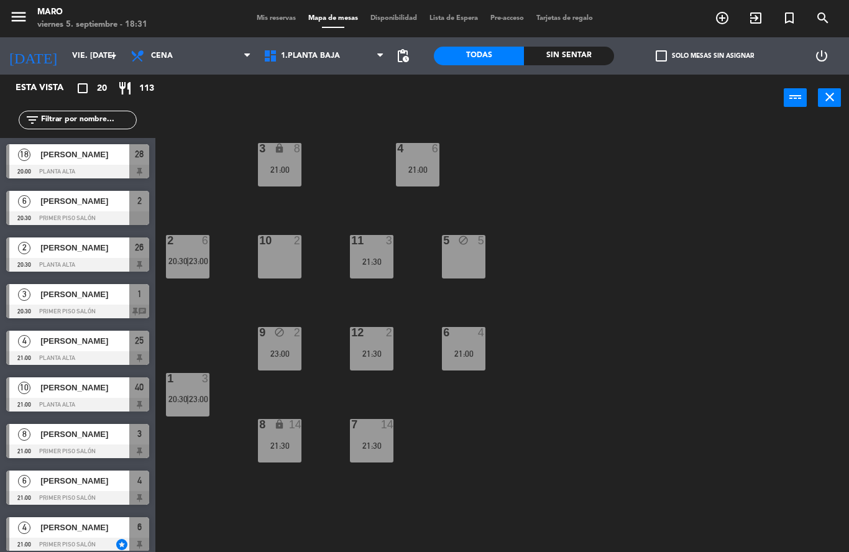
click at [290, 265] on div "10 2" at bounding box center [280, 257] width 44 height 44
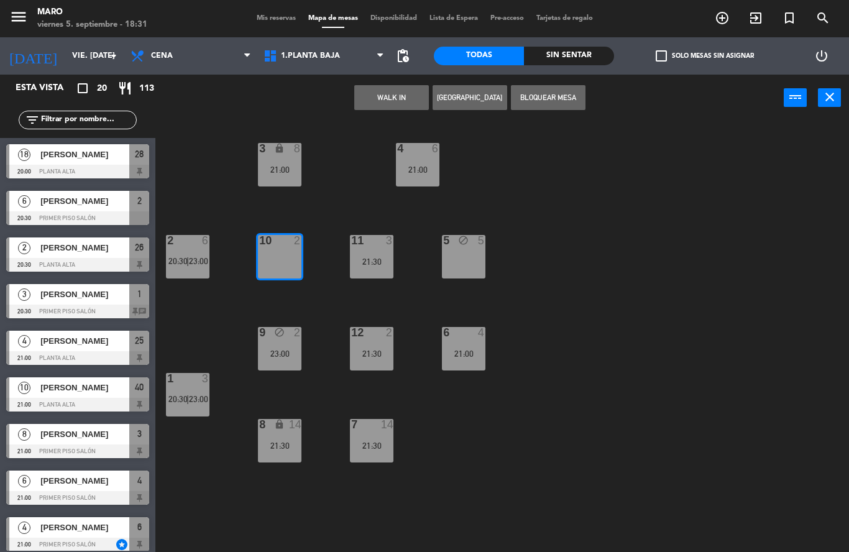
click at [543, 103] on button "Bloquear Mesa" at bounding box center [548, 97] width 75 height 25
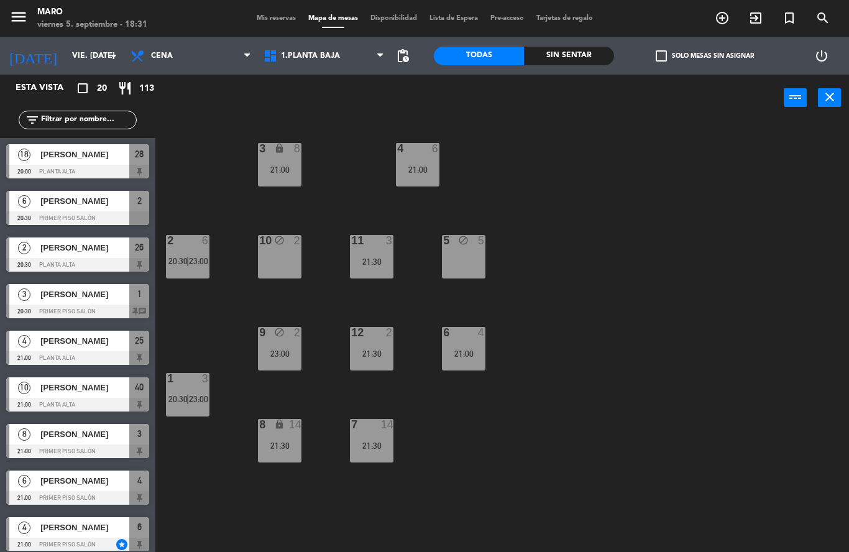
click at [667, 231] on div "3 lock 8 21:00 4 6 21:00 2 6 20:30 | 23:00 10 block 2 11 3 21:30 5 block 5 12 2…" at bounding box center [506, 336] width 685 height 431
click at [293, 259] on div "10 block 2" at bounding box center [280, 257] width 44 height 44
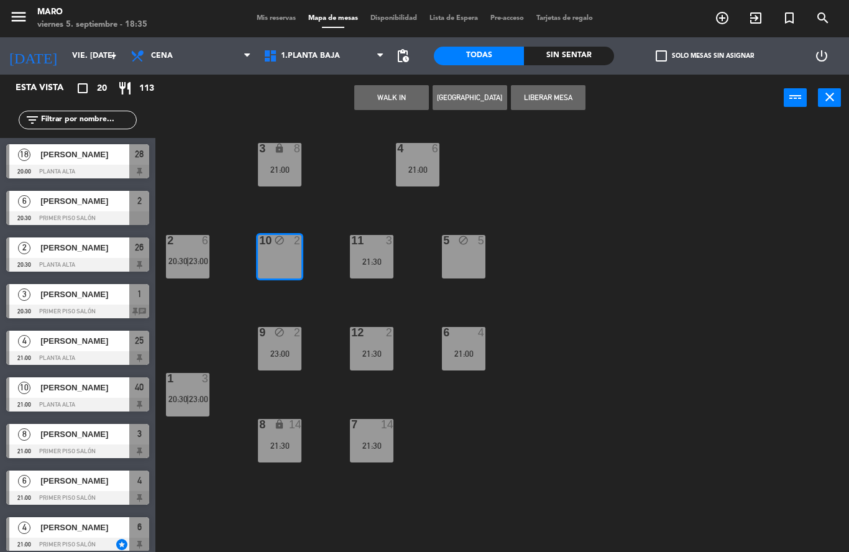
click at [477, 99] on button "[GEOGRAPHIC_DATA]" at bounding box center [470, 97] width 75 height 25
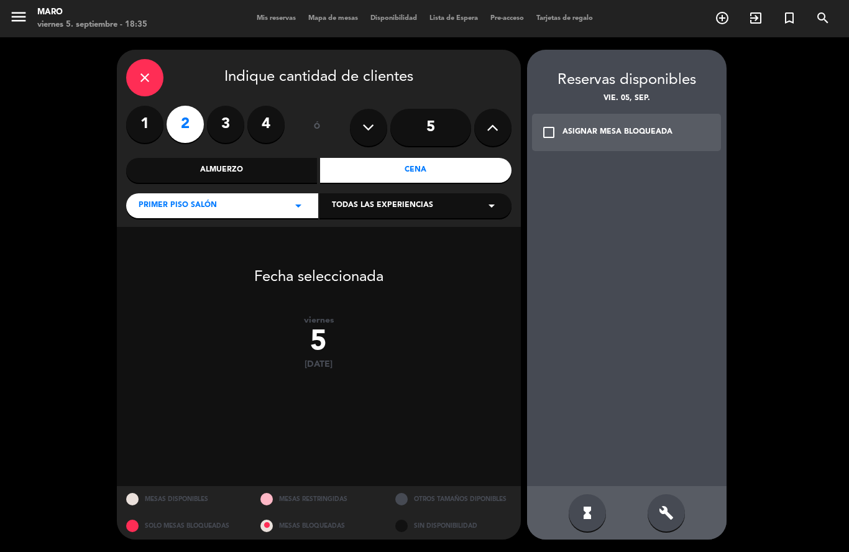
click at [262, 128] on label "4" at bounding box center [265, 124] width 37 height 37
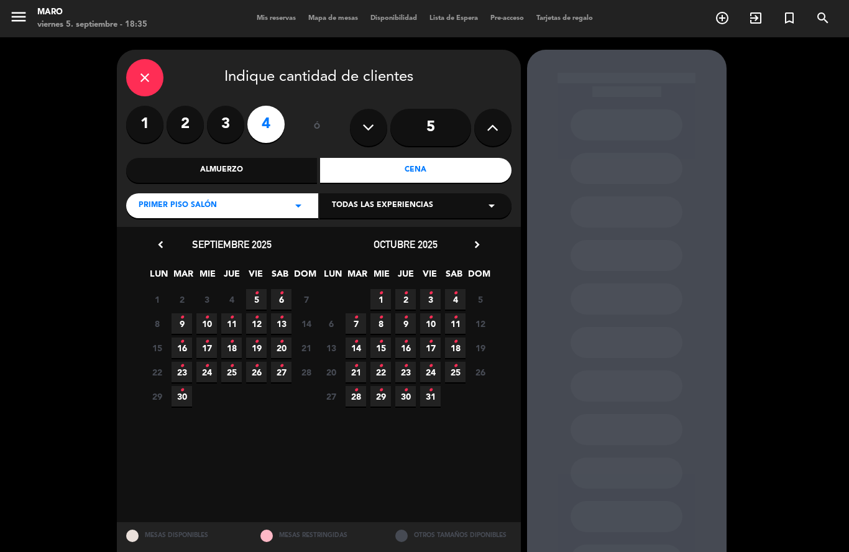
click at [258, 294] on icon "•" at bounding box center [256, 293] width 4 height 20
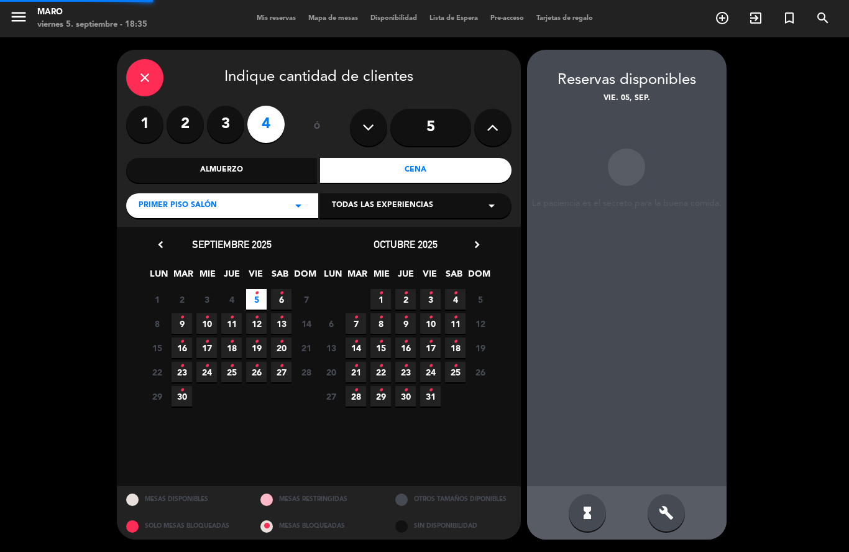
scroll to position [50, 0]
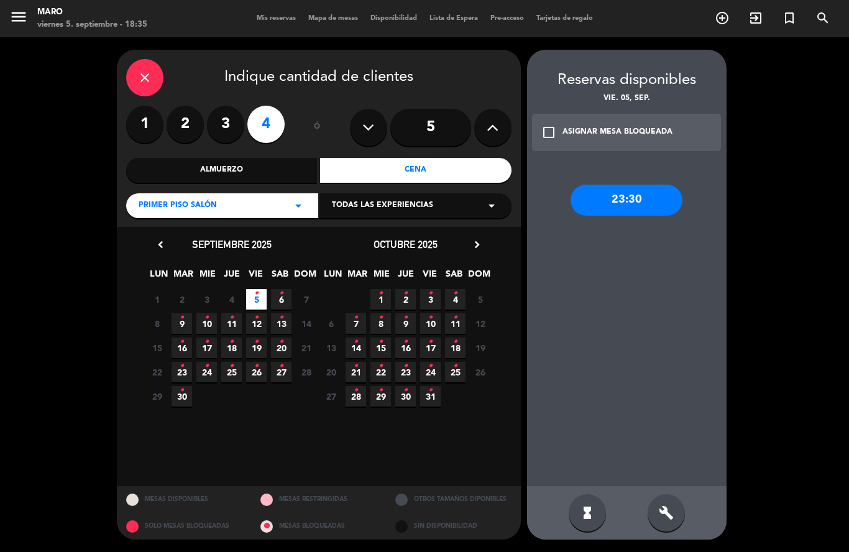
click at [672, 520] on icon "build" at bounding box center [666, 512] width 15 height 15
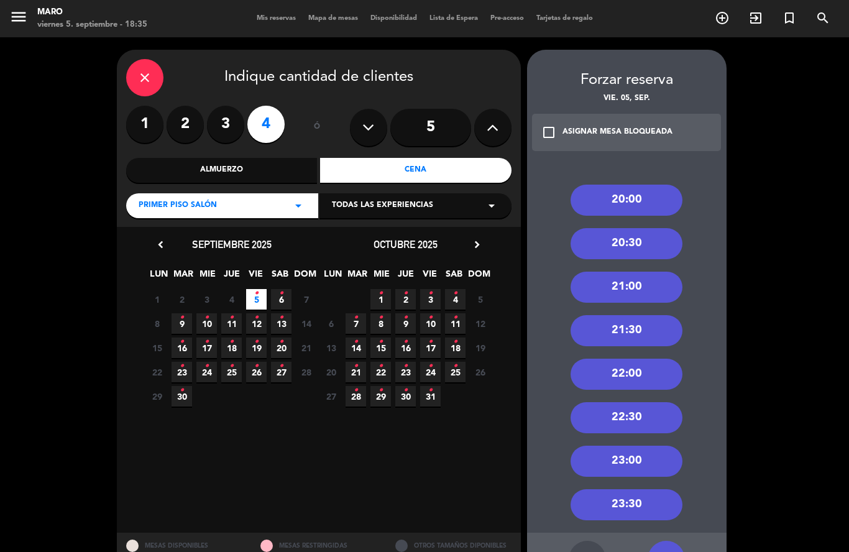
click at [628, 185] on div "20:00" at bounding box center [627, 200] width 112 height 31
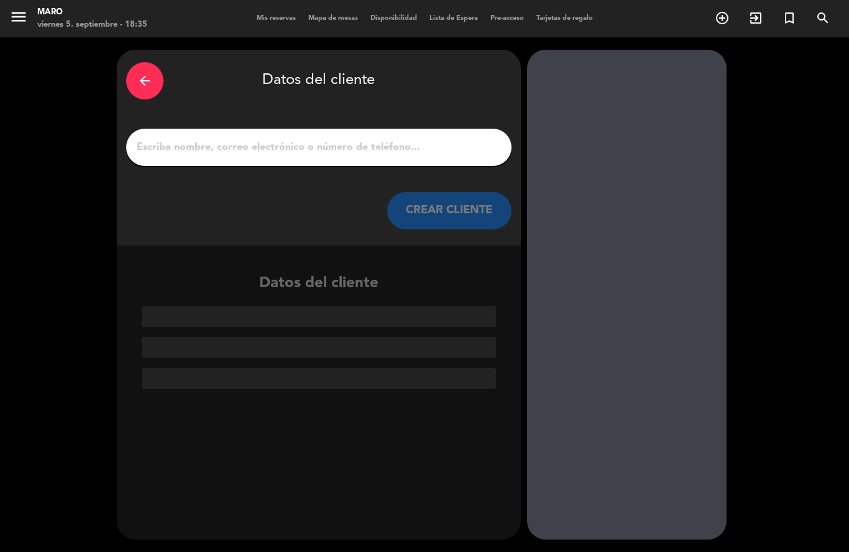
click at [451, 139] on input "1" at bounding box center [318, 147] width 367 height 17
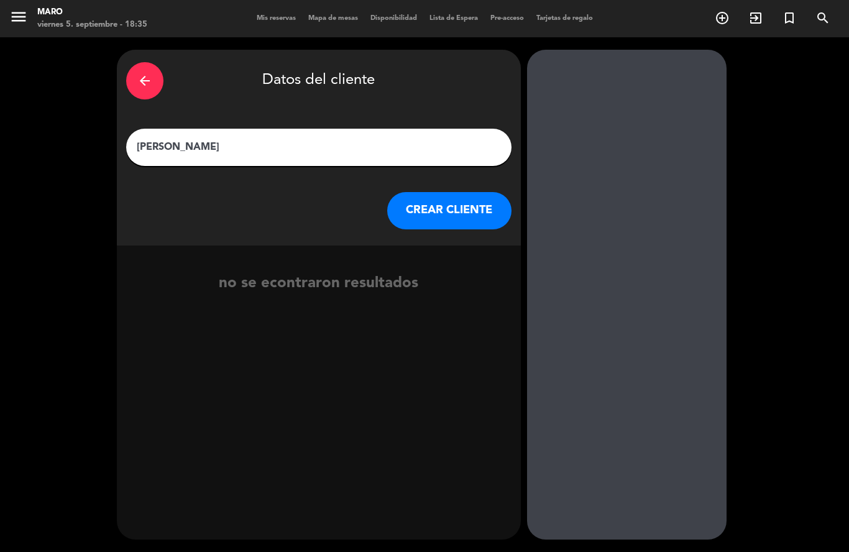
type input "[PERSON_NAME]"
click at [472, 192] on button "CREAR CLIENTE" at bounding box center [449, 210] width 124 height 37
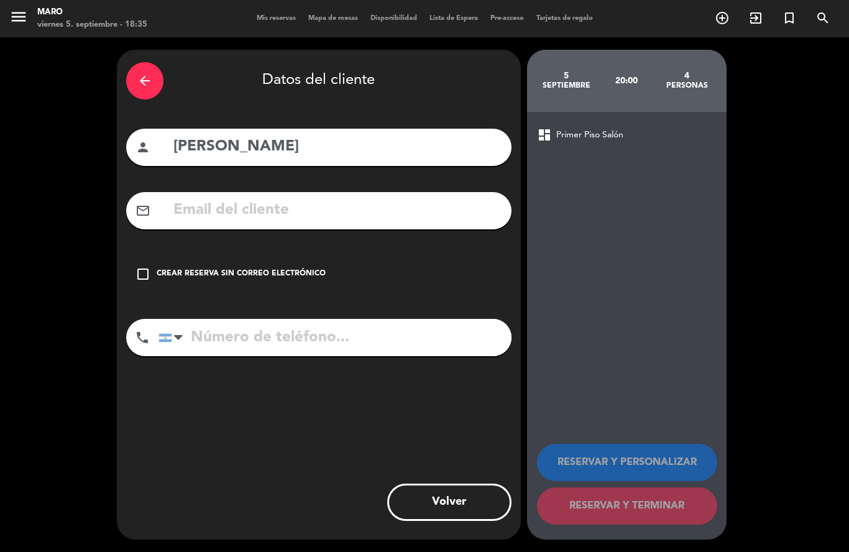
click at [147, 267] on icon "check_box_outline_blank" at bounding box center [142, 274] width 15 height 15
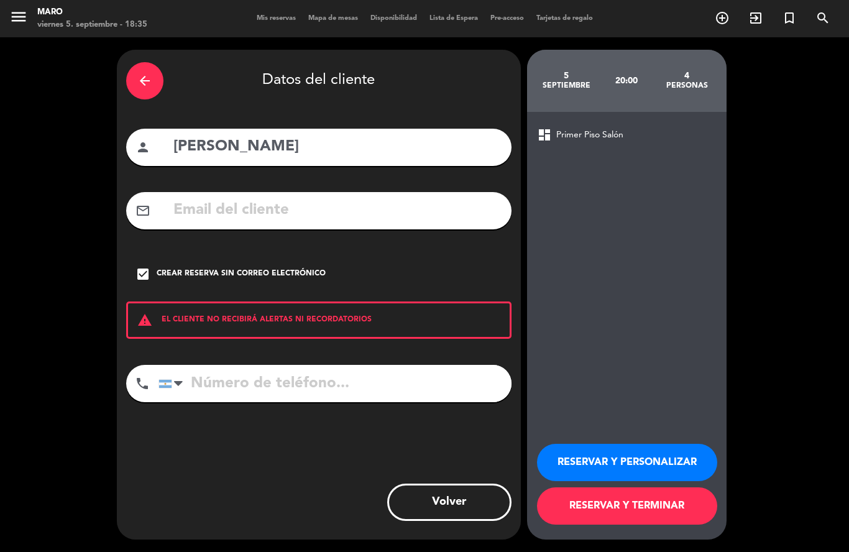
click at [242, 365] on input "tel" at bounding box center [334, 383] width 353 height 37
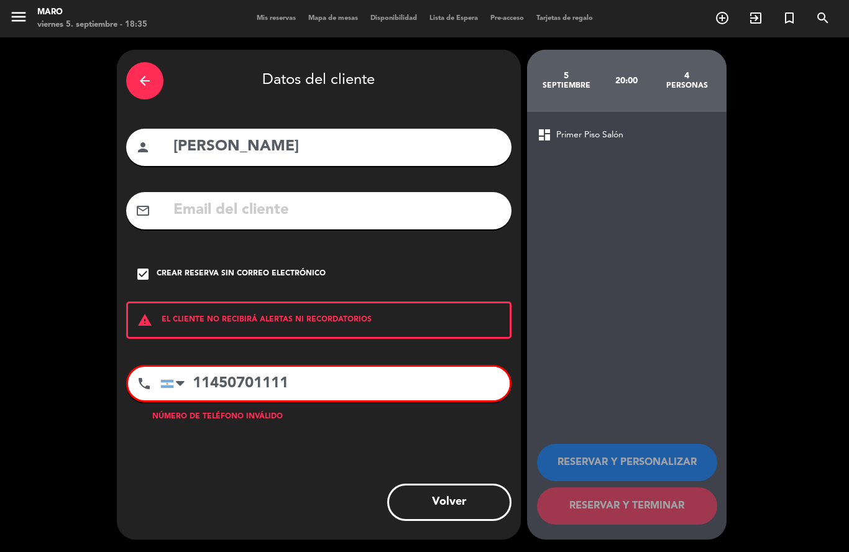
click at [226, 367] on input "11450701111" at bounding box center [334, 384] width 349 height 34
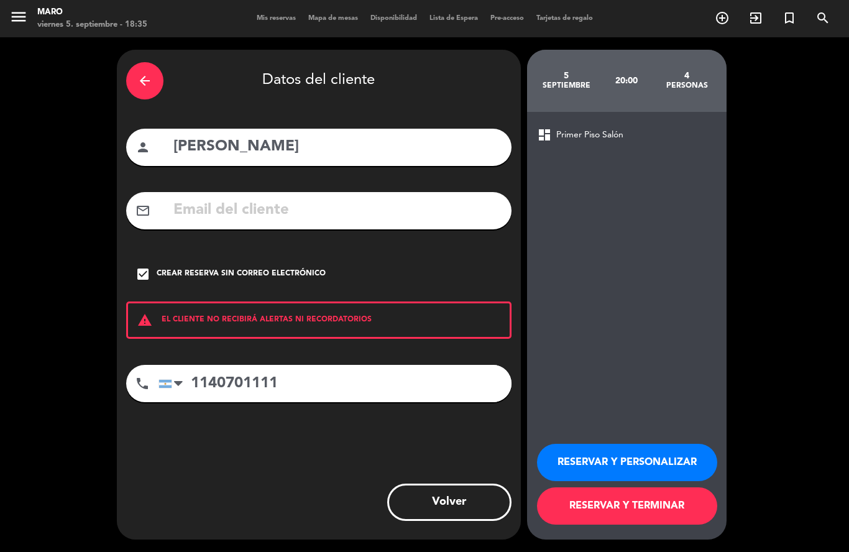
type input "1140701111"
click at [604, 462] on button "RESERVAR Y PERSONALIZAR" at bounding box center [627, 462] width 180 height 37
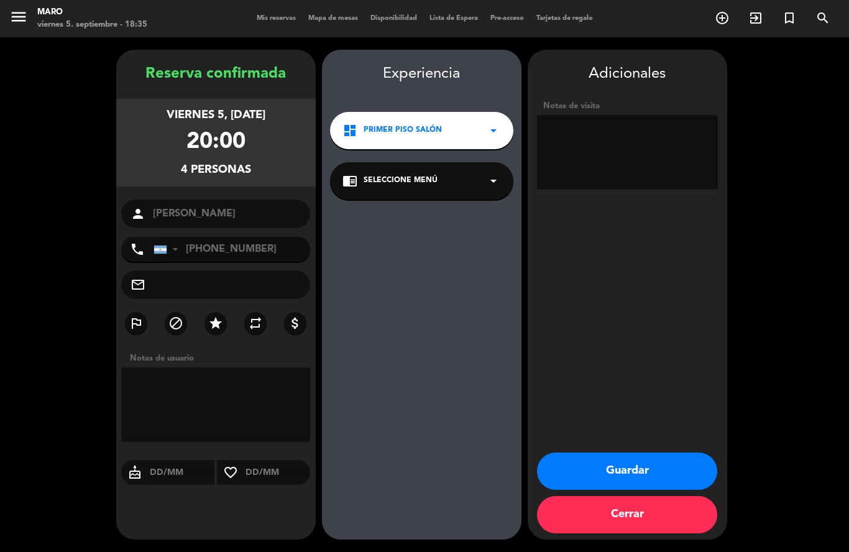
click at [631, 471] on button "Guardar" at bounding box center [627, 470] width 180 height 37
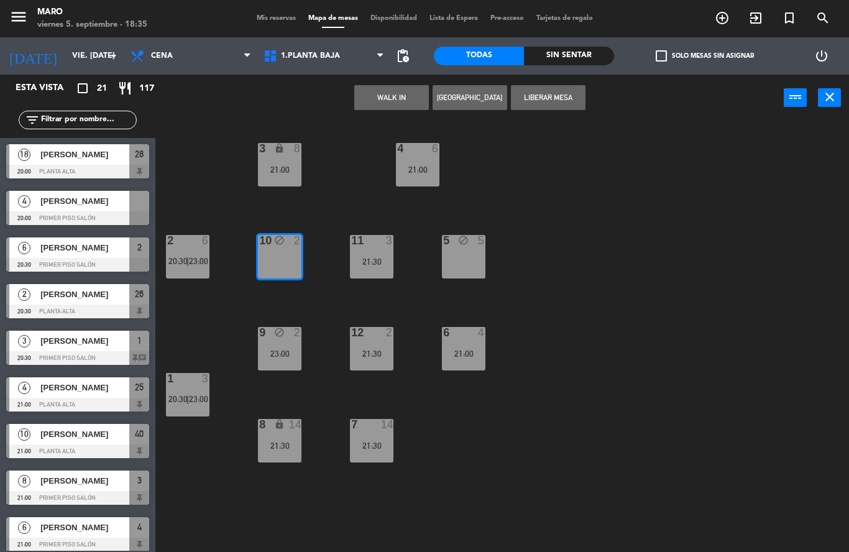
click at [264, 21] on span "Mis reservas" at bounding box center [276, 18] width 52 height 7
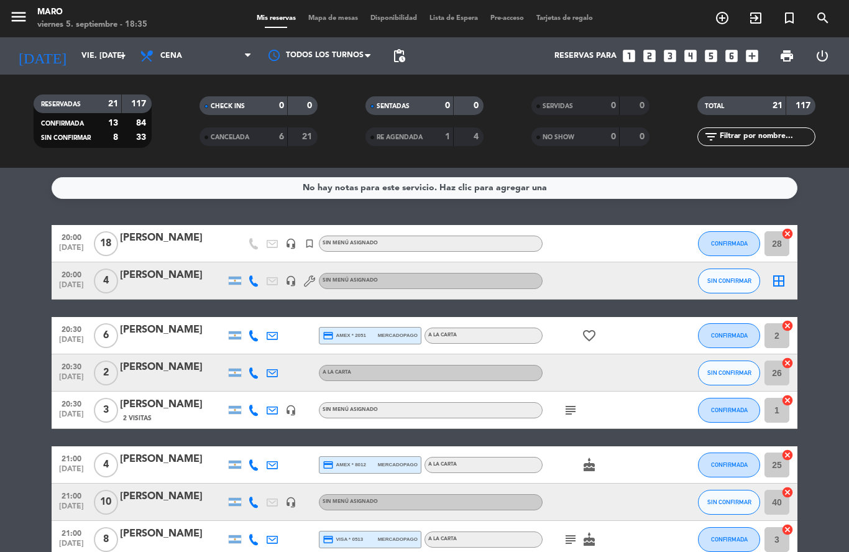
click at [782, 273] on icon "border_all" at bounding box center [778, 280] width 15 height 15
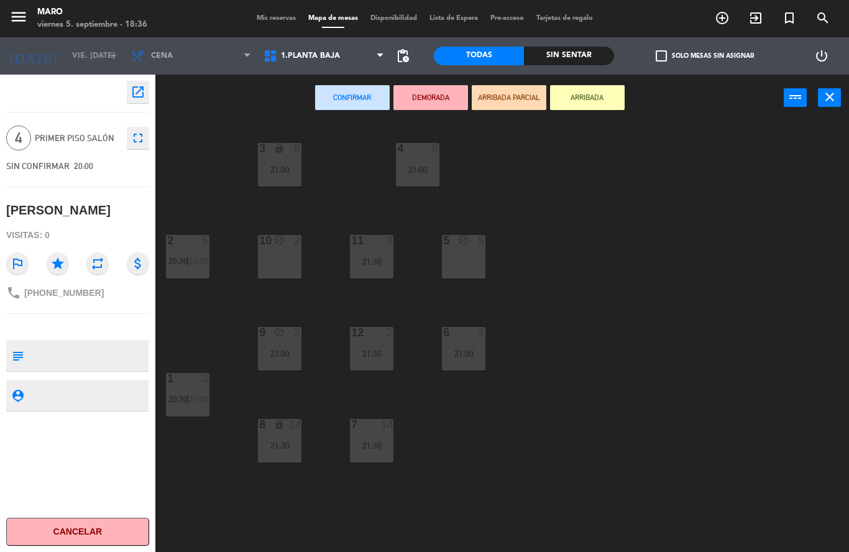
click at [287, 232] on div "3 lock 8 21:00 4 6 21:00 2 6 20:30 | 23:00 10 block 2 11 3 21:30 5 block 5 12 2…" at bounding box center [506, 336] width 685 height 431
click at [288, 255] on div "10 block 2" at bounding box center [280, 257] width 44 height 44
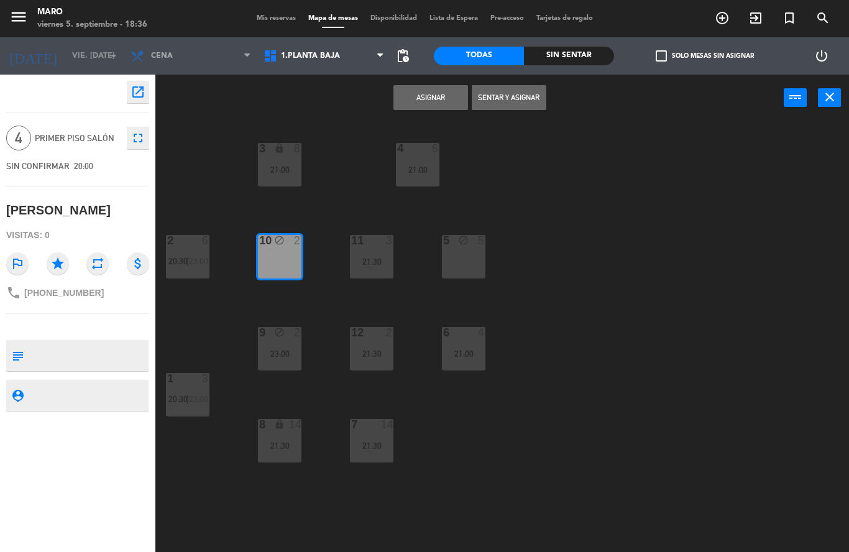
click at [430, 98] on button "Asignar" at bounding box center [430, 97] width 75 height 25
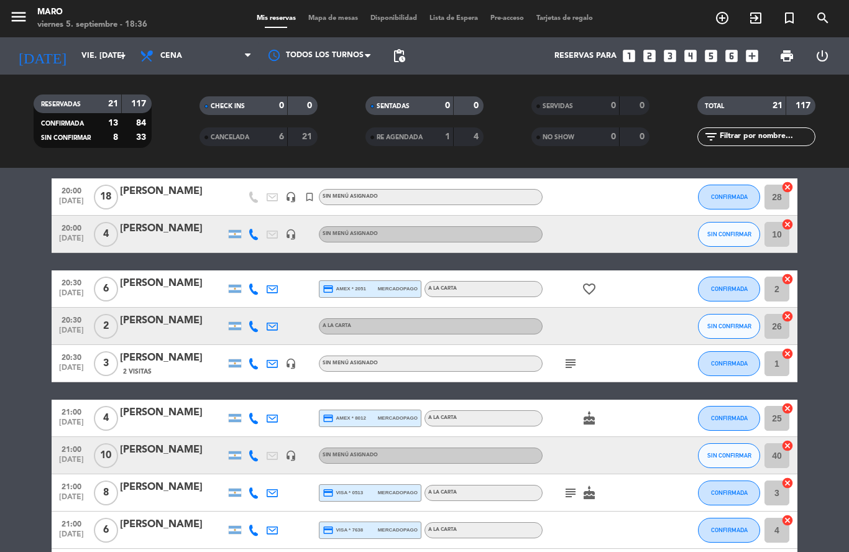
scroll to position [50, 0]
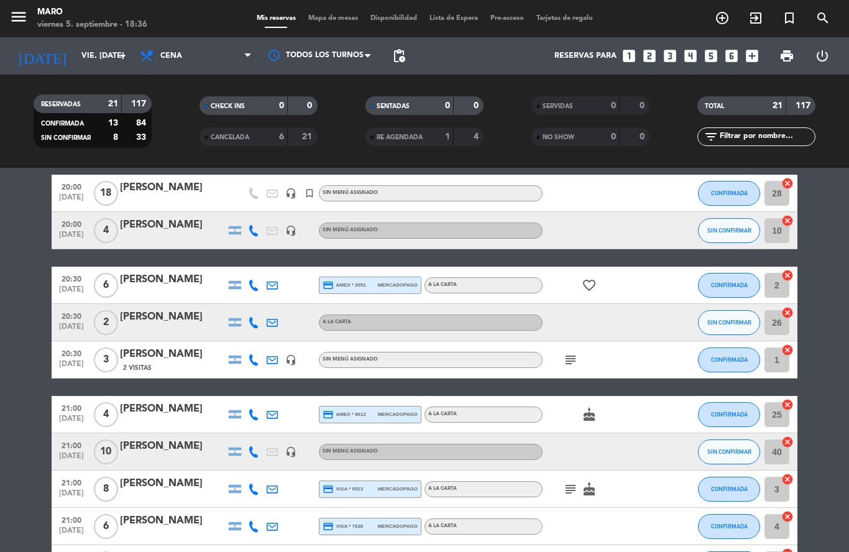
click at [787, 398] on icon "cancel" at bounding box center [787, 404] width 12 height 12
click at [781, 407] on icon "border_all" at bounding box center [778, 414] width 15 height 15
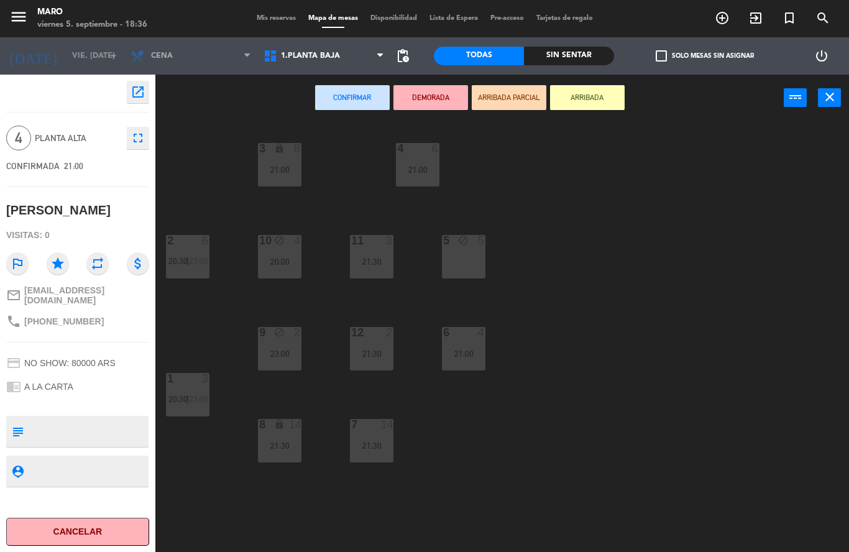
click at [462, 264] on div "5 block 5" at bounding box center [464, 257] width 44 height 44
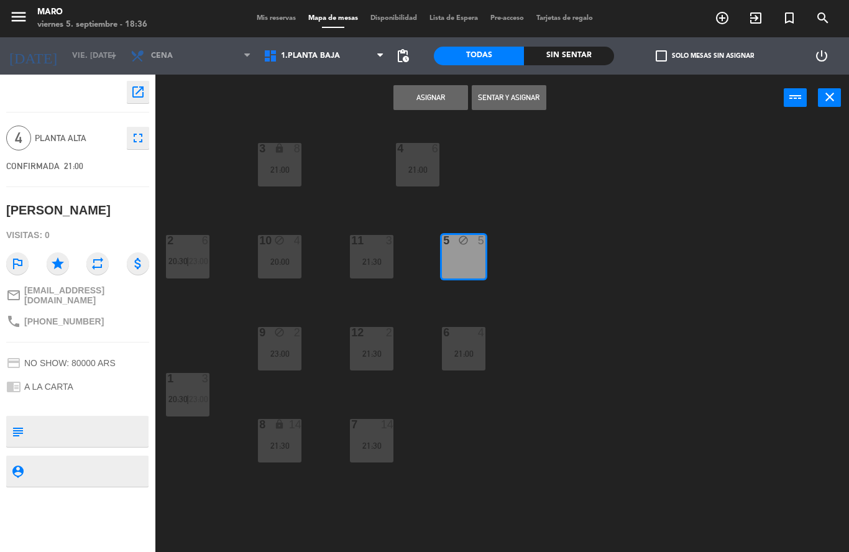
click at [431, 98] on button "Asignar" at bounding box center [430, 97] width 75 height 25
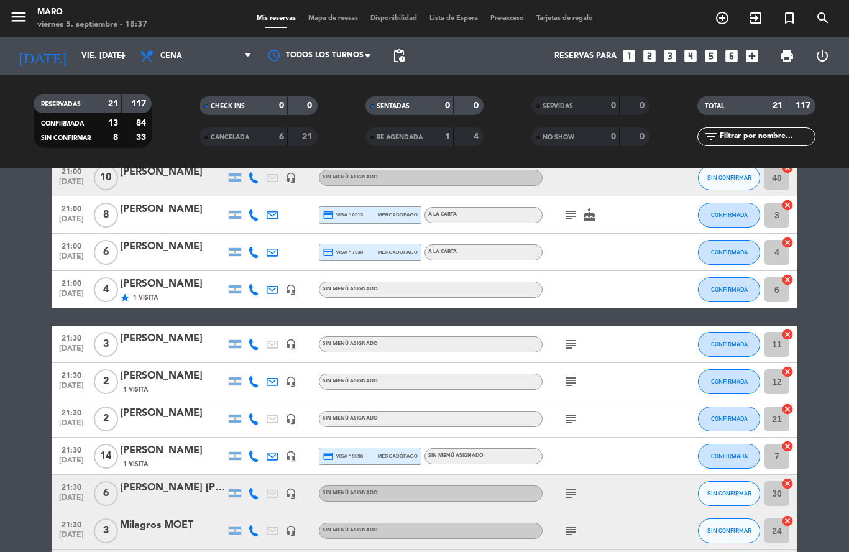
scroll to position [346, 0]
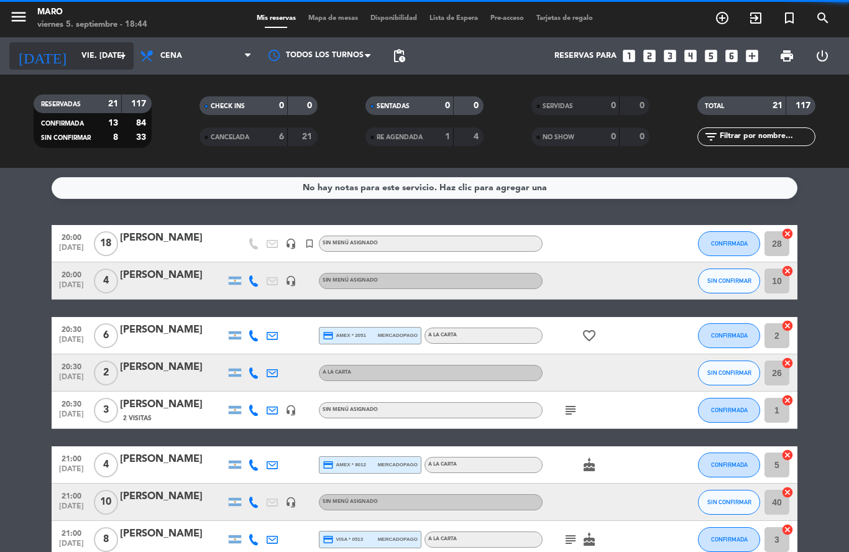
click at [124, 42] on div "[DATE] vie. [DATE] arrow_drop_down" at bounding box center [71, 55] width 124 height 27
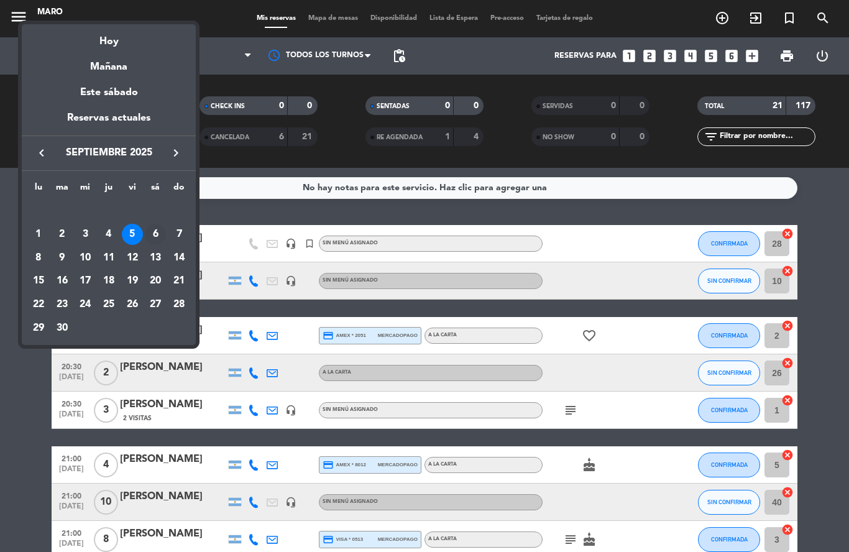
click at [159, 230] on div "6" at bounding box center [155, 234] width 21 height 21
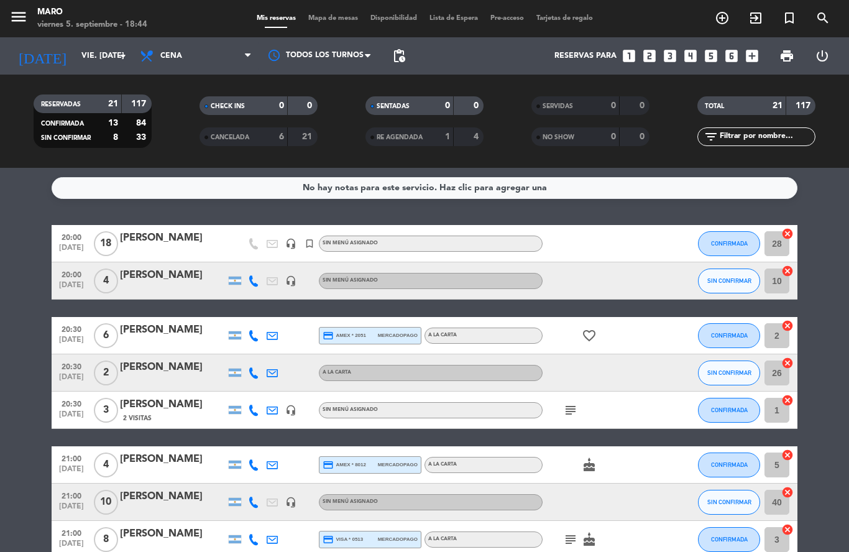
type input "sáb. [DATE]"
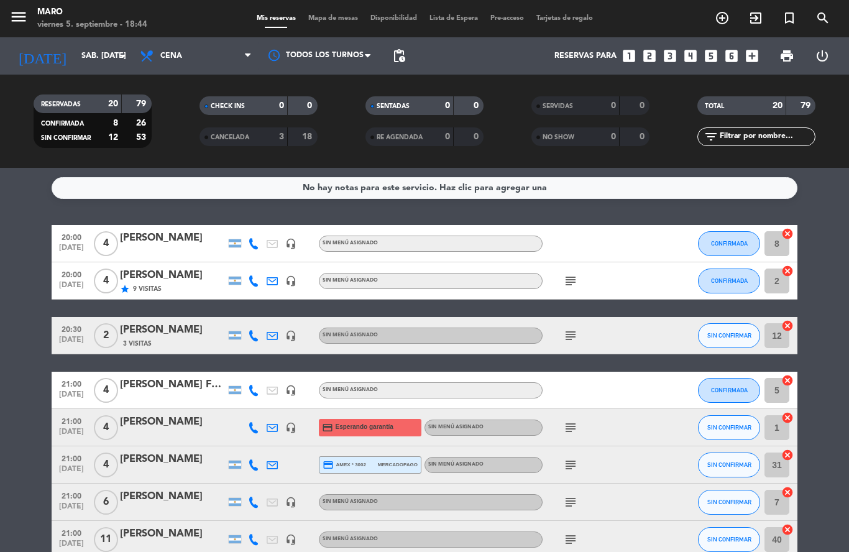
scroll to position [0, 0]
click at [323, 19] on span "Mapa de mesas" at bounding box center [333, 18] width 62 height 7
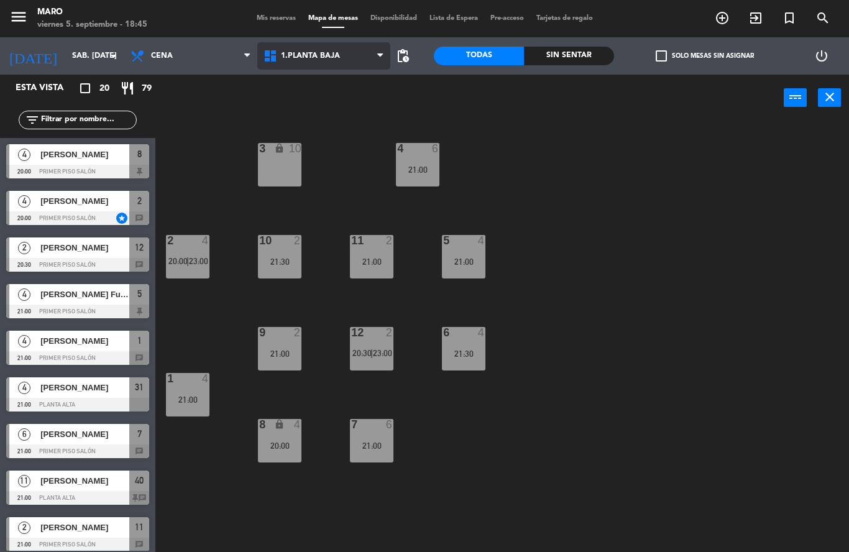
click at [334, 52] on span "1.Planta baja" at bounding box center [310, 56] width 59 height 9
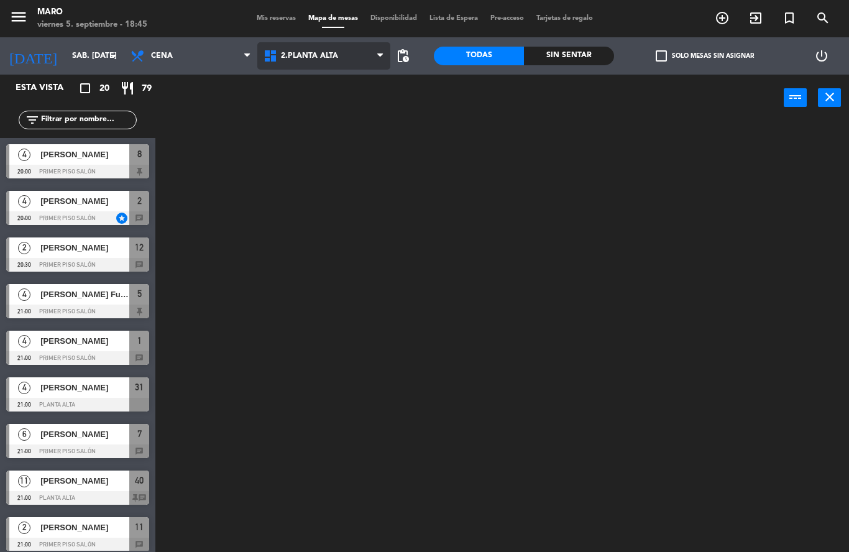
click at [336, 107] on ng-component "menu [PERSON_NAME] 5. septiembre - 18:45 Mis reservas Mapa de mesas Disponibili…" at bounding box center [424, 276] width 849 height 552
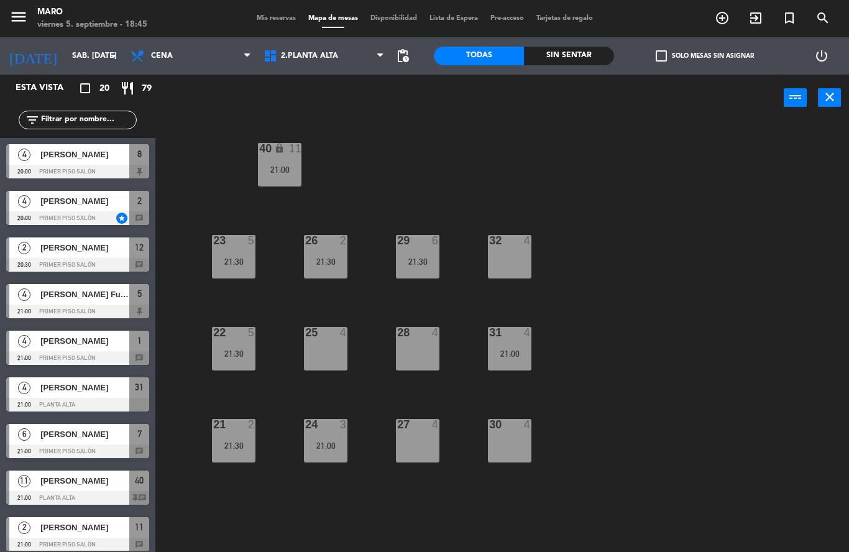
click at [244, 259] on div "21:30" at bounding box center [234, 261] width 44 height 9
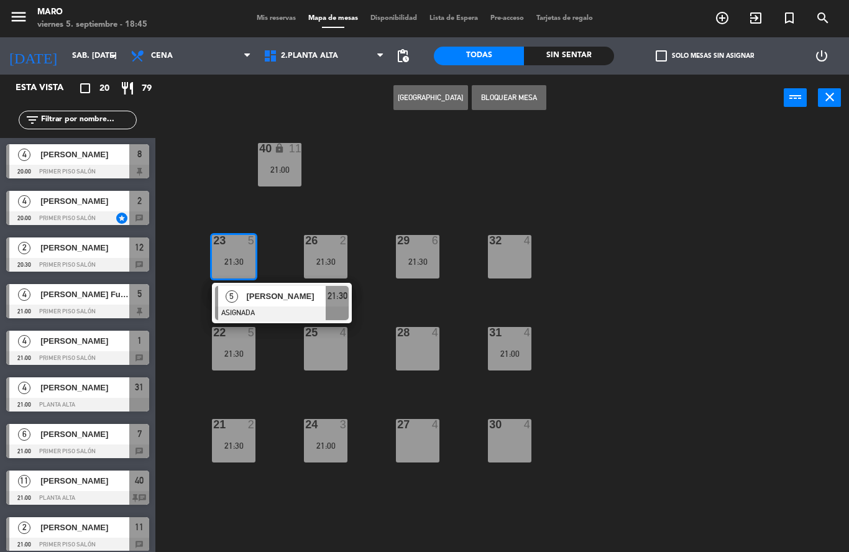
click at [244, 332] on div "5" at bounding box center [254, 332] width 21 height 11
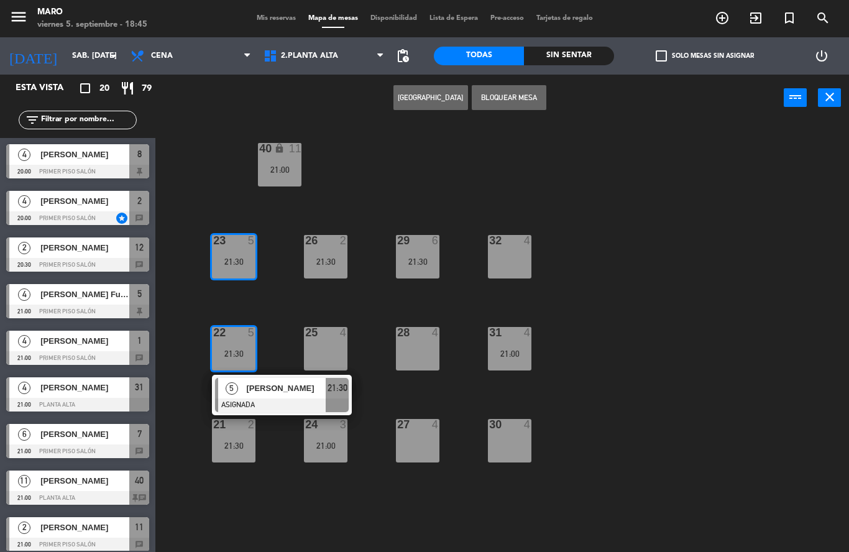
click at [592, 362] on div "40 lock 11 21:00 23 5 21:30 26 2 21:30 29 6 21:30 32 4 22 5 21:30 5 [PERSON_NAM…" at bounding box center [506, 336] width 685 height 431
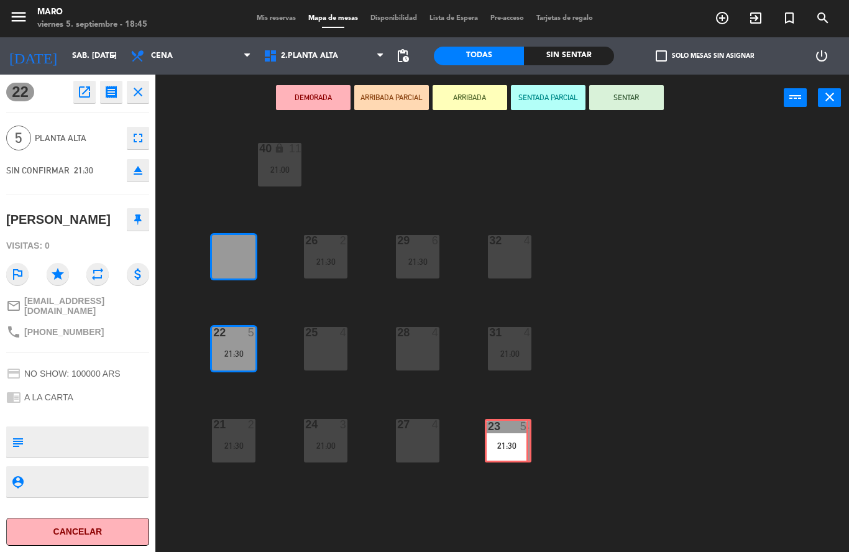
drag, startPoint x: 241, startPoint y: 262, endPoint x: 513, endPoint y: 446, distance: 329.1
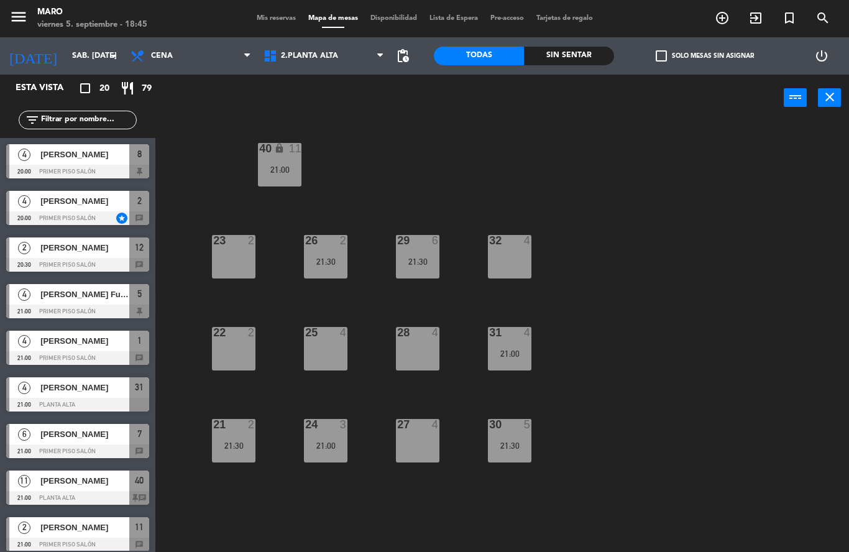
scroll to position [99, 0]
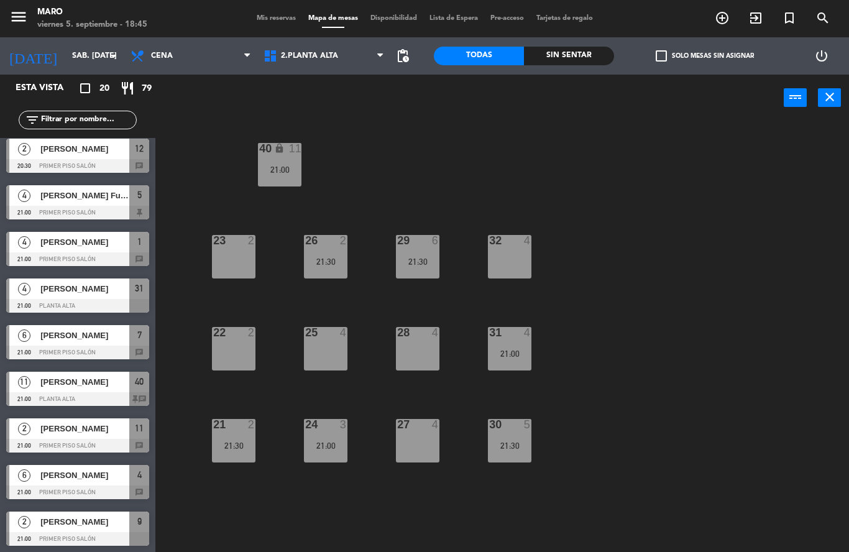
click at [601, 443] on div "40 lock 11 21:00 23 2 26 2 21:30 29 6 21:30 32 4 22 2 25 4 28 4 31 4 21:00 21 2…" at bounding box center [506, 336] width 685 height 431
